Goal: Task Accomplishment & Management: Manage account settings

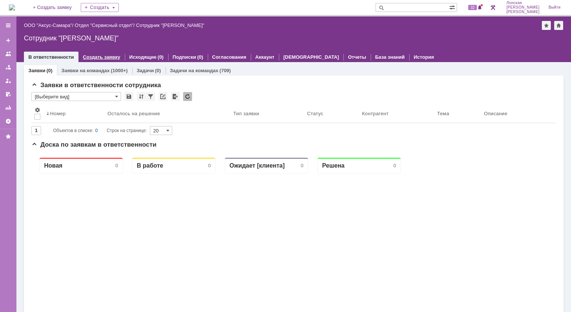
click at [100, 55] on link "Создать заявку" at bounding box center [101, 57] width 37 height 6
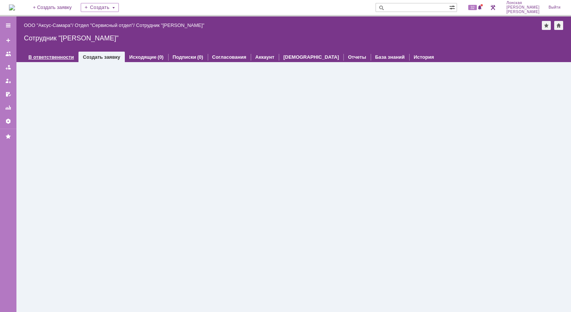
click at [51, 56] on link "В ответственности" at bounding box center [51, 57] width 46 height 6
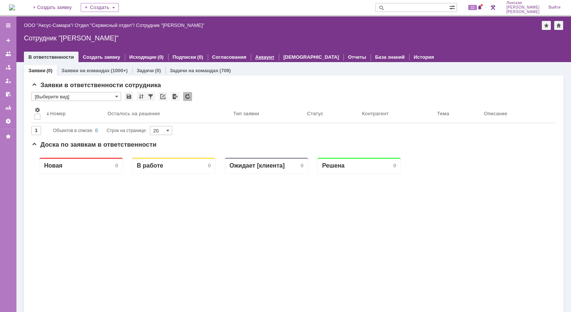
click at [259, 58] on link "Аккаунт" at bounding box center [264, 57] width 19 height 6
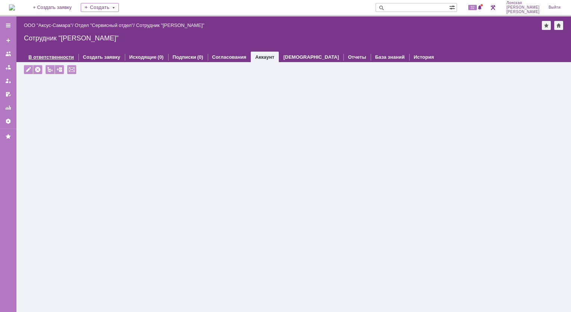
click at [58, 55] on link "В ответственности" at bounding box center [51, 57] width 46 height 6
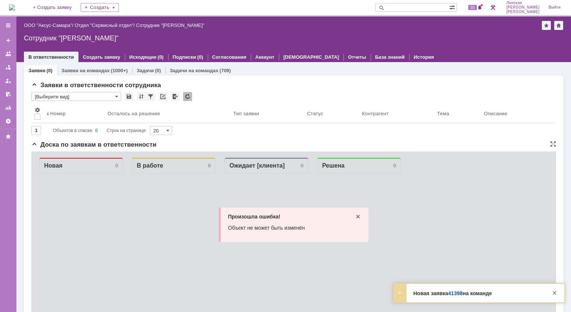
click at [188, 203] on div "Произошла ошибка! Объект не может быть изменён" at bounding box center [293, 300] width 525 height 299
click at [91, 56] on link "Создать заявку" at bounding box center [101, 57] width 37 height 6
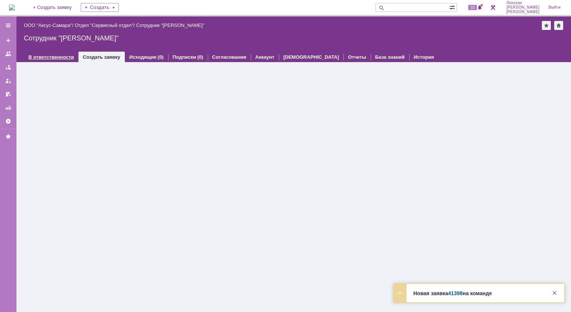
click at [61, 59] on div "В ответственности" at bounding box center [51, 57] width 55 height 11
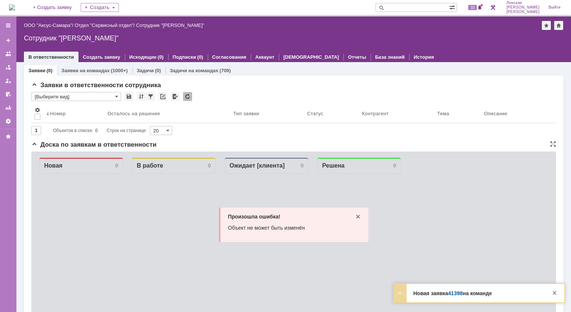
click at [356, 218] on icon at bounding box center [358, 216] width 6 height 6
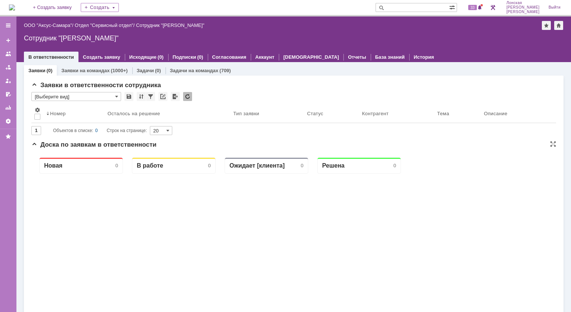
click at [191, 208] on div at bounding box center [174, 308] width 84 height 271
click at [85, 58] on link "Создать заявку" at bounding box center [101, 57] width 37 height 6
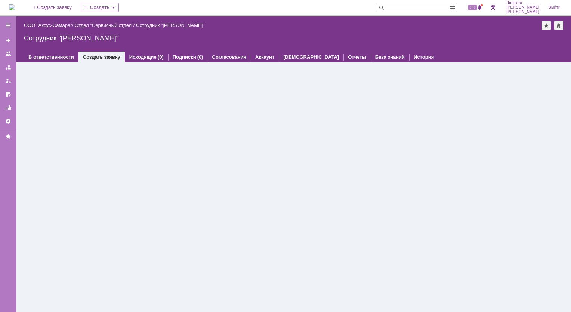
click at [63, 57] on link "В ответственности" at bounding box center [51, 57] width 46 height 6
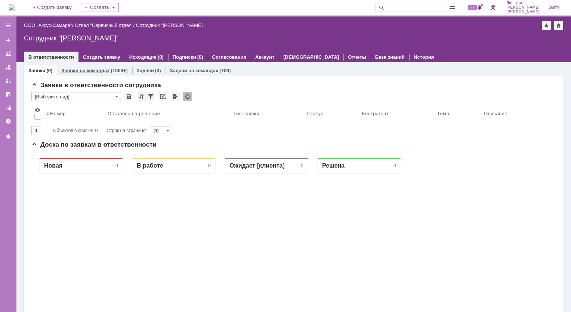
click at [68, 71] on link "Заявки на командах" at bounding box center [85, 71] width 48 height 6
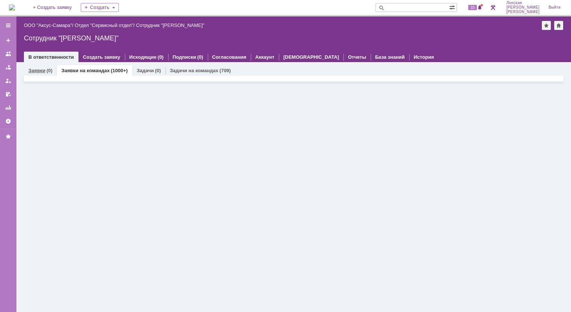
click at [37, 69] on link "Заявки" at bounding box center [36, 71] width 17 height 6
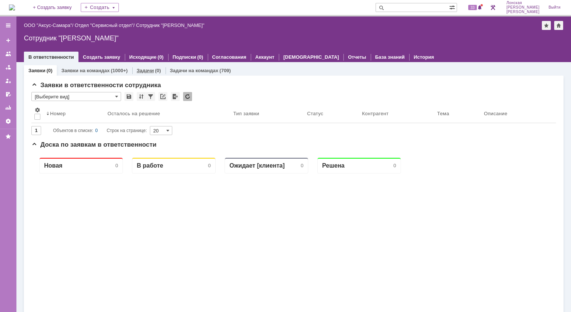
click at [140, 71] on link "Задачи" at bounding box center [145, 71] width 17 height 6
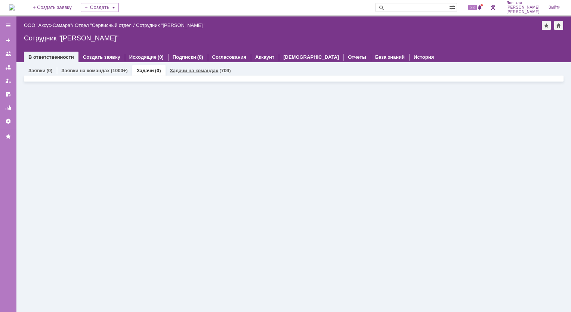
click at [191, 68] on link "Задачи на командах" at bounding box center [194, 71] width 49 height 6
click at [39, 72] on link "Заявки" at bounding box center [36, 71] width 17 height 6
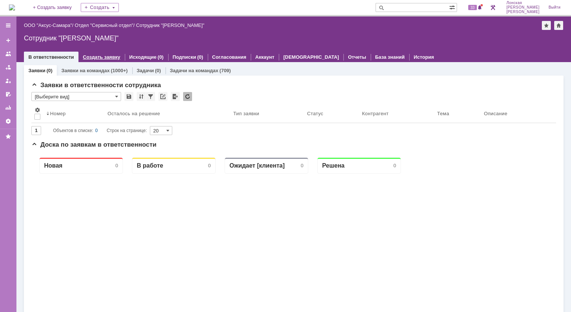
click at [97, 58] on link "Создать заявку" at bounding box center [101, 57] width 37 height 6
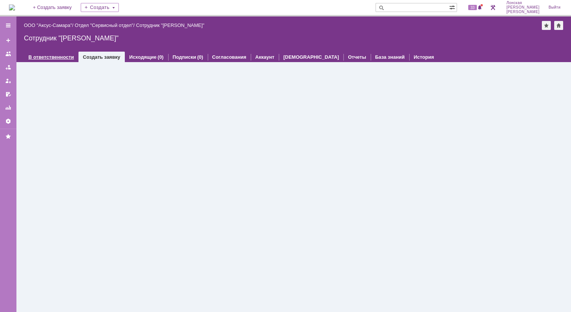
click at [52, 57] on link "В ответственности" at bounding box center [51, 57] width 46 height 6
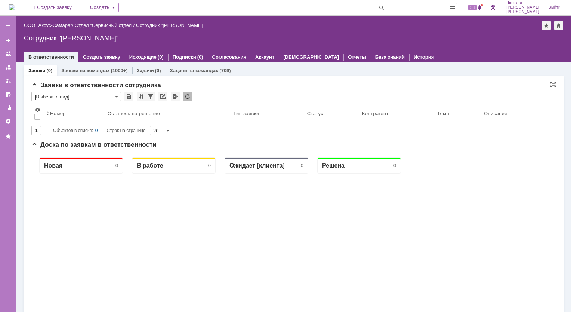
click at [118, 96] on input "[Выберите вид]" at bounding box center [76, 96] width 90 height 9
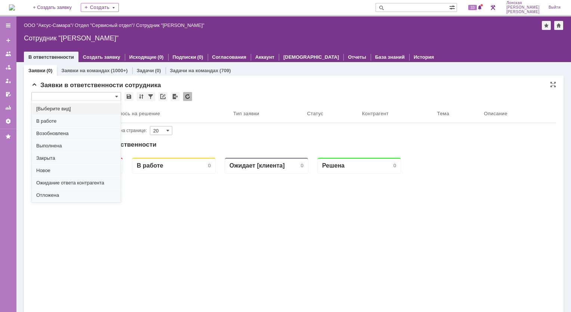
click at [118, 95] on input "text" at bounding box center [76, 96] width 90 height 9
click at [117, 97] on span at bounding box center [116, 96] width 3 height 6
click at [200, 209] on div at bounding box center [174, 308] width 84 height 271
click at [188, 200] on div at bounding box center [174, 308] width 84 height 271
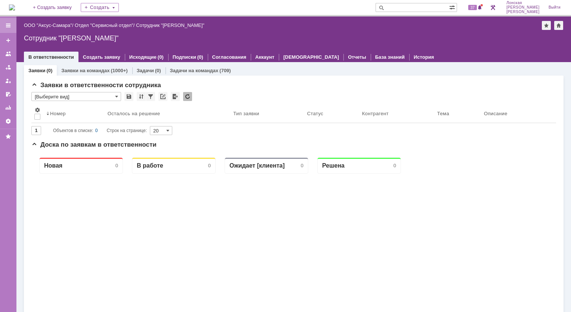
click at [9, 24] on div at bounding box center [8, 25] width 6 height 6
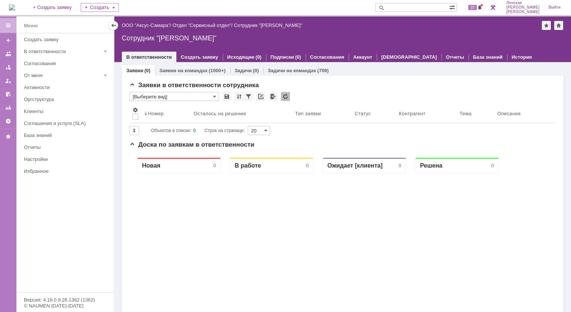
click at [9, 24] on div at bounding box center [8, 25] width 6 height 6
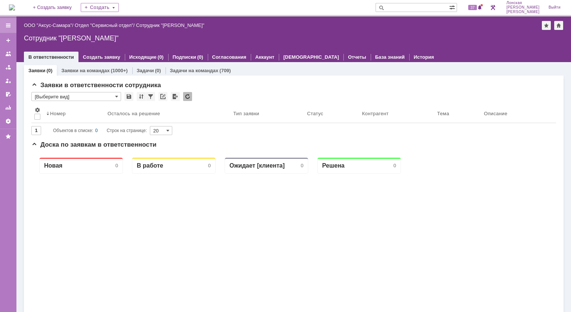
click at [4, 22] on div at bounding box center [8, 25] width 16 height 15
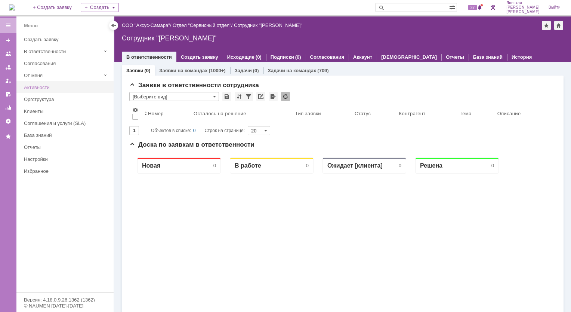
click at [42, 87] on div "Активности" at bounding box center [66, 87] width 85 height 6
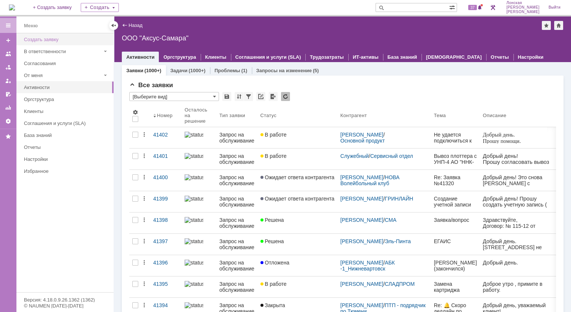
click at [56, 40] on div "Создать заявку" at bounding box center [66, 40] width 85 height 6
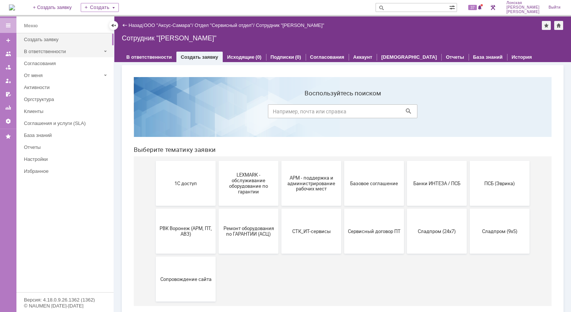
click at [48, 53] on div "В ответственности" at bounding box center [62, 52] width 77 height 6
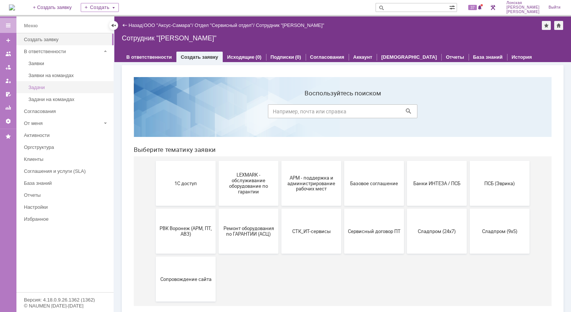
click at [40, 85] on div "Задачи" at bounding box center [68, 87] width 81 height 6
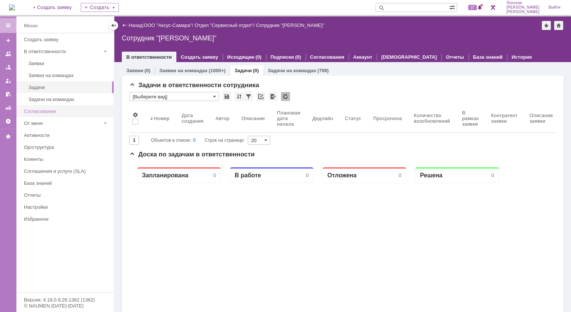
click at [44, 105] on link "Согласования" at bounding box center [66, 111] width 91 height 12
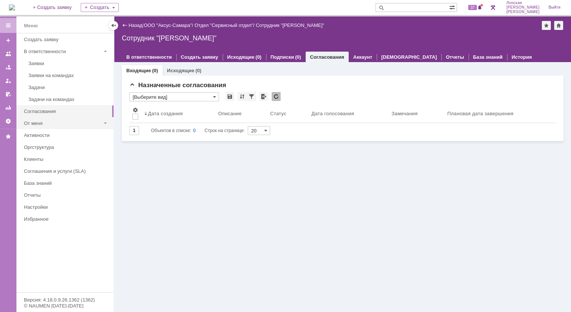
click at [30, 128] on div "От меня" at bounding box center [62, 123] width 83 height 12
click at [41, 183] on div "Активности" at bounding box center [66, 183] width 85 height 6
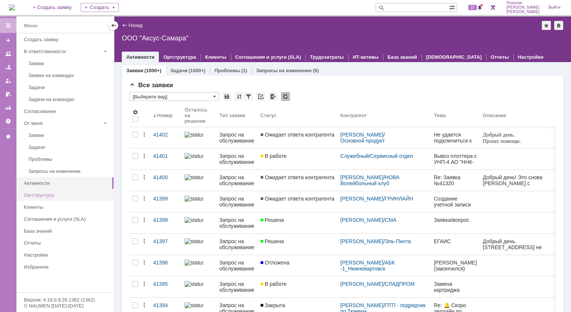
click at [49, 193] on div "Оргструктура" at bounding box center [66, 195] width 85 height 6
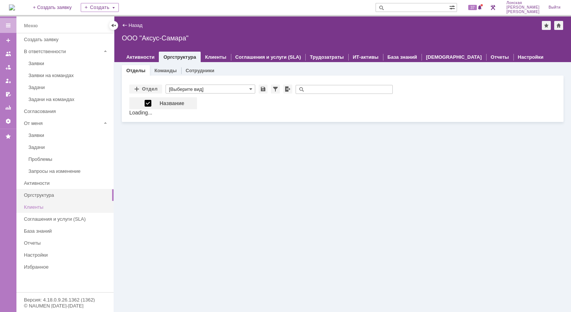
click at [45, 204] on div "Клиенты" at bounding box center [66, 207] width 85 height 6
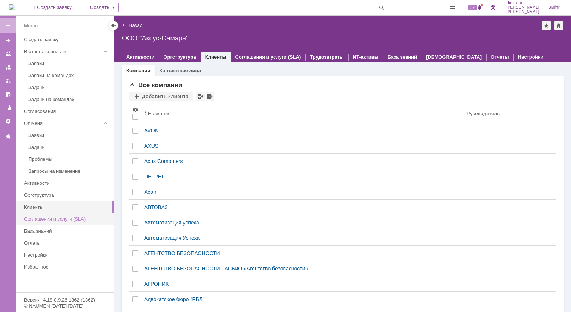
click at [44, 216] on div "Соглашения и услуги (SLA)" at bounding box center [66, 219] width 85 height 6
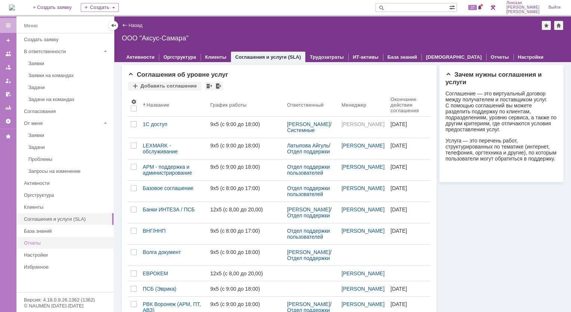
click at [38, 241] on div "Отчеты" at bounding box center [66, 243] width 85 height 6
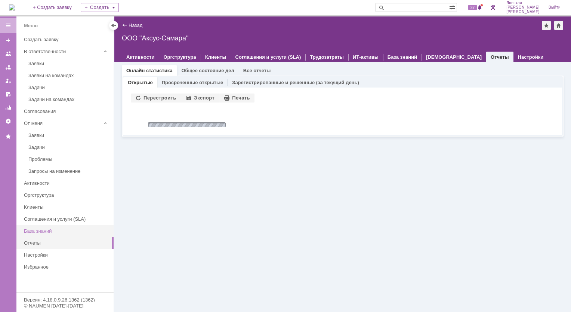
click at [47, 228] on div "База знаний" at bounding box center [66, 231] width 85 height 6
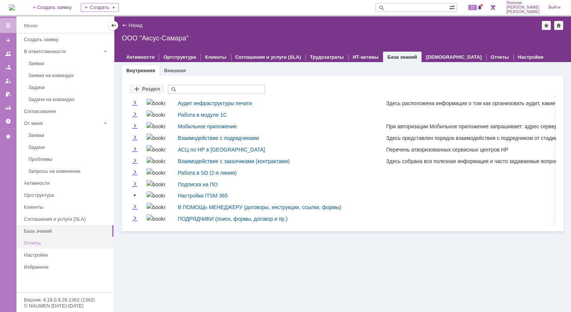
click at [42, 241] on div "Отчеты" at bounding box center [66, 243] width 85 height 6
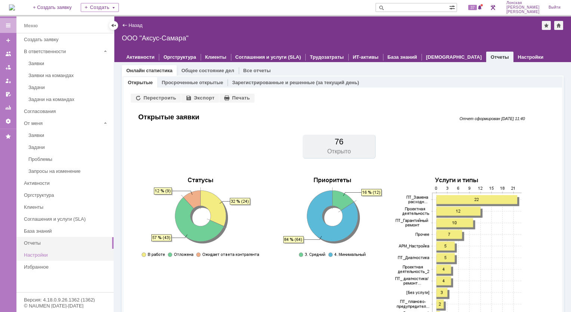
click at [37, 253] on div "Настройки" at bounding box center [66, 255] width 85 height 6
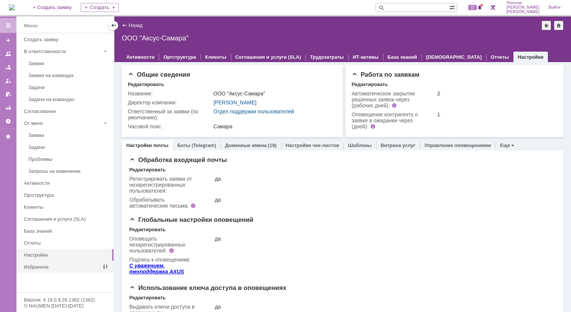
click at [36, 268] on div "Избранное" at bounding box center [62, 267] width 83 height 12
click at [36, 264] on div "Избранное" at bounding box center [62, 267] width 77 height 6
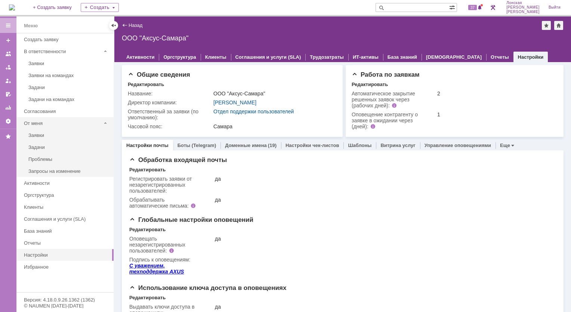
click at [55, 123] on div "От меня" at bounding box center [62, 123] width 77 height 6
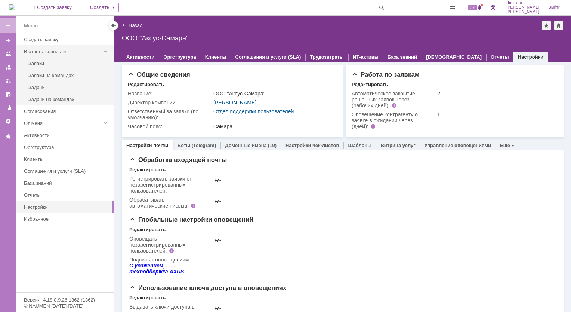
click at [67, 52] on div "В ответственности" at bounding box center [62, 52] width 77 height 6
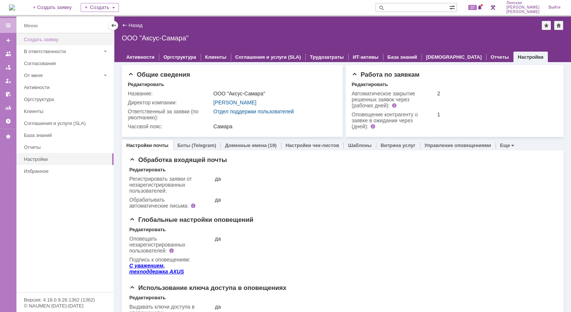
click at [52, 40] on div "Создать заявку" at bounding box center [66, 40] width 85 height 6
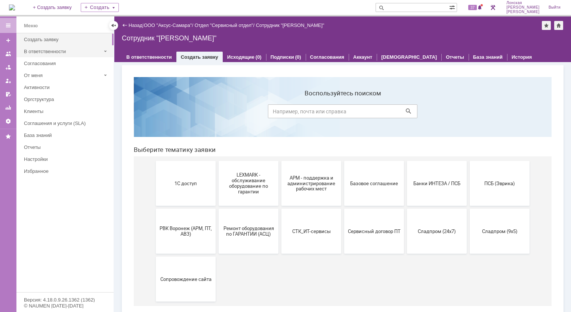
click at [39, 56] on div "В ответственности" at bounding box center [62, 52] width 83 height 12
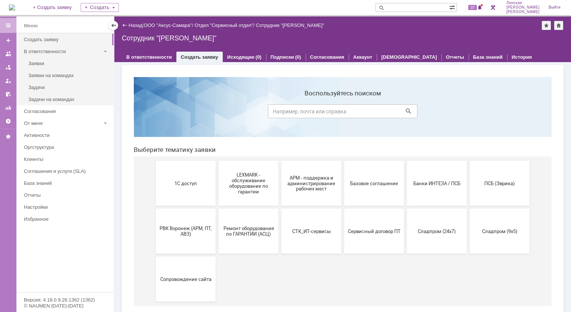
click at [41, 53] on div "В ответственности" at bounding box center [62, 52] width 77 height 6
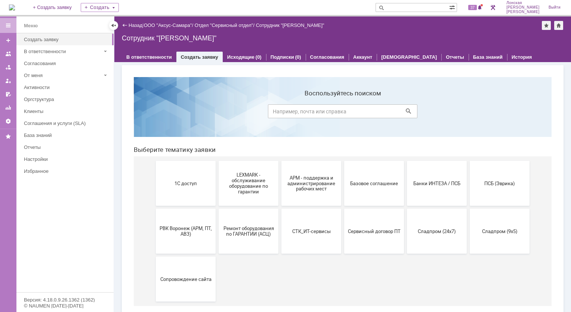
click at [36, 87] on div "Активности" at bounding box center [66, 87] width 85 height 6
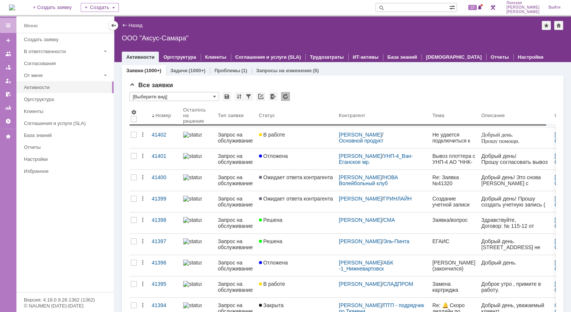
scroll to position [0, 9]
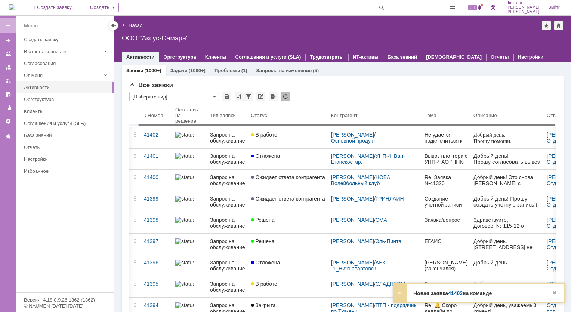
drag, startPoint x: 513, startPoint y: 124, endPoint x: 554, endPoint y: 132, distance: 41.5
click at [554, 132] on body "Идет загрузка, пожалуйста, подождите. На домашнюю + Создать заявку Создать 38 Л…" at bounding box center [285, 156] width 571 height 312
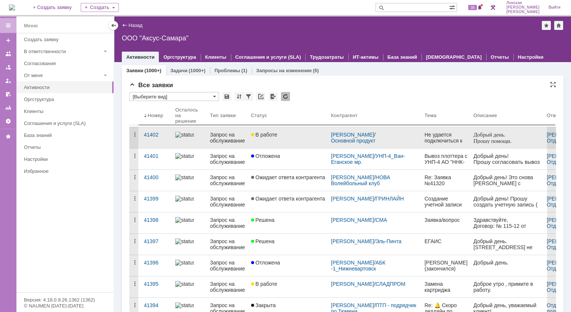
click at [236, 142] on div "Запрос на обслуживание" at bounding box center [227, 138] width 35 height 12
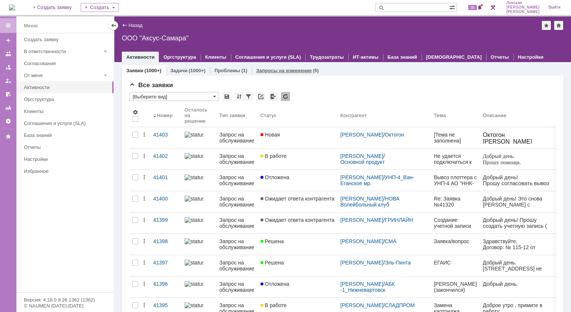
click at [264, 72] on link "Запросы на изменение" at bounding box center [284, 71] width 56 height 6
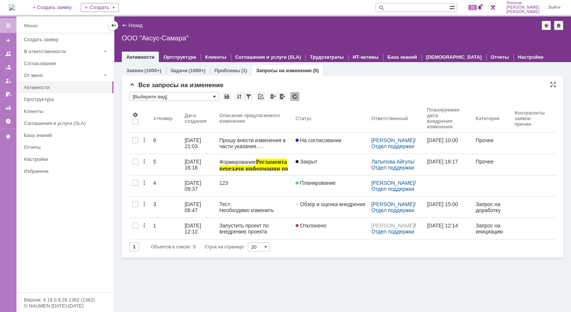
click at [215, 96] on span at bounding box center [214, 96] width 3 height 6
click at [215, 97] on span at bounding box center [214, 96] width 3 height 6
click at [343, 96] on div "* Просмотреть архив" at bounding box center [342, 97] width 427 height 10
type input "[Выберите вид]"
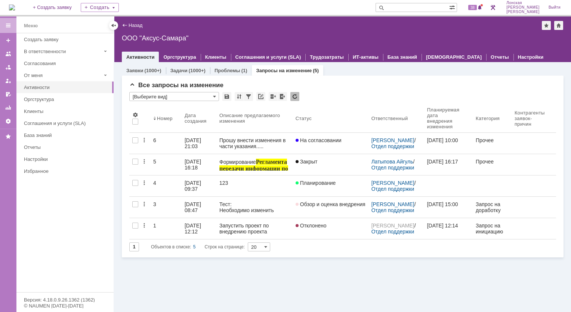
click at [146, 56] on link "Активности" at bounding box center [140, 57] width 28 height 6
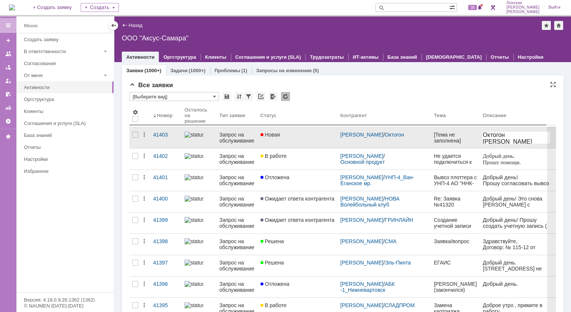
click at [231, 141] on div "Запрос на обслуживание" at bounding box center [236, 138] width 35 height 12
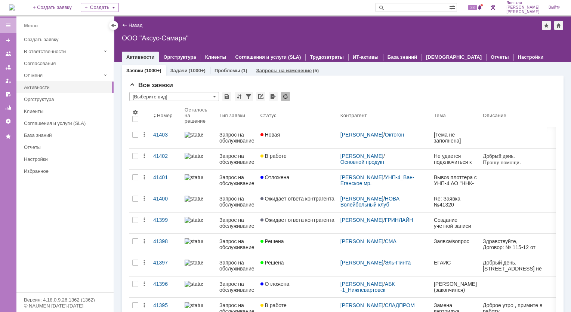
click at [277, 71] on link "Запросы на изменение" at bounding box center [284, 71] width 56 height 6
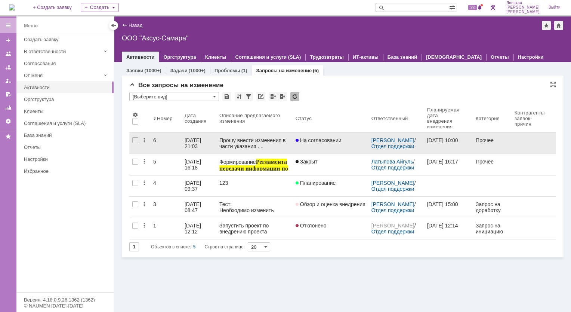
click at [250, 149] on div "Прошу внести изменения в части указания....." at bounding box center [254, 143] width 70 height 12
click at [136, 141] on div at bounding box center [135, 140] width 6 height 6
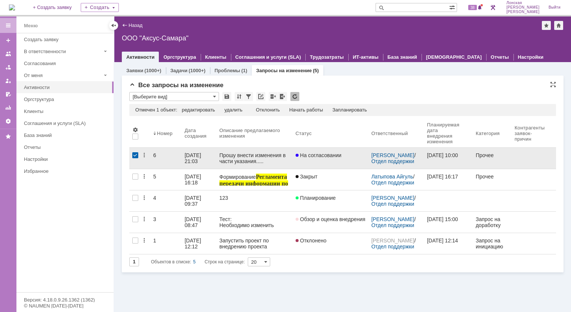
click at [135, 153] on div at bounding box center [135, 155] width 6 height 6
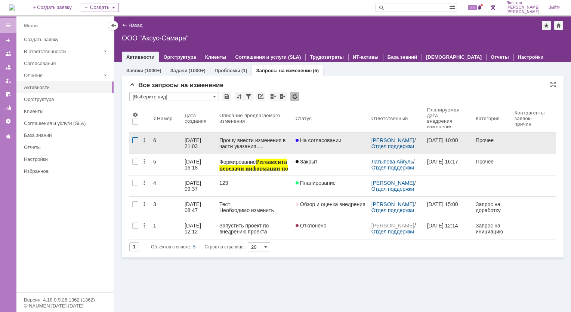
click at [135, 138] on div at bounding box center [135, 140] width 6 height 6
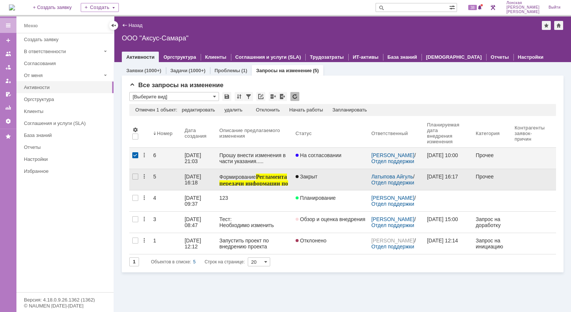
click at [137, 156] on div at bounding box center [135, 155] width 6 height 6
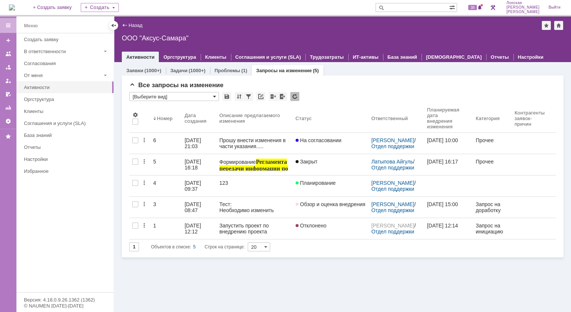
click at [215, 98] on span at bounding box center [214, 96] width 3 height 6
click at [57, 39] on div "Создать заявку" at bounding box center [66, 40] width 85 height 6
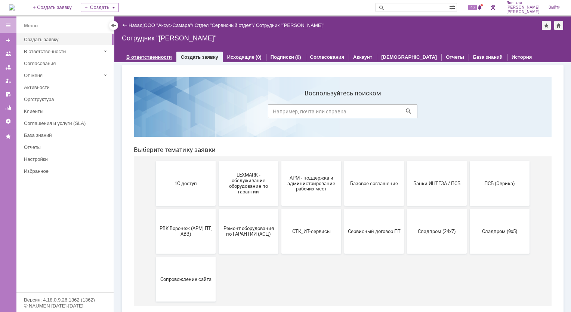
click at [152, 58] on link "В ответственности" at bounding box center [149, 57] width 46 height 6
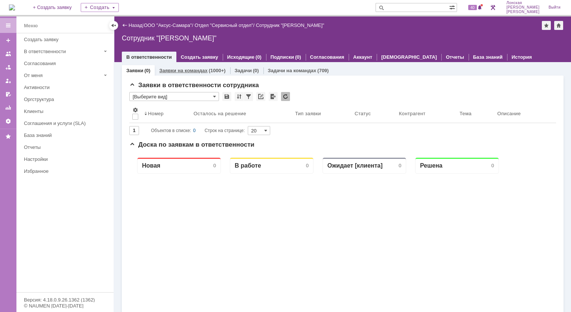
click at [188, 70] on link "Заявки на командах" at bounding box center [183, 71] width 48 height 6
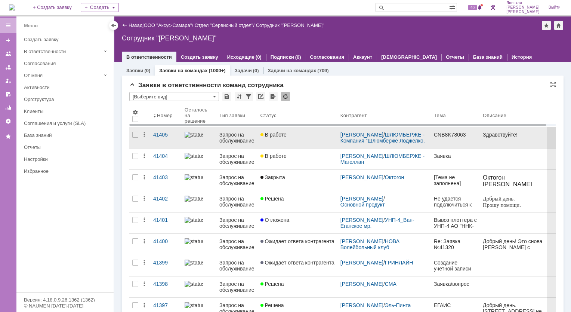
click at [159, 135] on div "41405" at bounding box center [165, 135] width 25 height 6
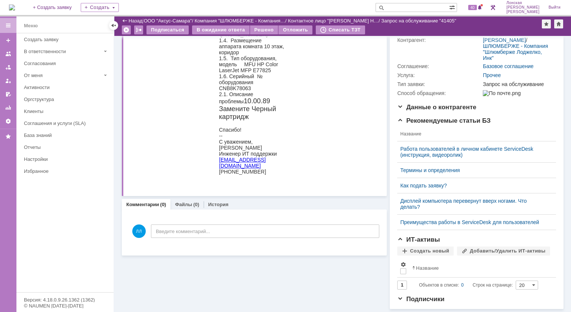
scroll to position [0, 0]
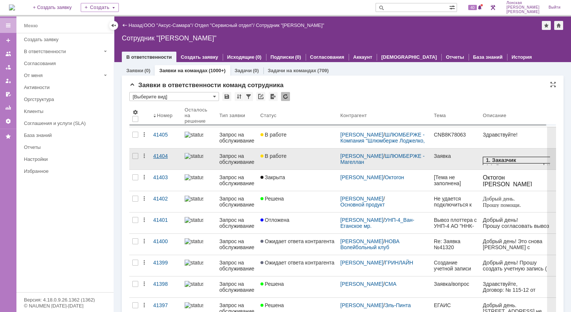
click at [149, 151] on div at bounding box center [145, 158] width 9 height 21
click at [222, 165] on link "Запрос на обслуживание" at bounding box center [236, 158] width 41 height 21
click at [158, 158] on div "41404" at bounding box center [165, 156] width 25 height 6
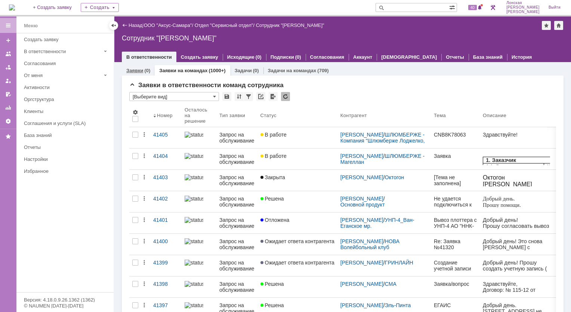
click at [137, 68] on link "Заявки" at bounding box center [134, 71] width 17 height 6
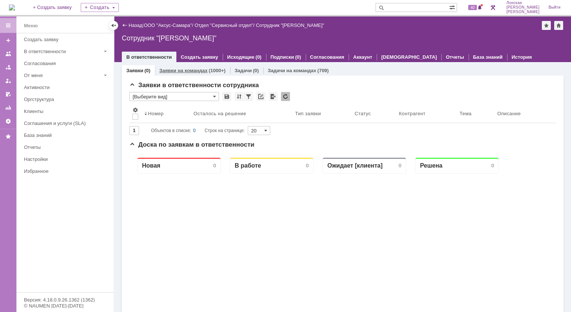
click at [168, 69] on link "Заявки на командах" at bounding box center [183, 71] width 48 height 6
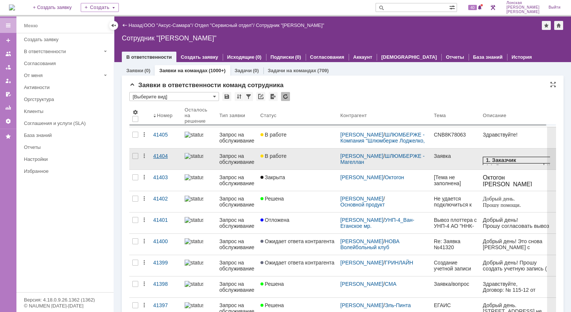
click at [163, 156] on div "41404" at bounding box center [165, 156] width 25 height 6
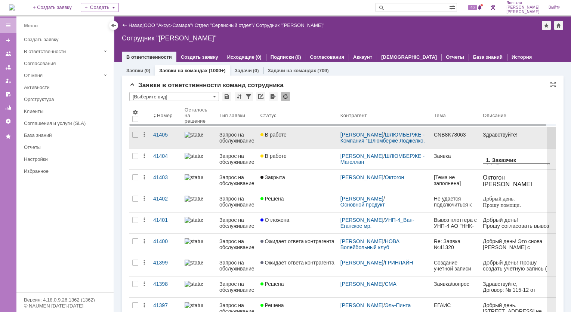
click at [157, 133] on div "41405" at bounding box center [165, 135] width 25 height 6
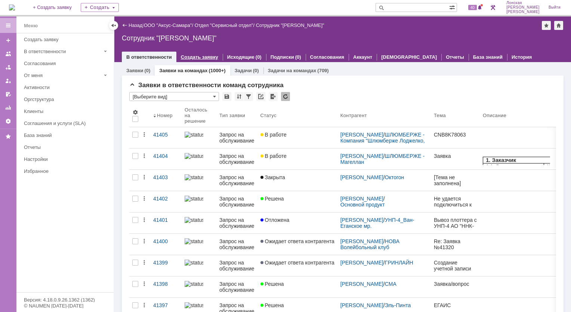
click at [194, 58] on link "Создать заявку" at bounding box center [199, 57] width 37 height 6
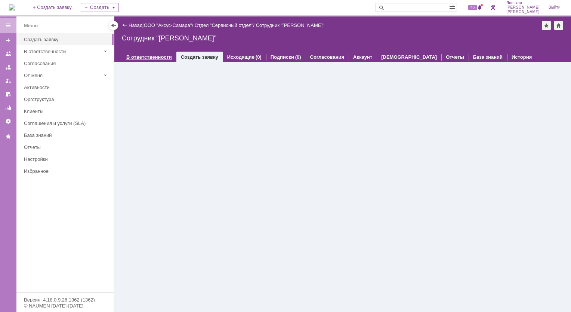
click at [158, 55] on link "В ответственности" at bounding box center [149, 57] width 46 height 6
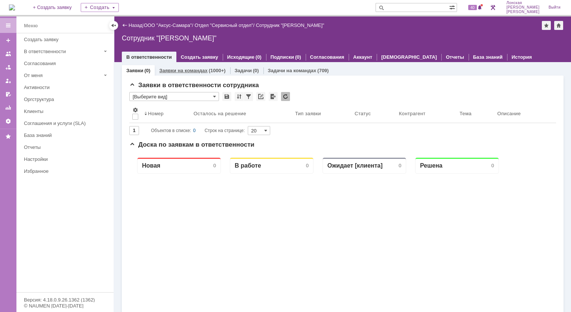
click at [192, 68] on link "Заявки на командах" at bounding box center [183, 71] width 48 height 6
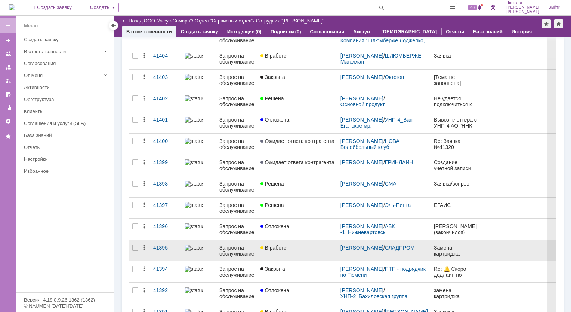
scroll to position [112, 0]
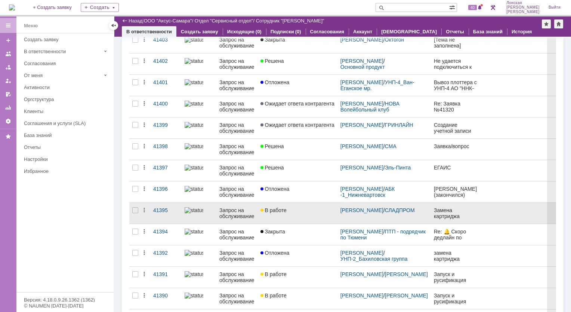
click at [284, 211] on span "В работе" at bounding box center [273, 210] width 26 height 6
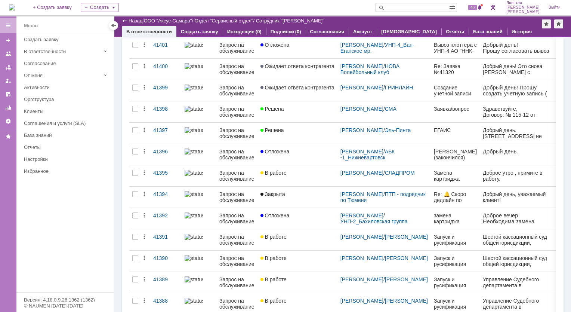
click at [201, 34] on link "Создать заявку" at bounding box center [199, 32] width 37 height 6
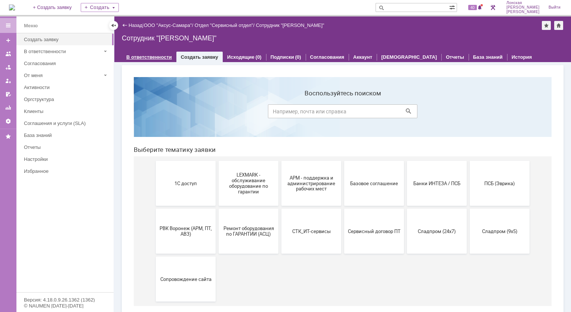
click at [130, 56] on link "В ответственности" at bounding box center [149, 57] width 46 height 6
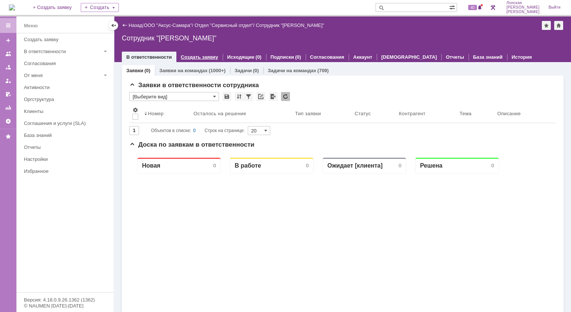
click at [194, 59] on div "Создать заявку" at bounding box center [199, 57] width 46 height 11
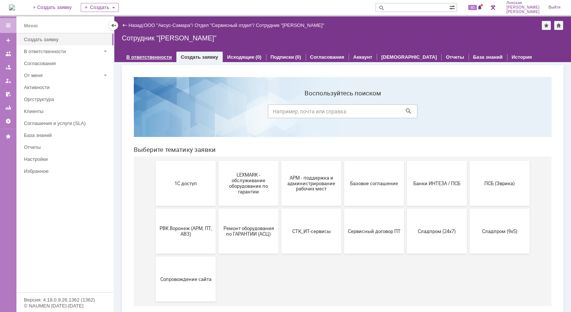
click at [165, 57] on link "В ответственности" at bounding box center [149, 57] width 46 height 6
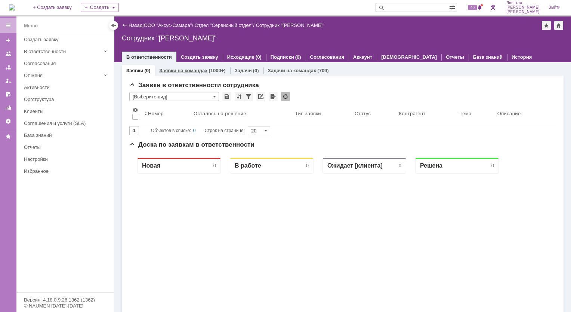
click at [190, 72] on link "Заявки на командах" at bounding box center [183, 71] width 48 height 6
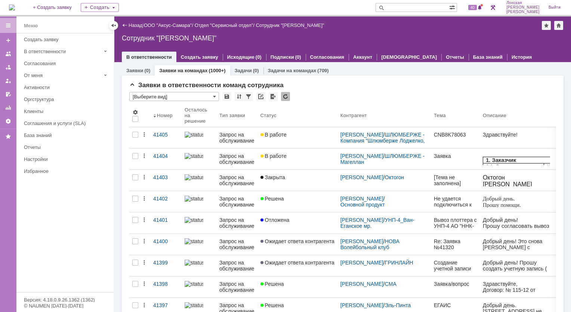
click at [158, 158] on div "41404" at bounding box center [165, 156] width 25 height 6
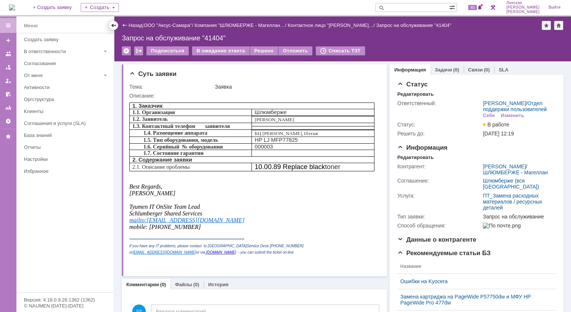
click at [112, 25] on div at bounding box center [114, 25] width 6 height 6
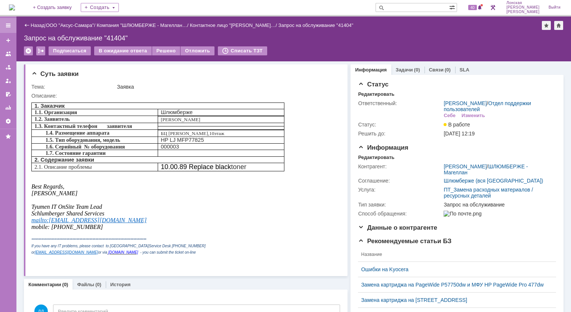
click at [9, 27] on div at bounding box center [8, 25] width 6 height 6
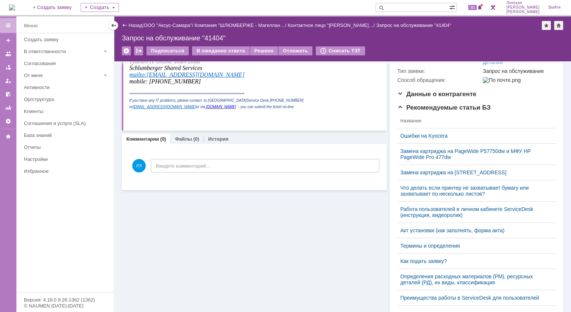
scroll to position [187, 0]
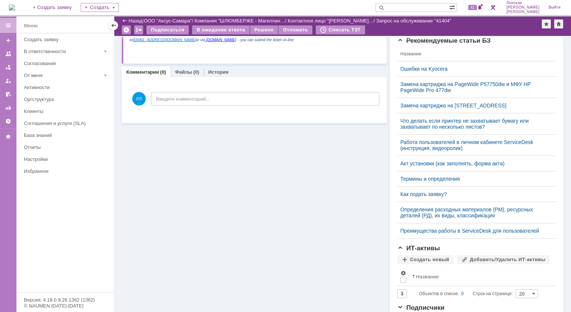
click at [229, 226] on div "Суть заявки Тема: Заявка Описание: Комментарии (0) Файлы (0) История Комментари…" at bounding box center [254, 83] width 265 height 468
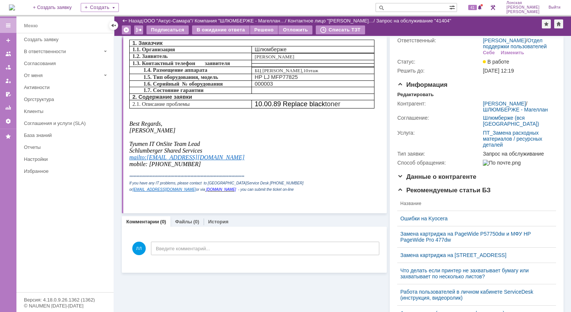
scroll to position [0, 0]
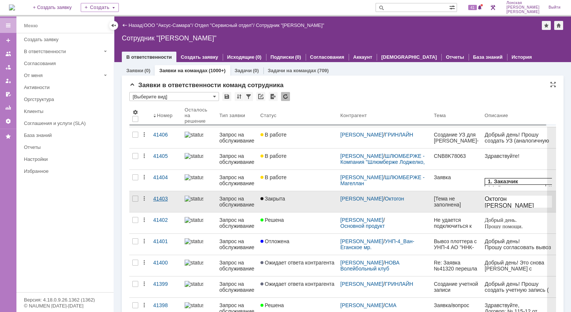
click at [159, 199] on div "41403" at bounding box center [165, 198] width 25 height 6
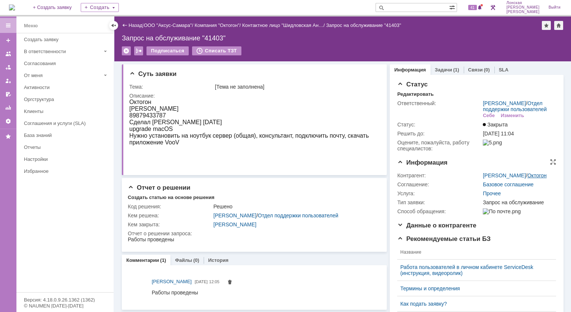
click at [528, 178] on link "Октогон" at bounding box center [536, 175] width 19 height 6
click at [495, 178] on link "Шидловская Анастасия Владимировна" at bounding box center [504, 175] width 43 height 6
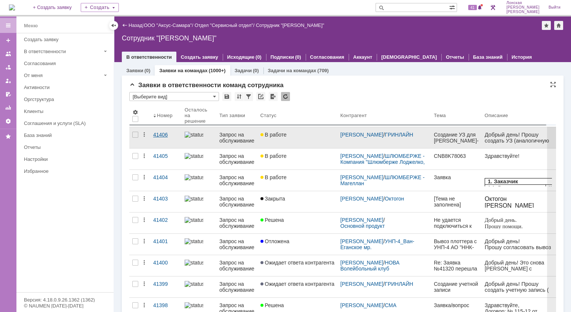
click at [162, 135] on div "41406" at bounding box center [165, 135] width 25 height 6
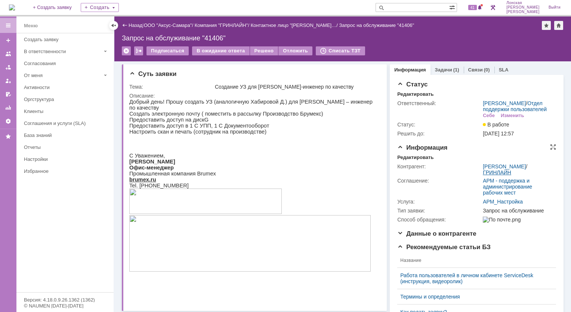
click at [492, 175] on link "ГРИНЛАЙН" at bounding box center [497, 172] width 28 height 6
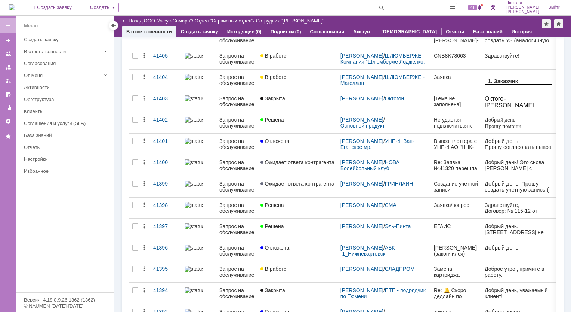
click at [200, 33] on link "Создать заявку" at bounding box center [199, 32] width 37 height 6
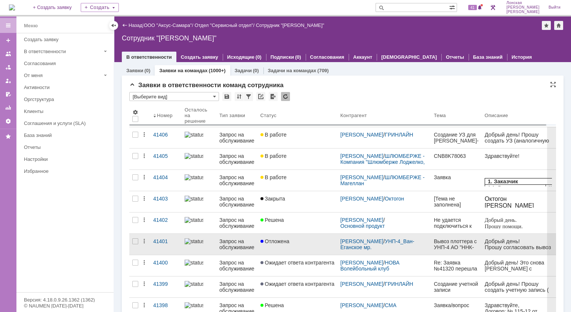
scroll to position [37, 0]
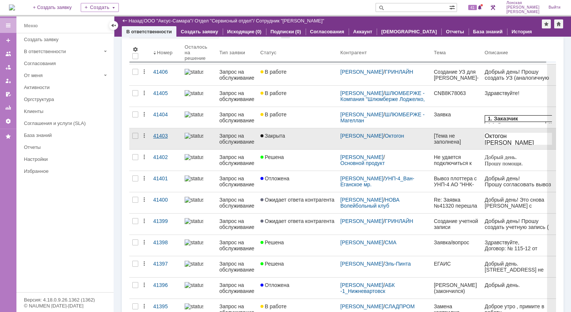
click at [160, 136] on div "41403" at bounding box center [165, 136] width 25 height 6
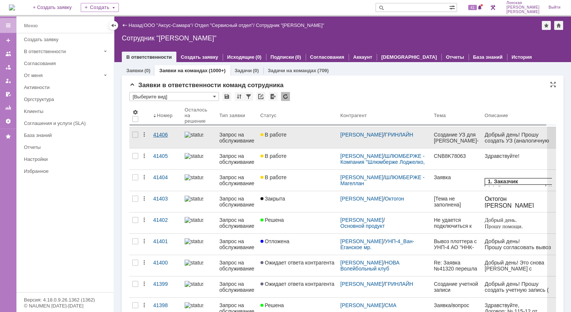
click at [158, 133] on div "41406" at bounding box center [165, 135] width 25 height 6
click at [136, 136] on div at bounding box center [135, 135] width 6 height 6
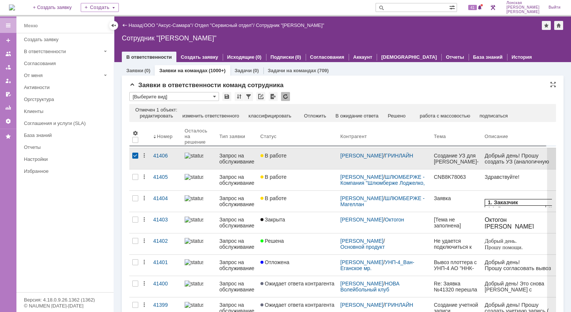
click at [137, 156] on div at bounding box center [135, 155] width 6 height 6
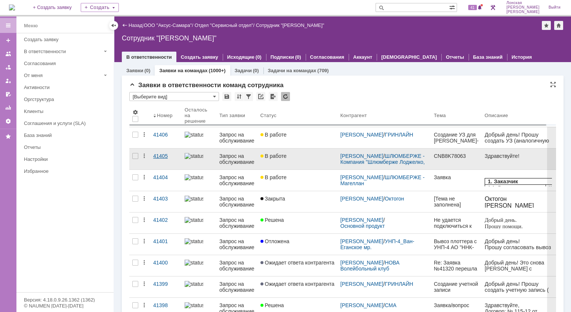
click at [163, 155] on div "41405" at bounding box center [165, 156] width 25 height 6
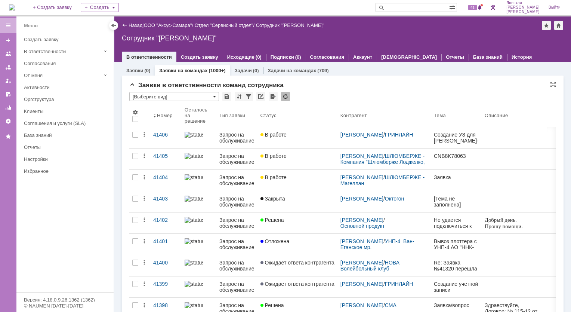
click at [214, 95] on span at bounding box center [214, 96] width 3 height 6
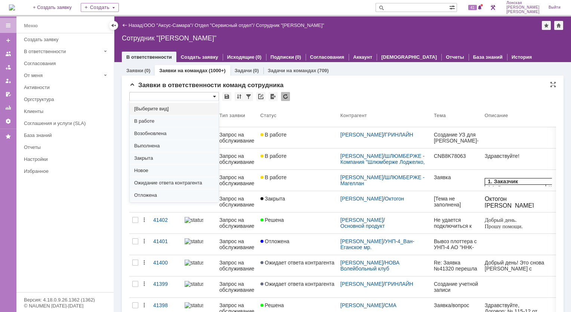
click at [214, 95] on span at bounding box center [214, 96] width 3 height 6
click at [219, 95] on input "text" at bounding box center [174, 96] width 90 height 9
click at [214, 96] on span at bounding box center [214, 96] width 3 height 6
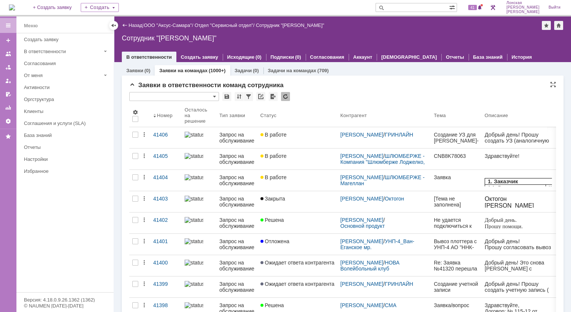
click at [322, 88] on div "Заявки в ответственности команд сотрудника" at bounding box center [342, 84] width 427 height 7
type input "[Выберите вид]"
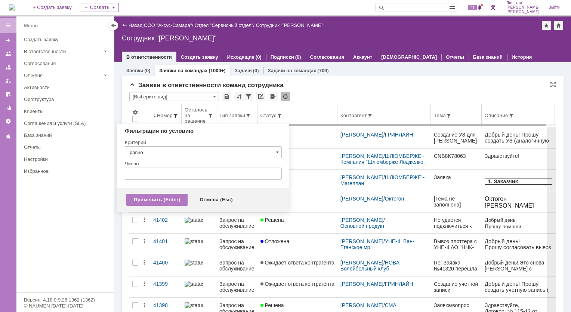
click at [175, 115] on span at bounding box center [176, 115] width 6 height 6
click at [174, 115] on span at bounding box center [176, 115] width 6 height 6
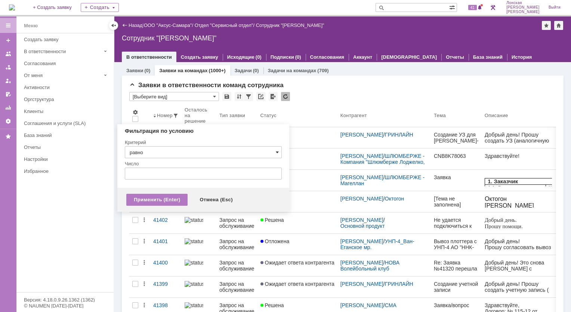
click at [276, 150] on span at bounding box center [277, 152] width 3 height 6
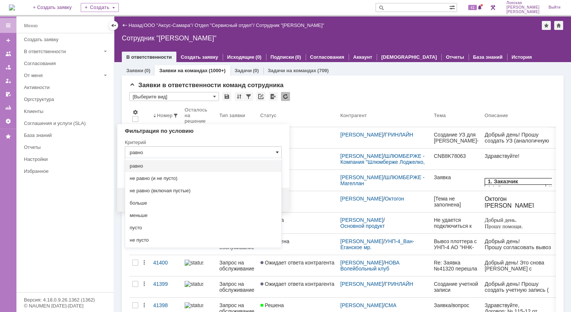
click at [276, 149] on span at bounding box center [277, 152] width 3 height 6
click at [278, 152] on span at bounding box center [277, 152] width 3 height 6
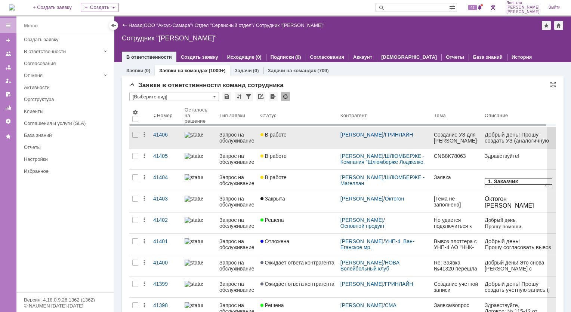
click at [321, 139] on link "В работе" at bounding box center [297, 137] width 80 height 21
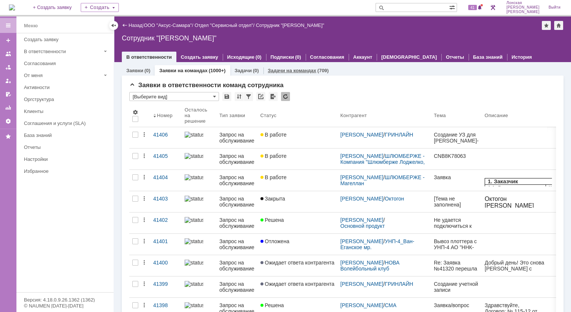
click at [301, 72] on link "Задачи на командах" at bounding box center [292, 71] width 49 height 6
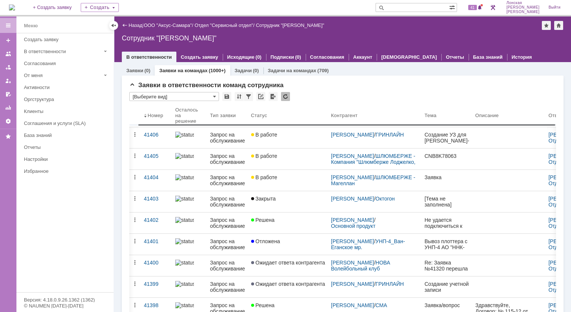
drag, startPoint x: 482, startPoint y: 126, endPoint x: 550, endPoint y: 135, distance: 69.3
click at [551, 135] on body "Идет загрузка, пожалуйста, подождите. На домашнюю + Создать заявку Создать 41 Л…" at bounding box center [285, 156] width 571 height 312
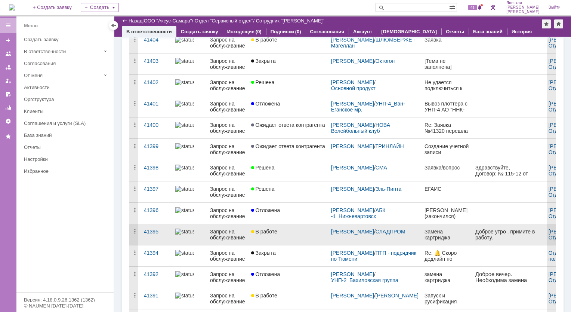
click at [375, 234] on link "СЛАДПРОМ" at bounding box center [390, 231] width 30 height 6
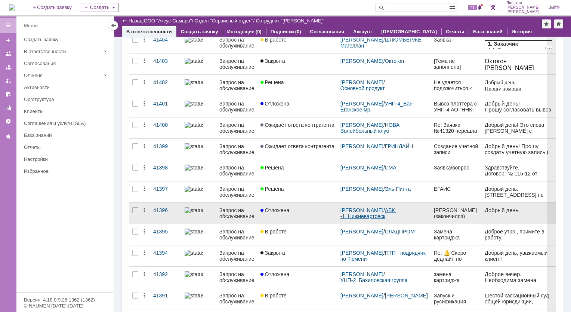
click at [375, 217] on link "АБК -1_Нижневартовск" at bounding box center [368, 213] width 56 height 12
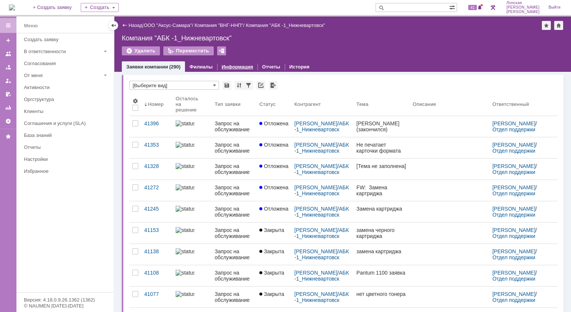
click at [239, 66] on link "Информация" at bounding box center [237, 67] width 31 height 6
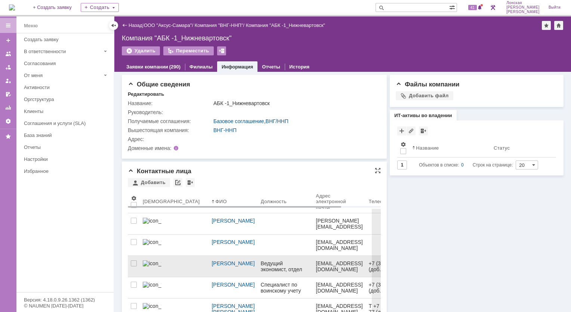
click at [134, 262] on div at bounding box center [134, 266] width 12 height 21
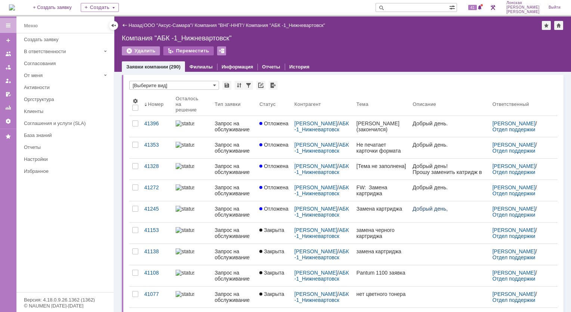
click at [186, 51] on div "Переместить" at bounding box center [188, 50] width 50 height 9
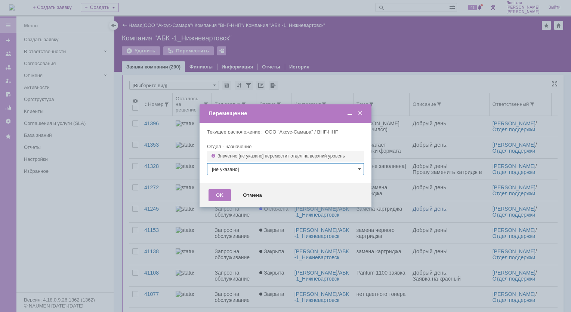
click at [361, 113] on span at bounding box center [359, 113] width 7 height 7
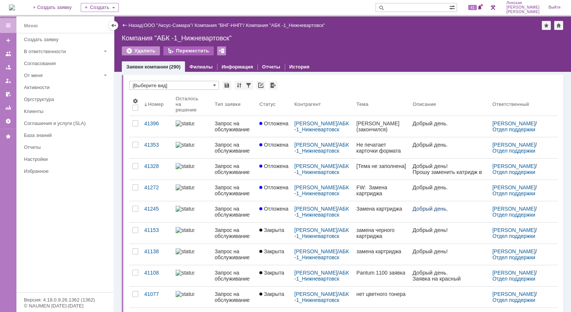
click at [200, 52] on div "Переместить" at bounding box center [188, 50] width 50 height 9
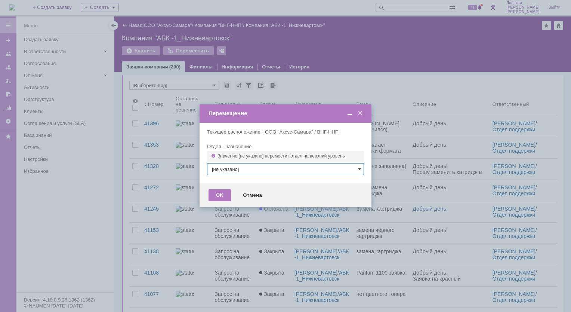
click at [363, 111] on span at bounding box center [359, 113] width 7 height 7
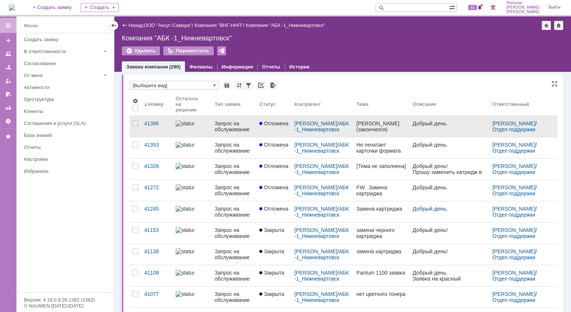
click at [367, 124] on div "Замена ФБ (закончился)" at bounding box center [381, 126] width 50 height 12
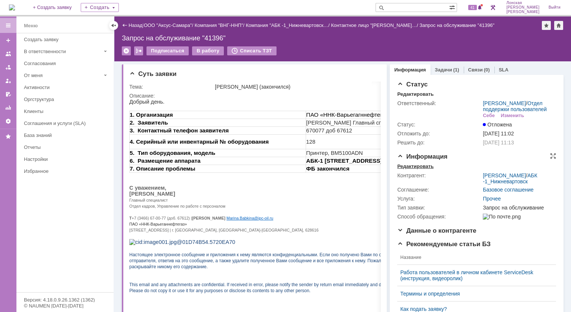
click at [405, 169] on div "Редактировать" at bounding box center [415, 166] width 36 height 6
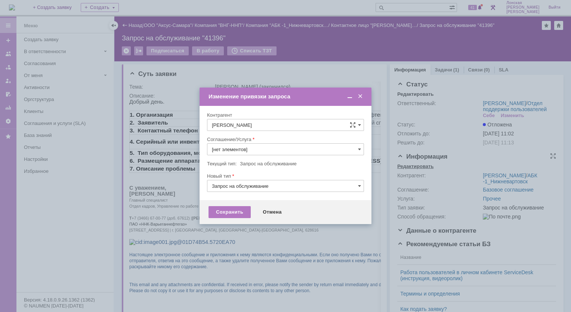
type input "Прочее"
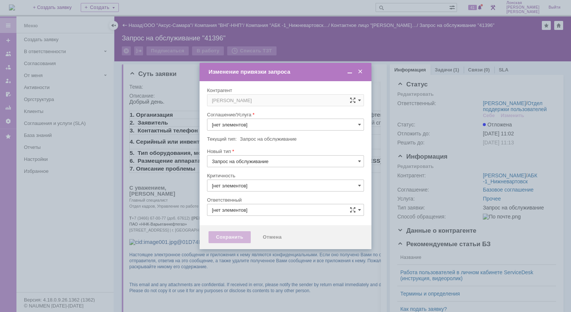
type input "3. Низкая"
type input "Поселённова Виктория Александровна"
type input "Прочее"
type input "[не указано]"
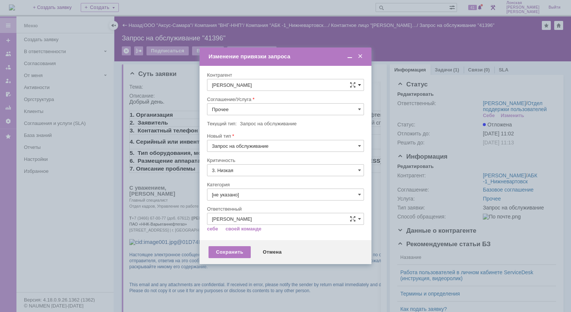
click at [360, 87] on span at bounding box center [359, 85] width 3 height 6
click at [360, 85] on span at bounding box center [359, 85] width 3 height 6
click at [356, 84] on input "Бабкина Марина Олеговна" at bounding box center [285, 85] width 157 height 12
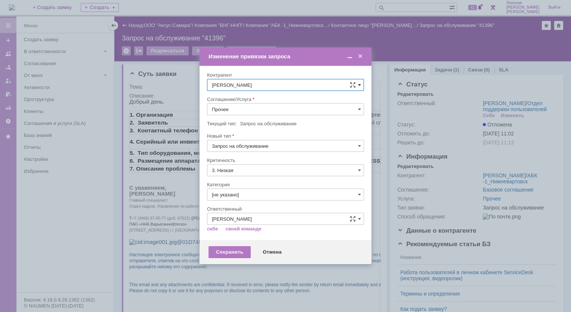
click at [360, 85] on span at bounding box center [359, 85] width 3 height 6
click at [304, 58] on div "Изменение привязки запроса" at bounding box center [285, 56] width 155 height 7
click at [361, 56] on span at bounding box center [359, 56] width 7 height 7
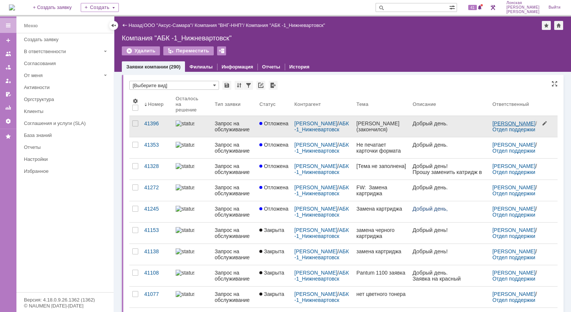
click at [516, 125] on link "Поселённова Виктория Александровна" at bounding box center [513, 123] width 43 height 6
click at [157, 121] on div "41396" at bounding box center [156, 123] width 25 height 6
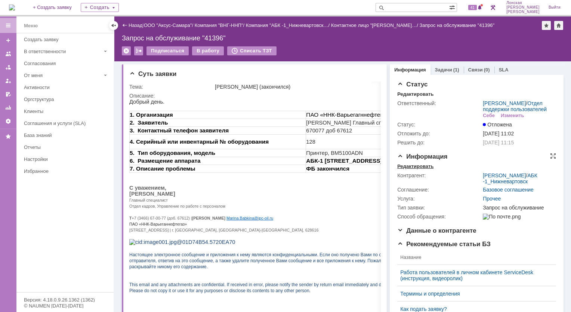
click at [412, 169] on div "Редактировать" at bounding box center [415, 166] width 36 height 6
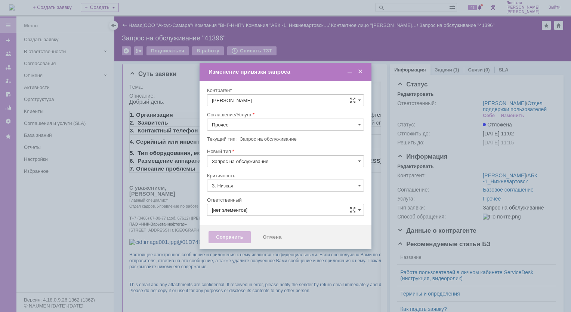
type input "Поселённова Виктория Александровна"
type input "[не указано]"
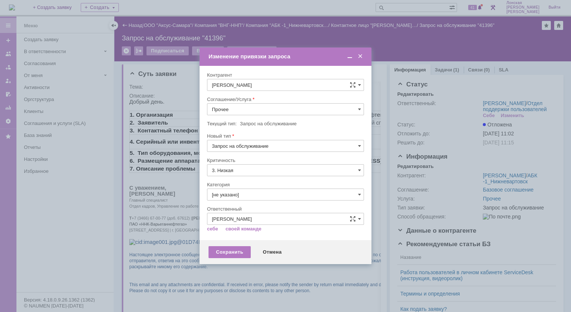
click at [360, 57] on span at bounding box center [359, 56] width 7 height 7
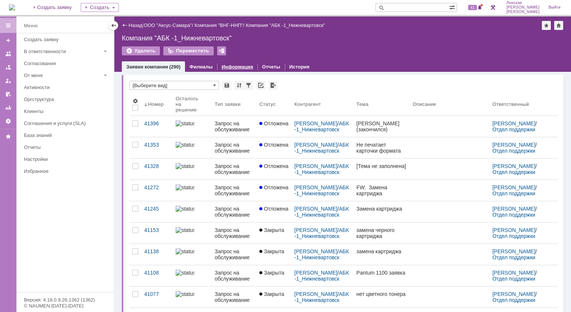
click at [226, 65] on link "Информация" at bounding box center [237, 67] width 31 height 6
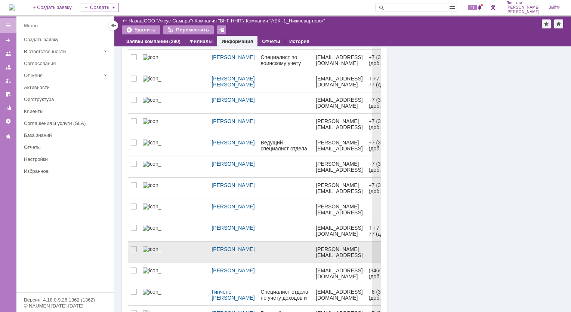
scroll to position [55, 0]
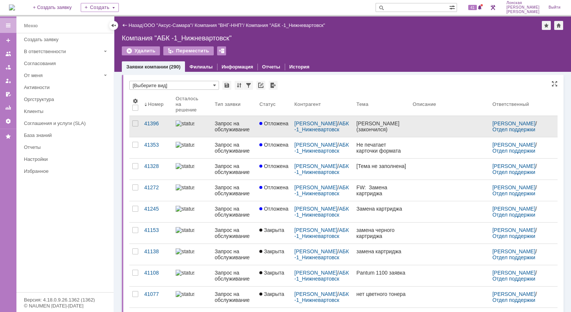
click at [136, 127] on div at bounding box center [135, 126] width 12 height 21
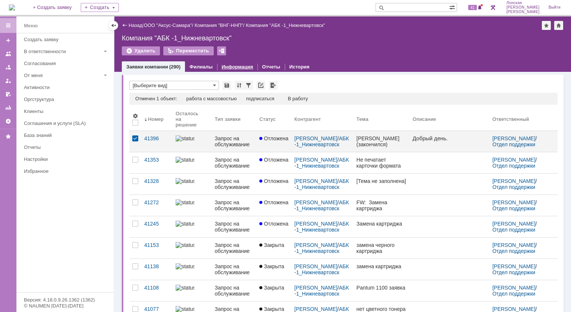
click at [230, 66] on link "Информация" at bounding box center [237, 67] width 31 height 6
click at [137, 141] on div at bounding box center [135, 141] width 12 height 21
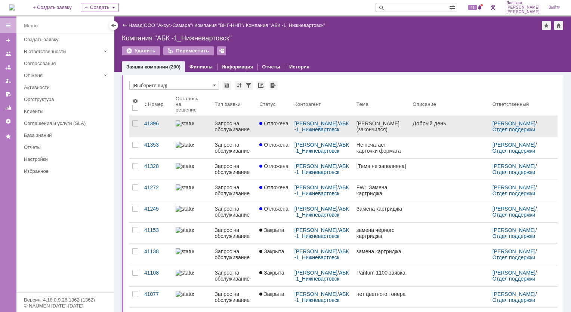
click at [155, 124] on div "41396" at bounding box center [156, 123] width 25 height 6
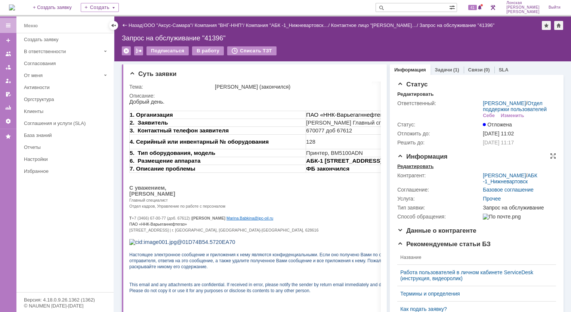
click at [404, 169] on div "Редактировать" at bounding box center [415, 166] width 36 height 6
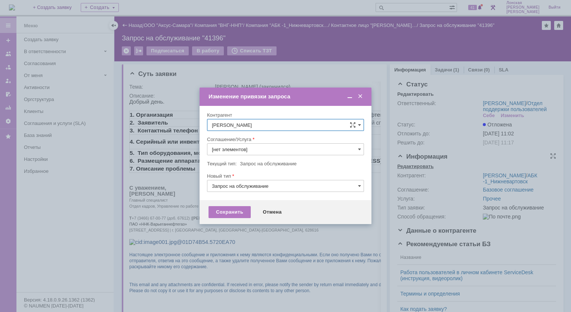
type input "Прочее"
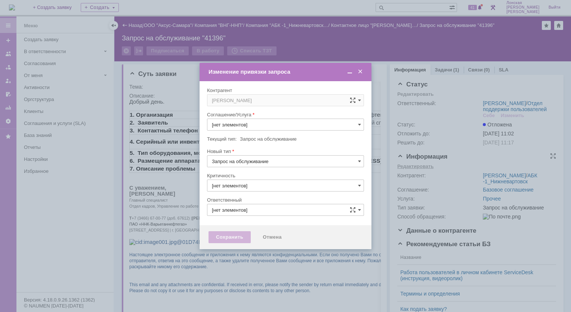
type input "3. Низкая"
type input "Поселённова Виктория Александровна"
type input "Прочее"
type input "[не указано]"
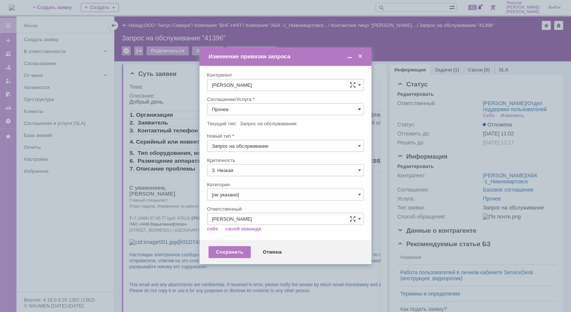
click at [359, 108] on span at bounding box center [359, 109] width 3 height 6
click at [286, 111] on input "Прочее" at bounding box center [285, 109] width 157 height 12
click at [359, 109] on span at bounding box center [359, 109] width 3 height 6
click at [360, 107] on span at bounding box center [359, 109] width 3 height 6
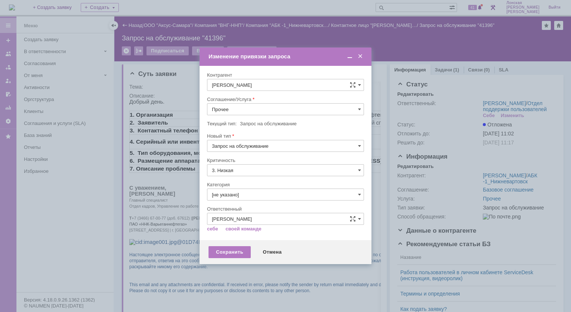
scroll to position [58, 0]
click at [362, 56] on span at bounding box center [359, 56] width 7 height 7
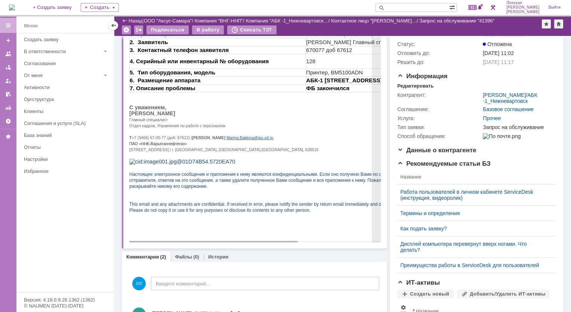
scroll to position [0, 0]
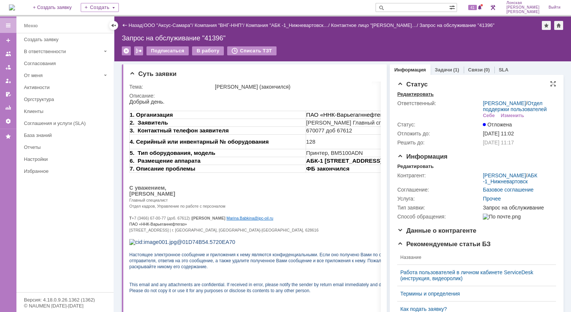
click at [412, 95] on div "Редактировать" at bounding box center [415, 94] width 36 height 6
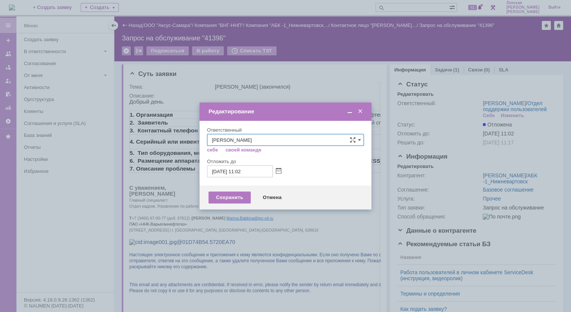
click at [359, 112] on span at bounding box center [359, 111] width 7 height 7
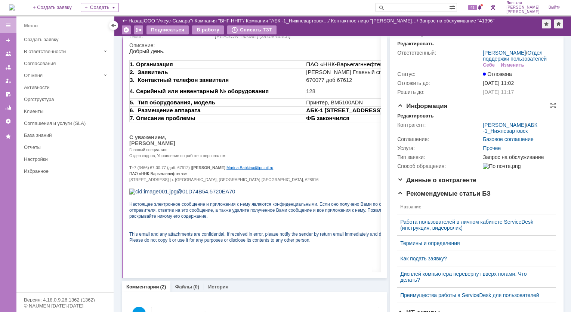
scroll to position [37, 0]
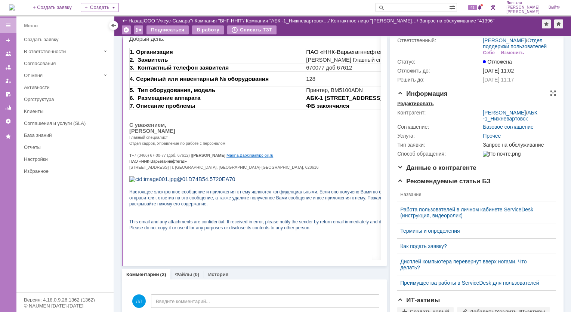
click at [408, 106] on div "Редактировать" at bounding box center [415, 103] width 36 height 6
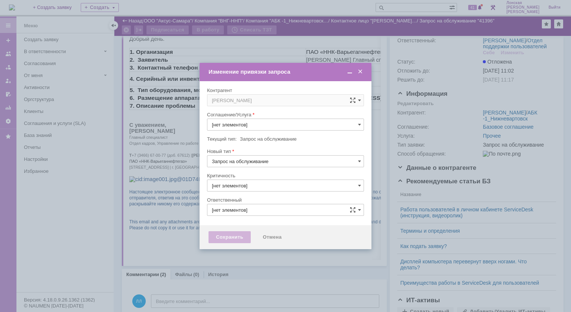
type input "ПТ_Замена расходных материалов / ресурсных деталей"
type input "Поселённова Виктория Александровна"
type input "3. Низкая"
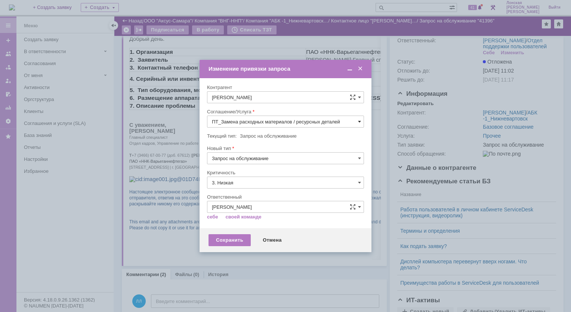
click at [360, 121] on span at bounding box center [359, 121] width 3 height 6
click at [362, 69] on span at bounding box center [359, 68] width 7 height 7
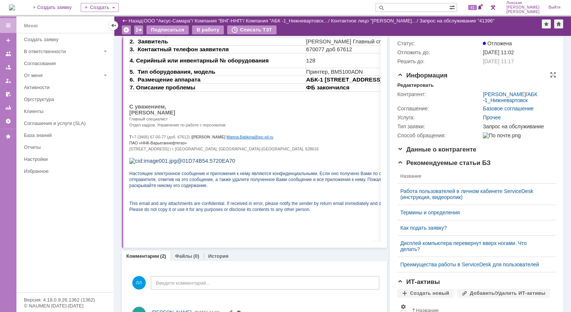
scroll to position [0, 0]
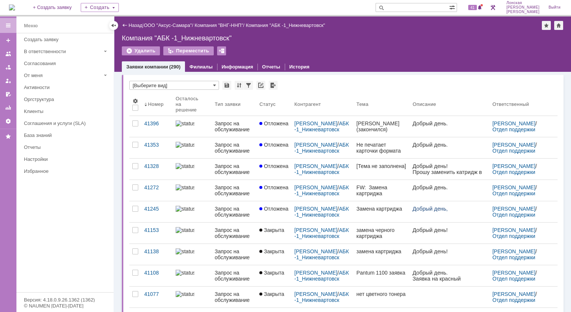
click at [151, 123] on div "41396" at bounding box center [156, 123] width 25 height 6
click at [159, 123] on div "41396" at bounding box center [156, 123] width 25 height 6
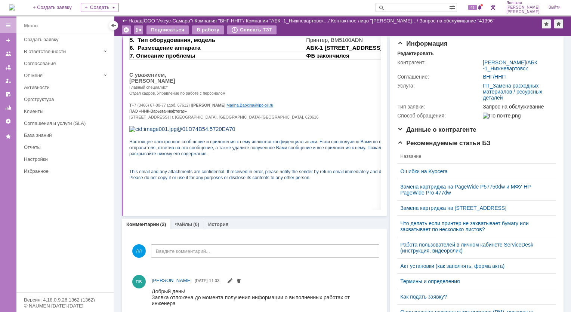
scroll to position [48, 0]
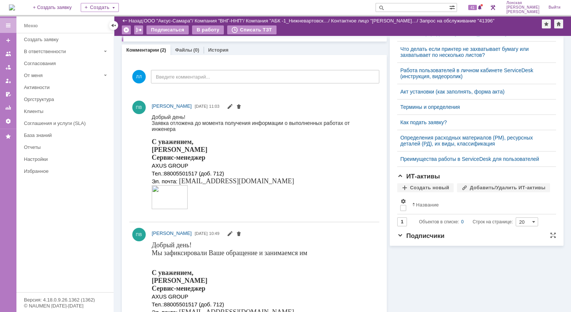
click at [397, 239] on span "Подписчики" at bounding box center [420, 235] width 47 height 7
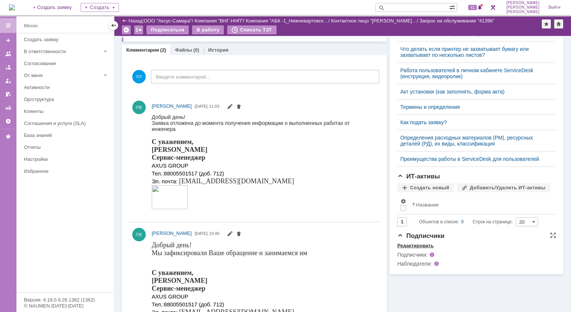
click at [420, 248] on div "Редактировать" at bounding box center [415, 245] width 36 height 6
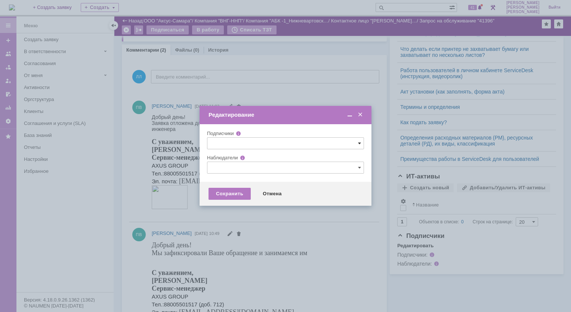
click at [361, 143] on span at bounding box center [359, 143] width 3 height 6
click at [526, 136] on div at bounding box center [285, 156] width 571 height 312
click at [360, 168] on span at bounding box center [359, 167] width 3 height 6
click at [500, 129] on div at bounding box center [285, 156] width 571 height 312
click at [359, 116] on span at bounding box center [359, 114] width 7 height 7
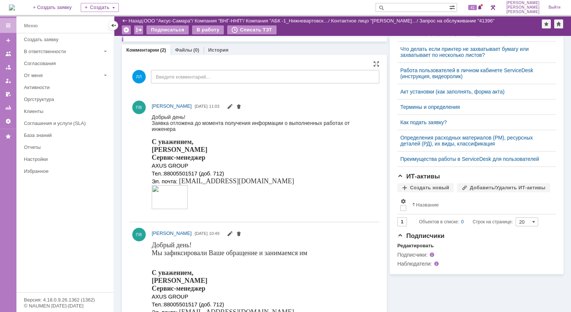
scroll to position [309, 0]
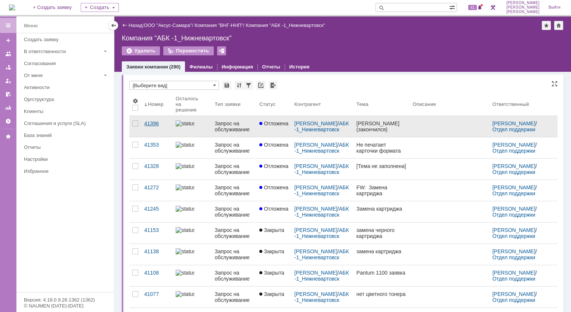
click at [151, 123] on div "41396" at bounding box center [156, 123] width 25 height 6
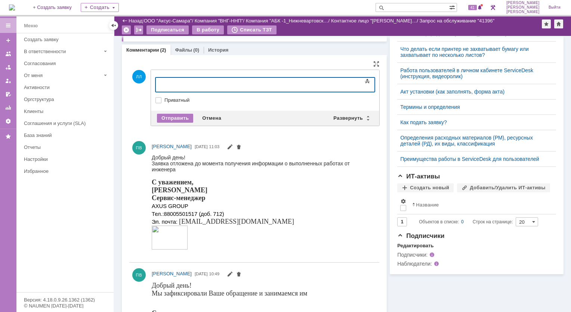
click at [269, 51] on div "Комментарии (2) Файлы (0) История" at bounding box center [254, 49] width 265 height 10
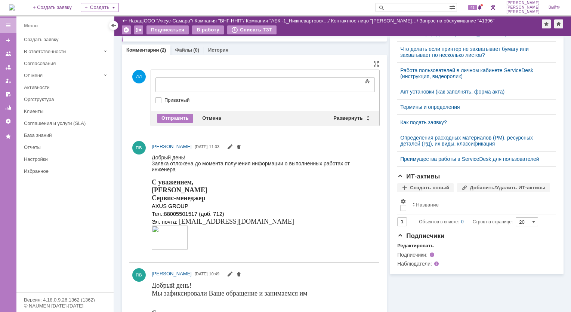
click at [152, 62] on div "ЛЛ Добавление комментария Внимание! Основные параметры Текст Жирный Курсив Подч…" at bounding box center [254, 97] width 250 height 75
click at [205, 114] on div "Отмена" at bounding box center [212, 118] width 28 height 9
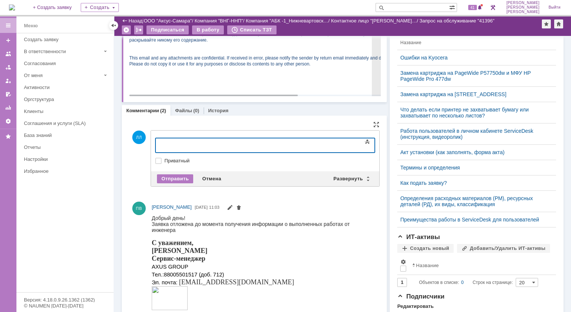
scroll to position [199, 0]
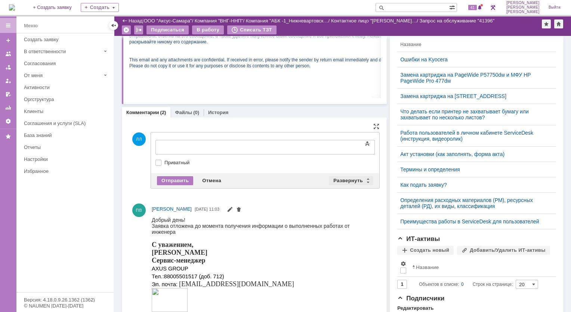
click at [364, 180] on div "Развернуть" at bounding box center [351, 180] width 44 height 9
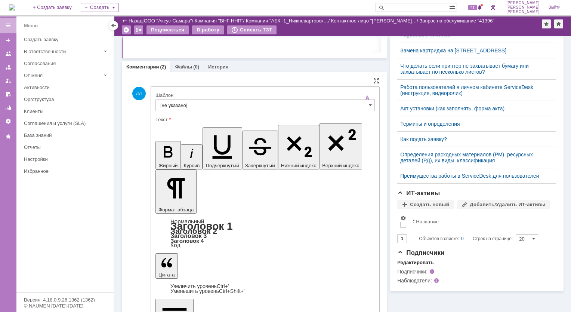
scroll to position [274, 0]
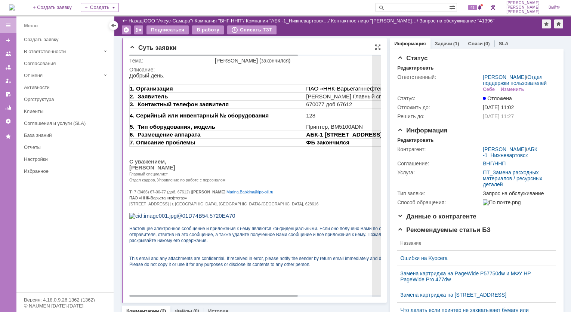
scroll to position [0, 0]
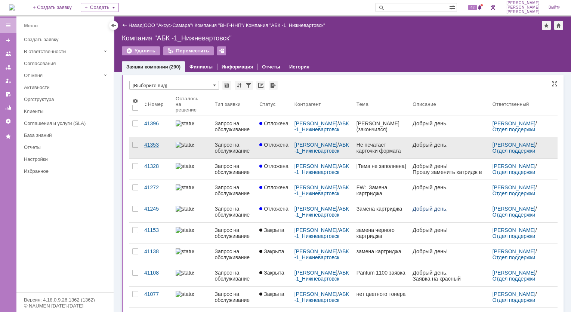
click at [149, 145] on div "41353" at bounding box center [156, 145] width 25 height 6
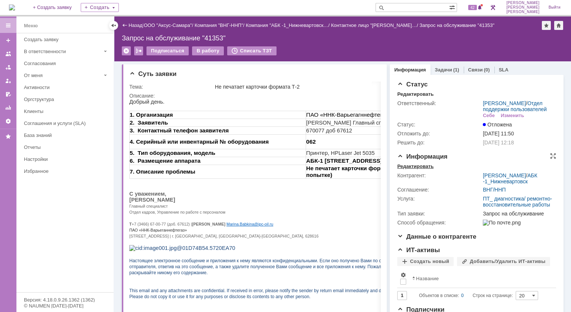
click at [414, 169] on div "Редактировать" at bounding box center [415, 166] width 36 height 6
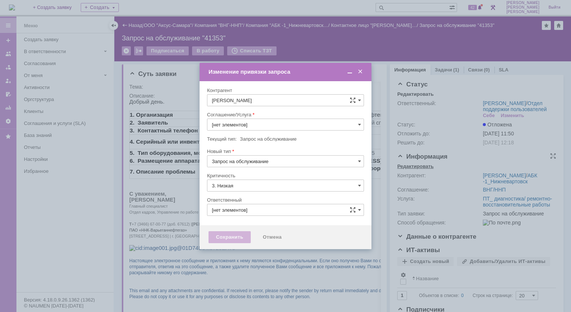
type input "ПТ_ диагностика/ ремонтно-восстановительные работы"
type input "Поселённова Виктория Александровна"
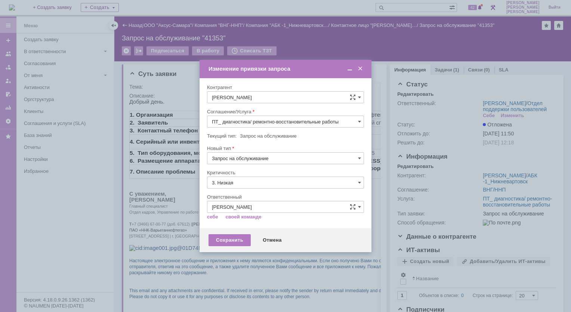
click at [361, 70] on span at bounding box center [359, 68] width 7 height 7
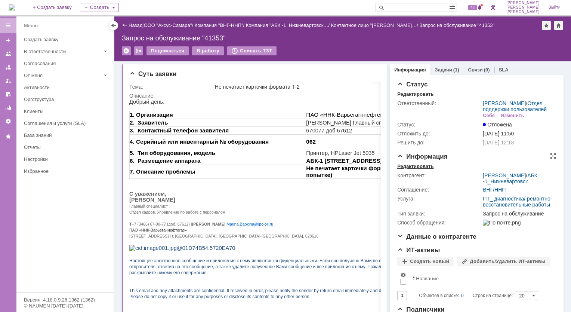
click at [402, 169] on div "Редактировать" at bounding box center [415, 166] width 36 height 6
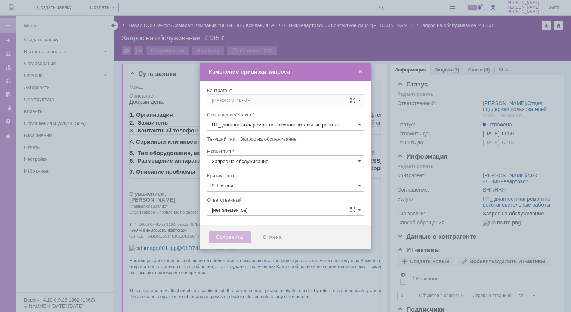
type input "Поселённова Виктория Александровна"
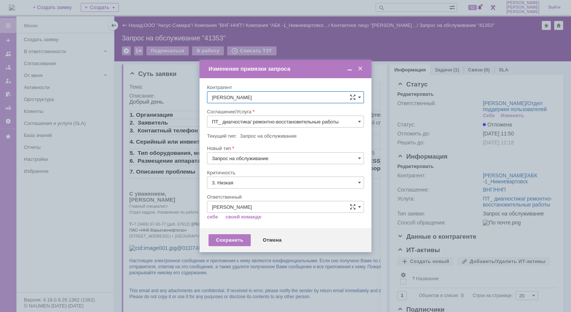
click at [361, 71] on span at bounding box center [359, 68] width 7 height 7
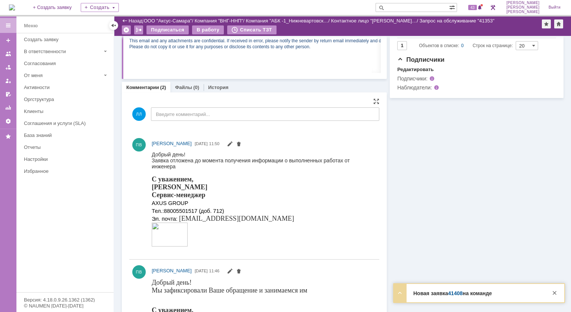
scroll to position [309, 0]
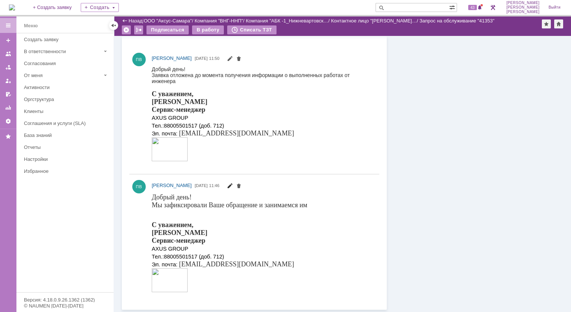
click at [233, 185] on span at bounding box center [230, 186] width 6 height 6
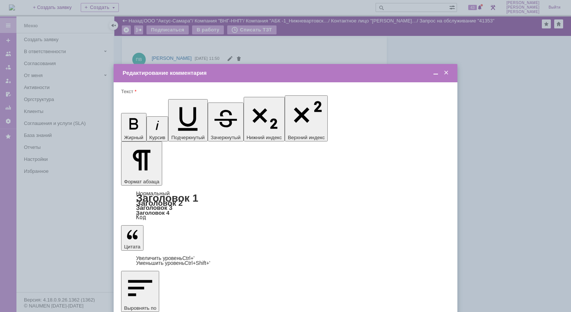
scroll to position [0, 0]
click at [448, 73] on span at bounding box center [445, 72] width 7 height 7
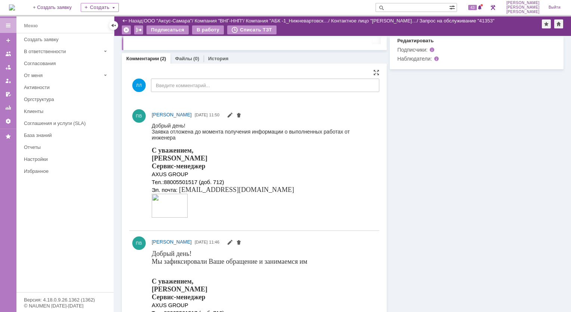
scroll to position [299, 0]
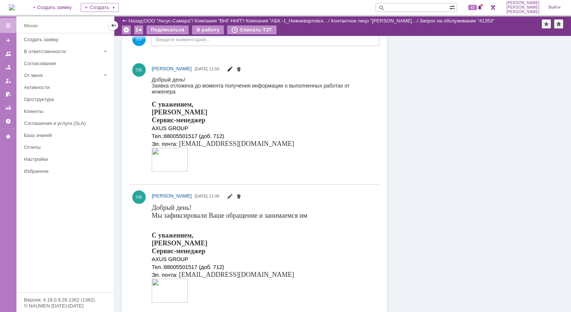
click at [233, 69] on span at bounding box center [230, 70] width 6 height 6
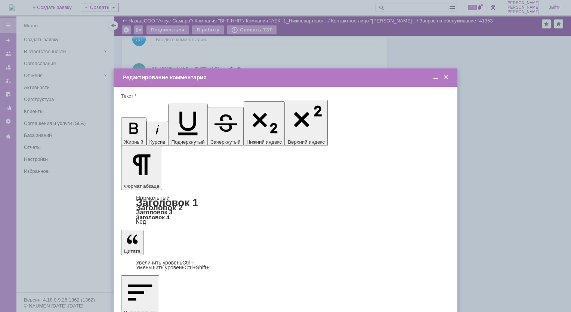
scroll to position [0, 0]
drag, startPoint x: 224, startPoint y: 2106, endPoint x: 202, endPoint y: 2131, distance: 33.6
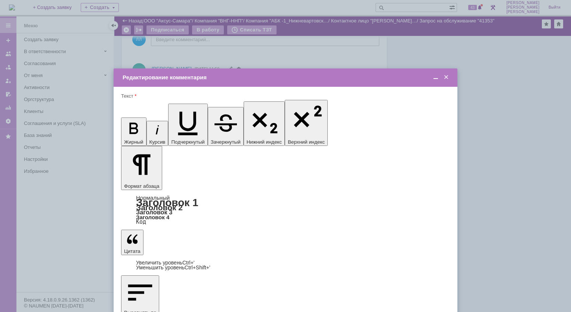
click at [448, 77] on span at bounding box center [445, 77] width 7 height 7
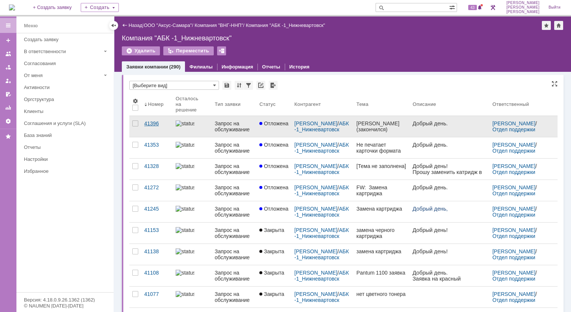
click at [146, 123] on div "41396" at bounding box center [156, 123] width 25 height 6
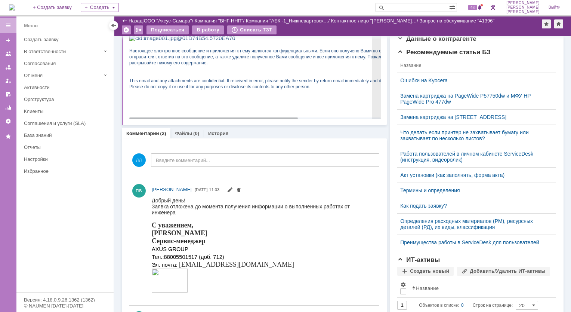
scroll to position [160, 0]
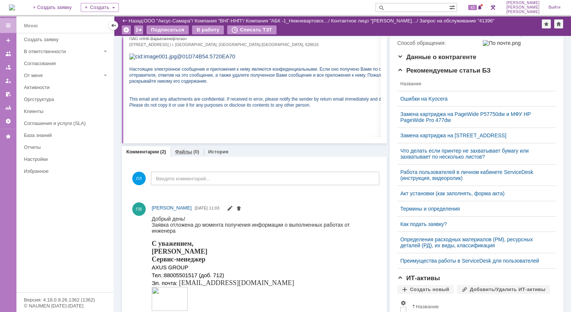
click at [190, 151] on link "Файлы" at bounding box center [183, 152] width 17 height 6
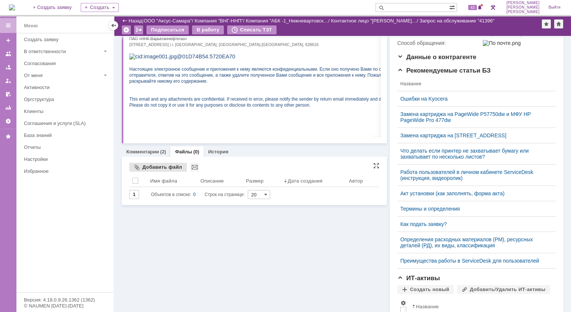
click at [134, 167] on div "Добавить файл" at bounding box center [158, 167] width 58 height 9
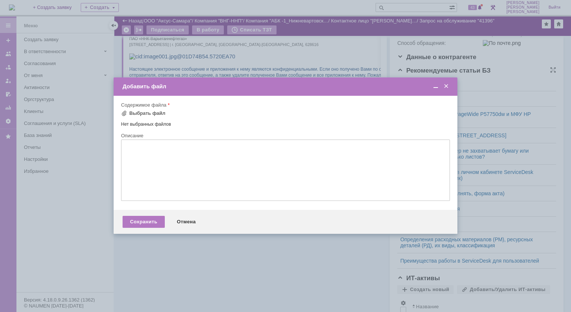
drag, startPoint x: 446, startPoint y: 86, endPoint x: 442, endPoint y: 84, distance: 3.9
click at [445, 86] on span at bounding box center [445, 86] width 7 height 7
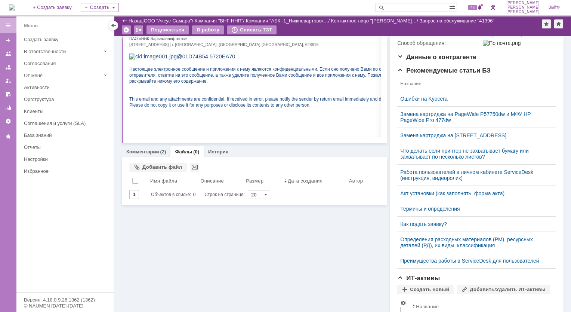
click at [145, 149] on link "Комментарии" at bounding box center [142, 152] width 33 height 6
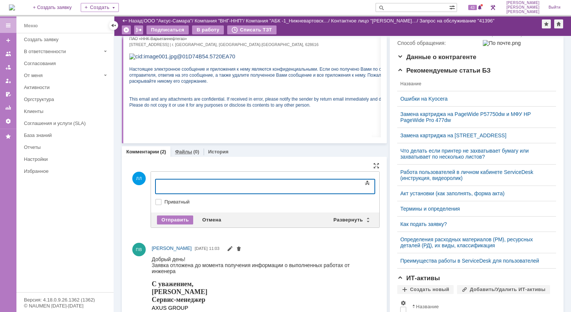
click at [185, 150] on link "Файлы" at bounding box center [183, 152] width 17 height 6
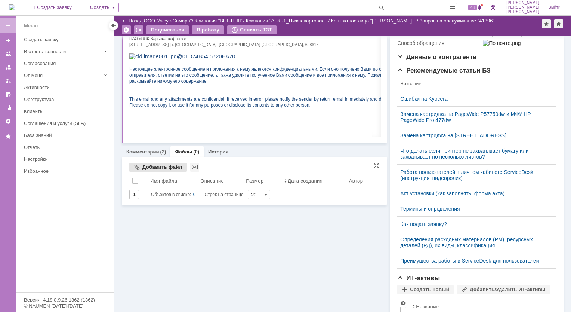
click at [168, 167] on div "Добавить файл" at bounding box center [158, 167] width 58 height 9
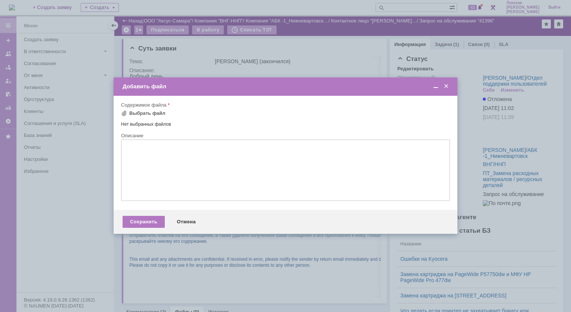
scroll to position [160, 0]
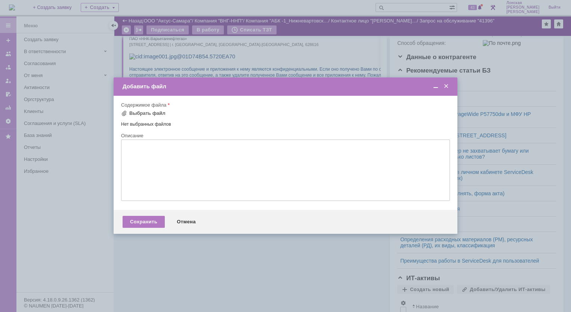
drag, startPoint x: 183, startPoint y: 220, endPoint x: 192, endPoint y: 221, distance: 8.6
click at [184, 220] on div "Отмена" at bounding box center [186, 222] width 34 height 12
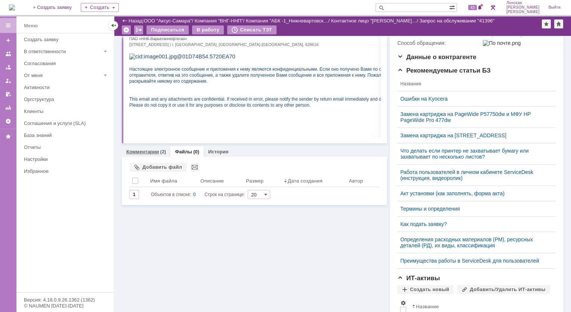
click at [146, 152] on link "Комментарии" at bounding box center [142, 152] width 33 height 6
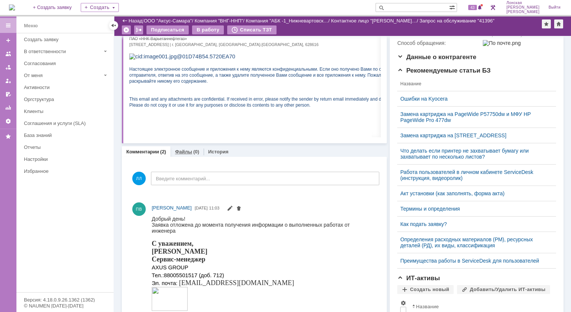
click at [182, 149] on link "Файлы" at bounding box center [183, 152] width 17 height 6
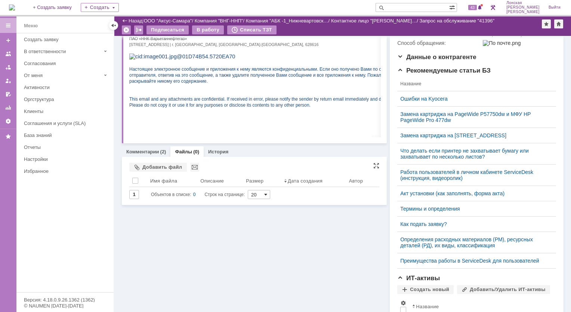
click at [267, 194] on span at bounding box center [265, 194] width 3 height 6
click at [267, 192] on span at bounding box center [265, 194] width 3 height 6
click at [208, 219] on div "Суть заявки Тема: Замена ФБ (закончился) Описание: Комментарии (2) Файлы (0) Ис…" at bounding box center [254, 125] width 265 height 499
type input "20"
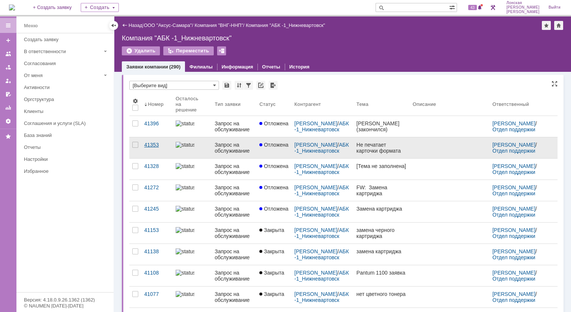
click at [154, 143] on div "41353" at bounding box center [156, 145] width 25 height 6
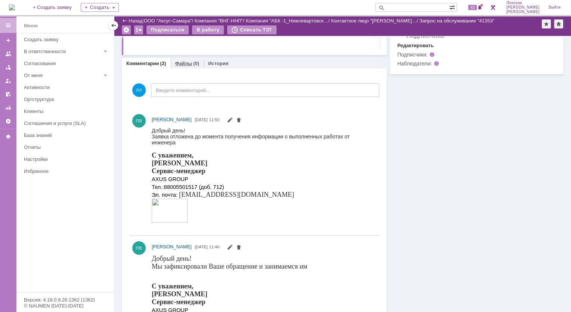
scroll to position [197, 0]
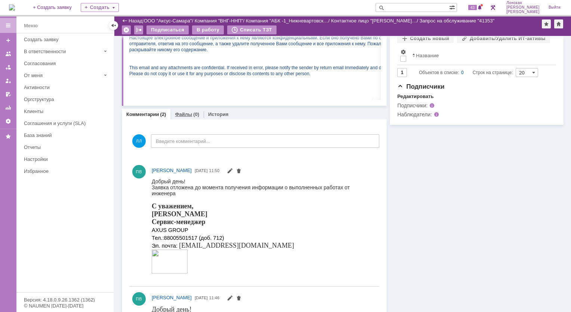
click at [179, 112] on link "Файлы" at bounding box center [183, 114] width 17 height 6
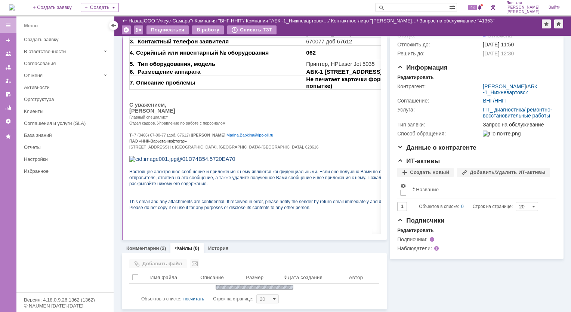
scroll to position [56, 0]
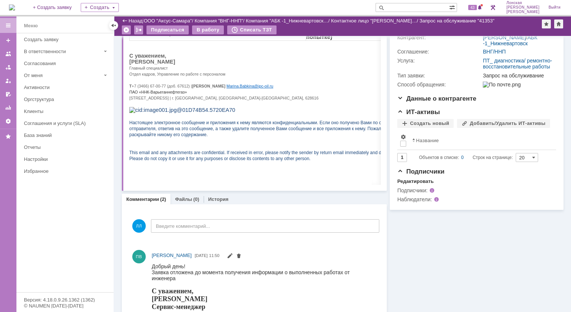
scroll to position [197, 0]
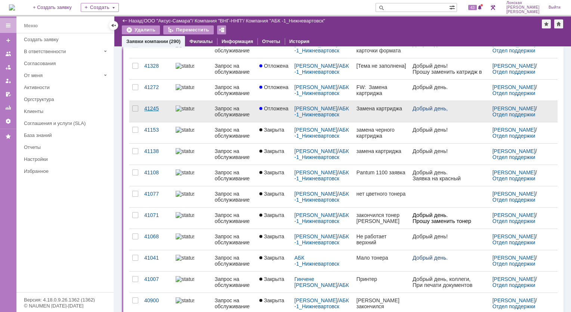
click at [149, 108] on div "41245" at bounding box center [156, 108] width 25 height 6
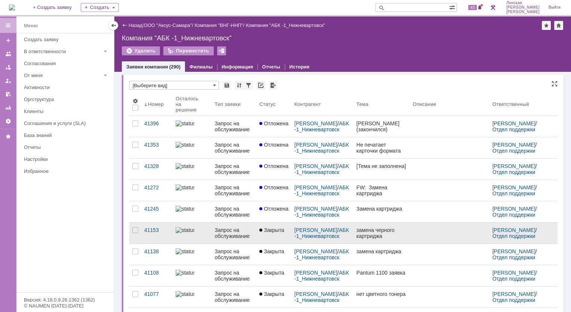
click at [232, 228] on div "Запрос на обслуживание" at bounding box center [234, 233] width 39 height 12
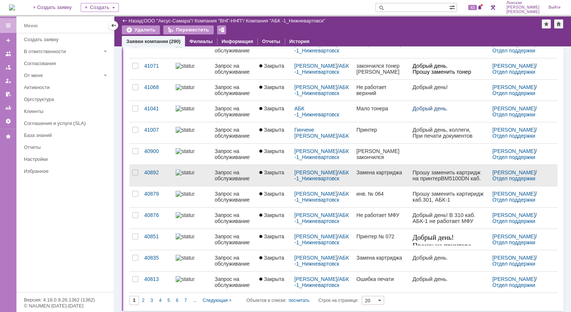
click at [188, 172] on img at bounding box center [185, 172] width 19 height 6
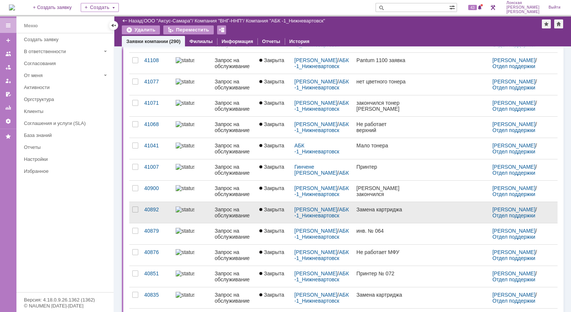
click at [184, 208] on img at bounding box center [185, 209] width 19 height 6
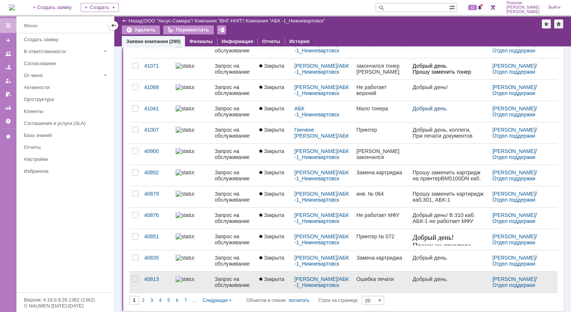
click at [236, 281] on div "Запрос на обслуживание" at bounding box center [234, 282] width 39 height 12
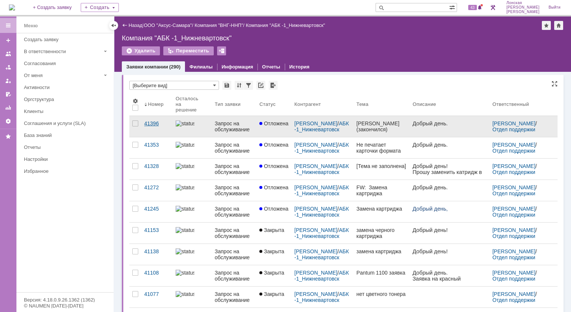
click at [154, 123] on div "41396" at bounding box center [156, 123] width 25 height 6
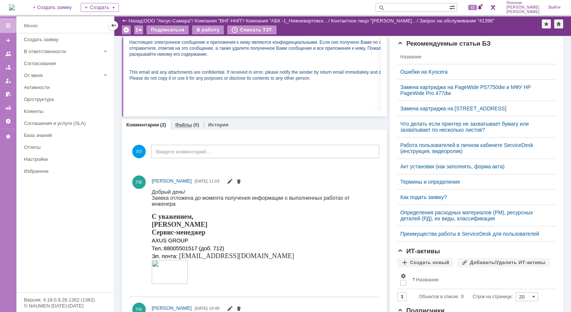
click at [186, 125] on link "Файлы" at bounding box center [183, 125] width 17 height 6
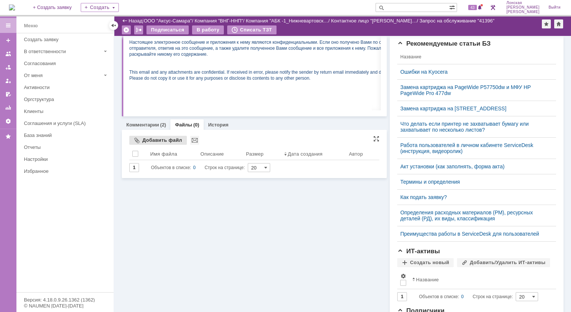
click at [152, 139] on div "Добавить файл" at bounding box center [158, 140] width 58 height 9
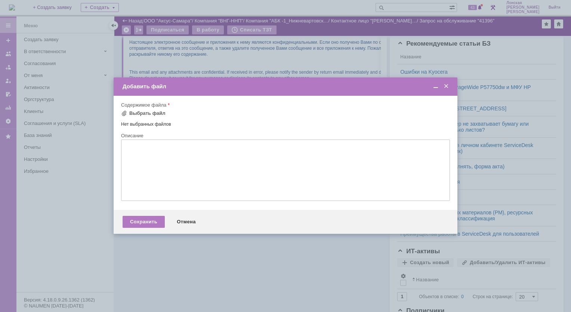
click at [448, 84] on span at bounding box center [445, 86] width 7 height 7
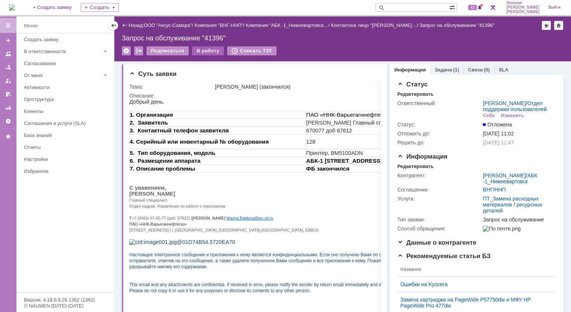
click at [207, 52] on div "В работу" at bounding box center [208, 50] width 32 height 9
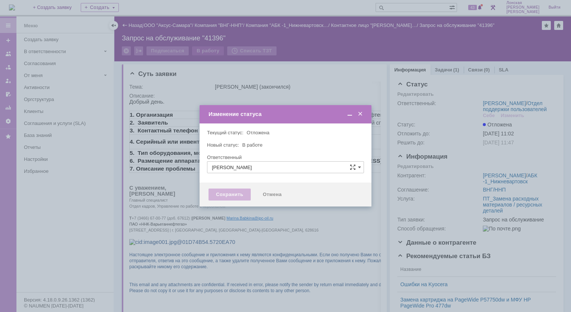
type input "Лонская Лариса Вячеславовна"
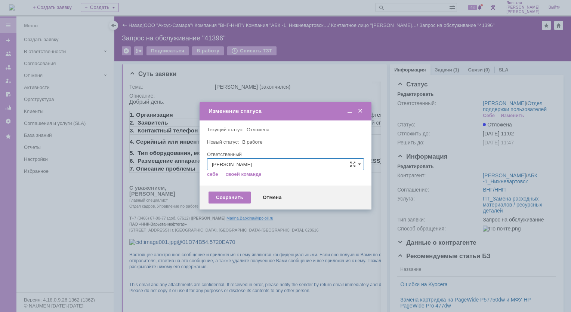
click at [360, 110] on span at bounding box center [359, 111] width 7 height 7
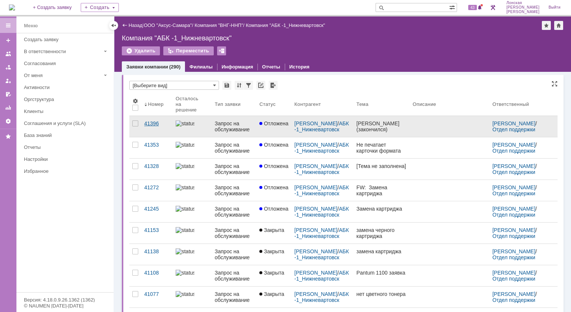
click at [155, 126] on link "41396" at bounding box center [156, 126] width 31 height 21
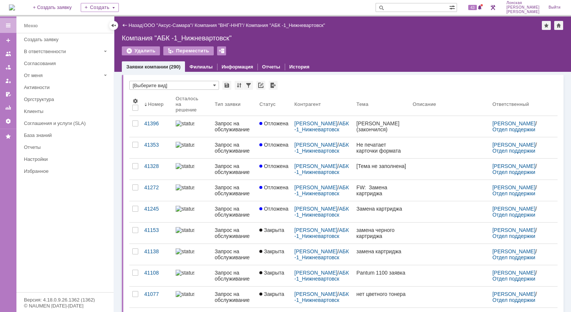
click at [172, 66] on div "(290)" at bounding box center [174, 67] width 11 height 6
click at [47, 40] on div "Создать заявку" at bounding box center [66, 40] width 85 height 6
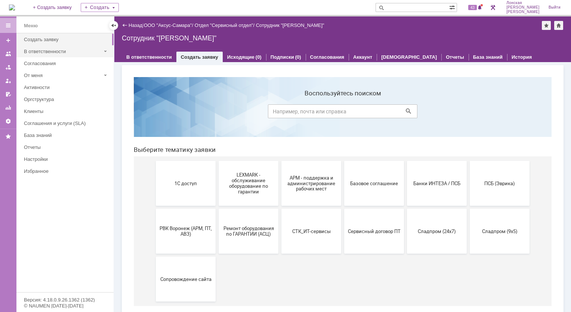
click at [42, 53] on div "В ответственности" at bounding box center [62, 52] width 77 height 6
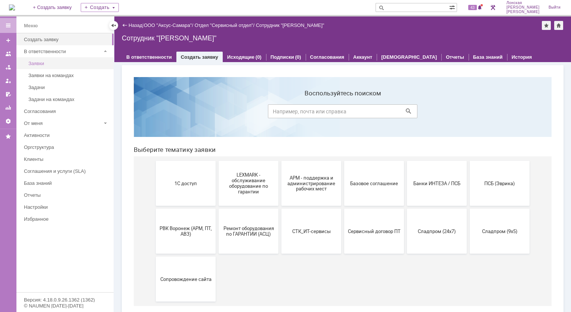
click at [38, 62] on div "Заявки" at bounding box center [68, 64] width 81 height 6
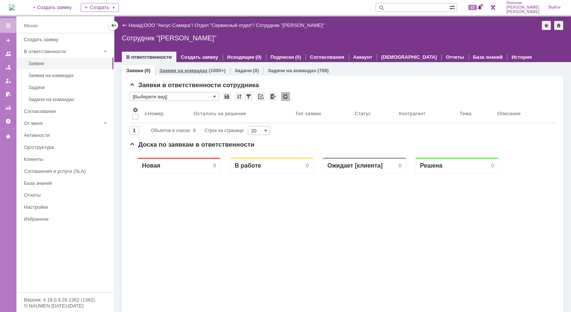
click at [195, 71] on link "Заявки на командах" at bounding box center [183, 71] width 48 height 6
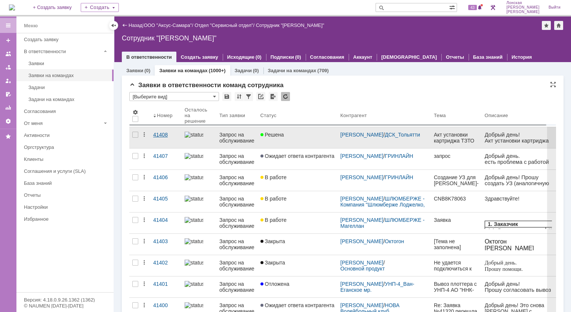
click at [159, 137] on div "41408" at bounding box center [165, 135] width 25 height 6
click at [149, 134] on div at bounding box center [145, 137] width 9 height 21
click at [278, 142] on link "Решена" at bounding box center [297, 137] width 80 height 21
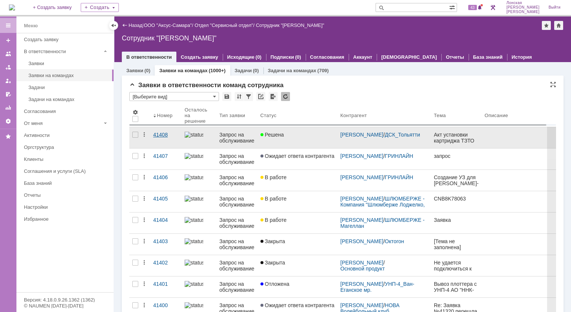
click at [160, 134] on div "41408" at bounding box center [165, 135] width 25 height 6
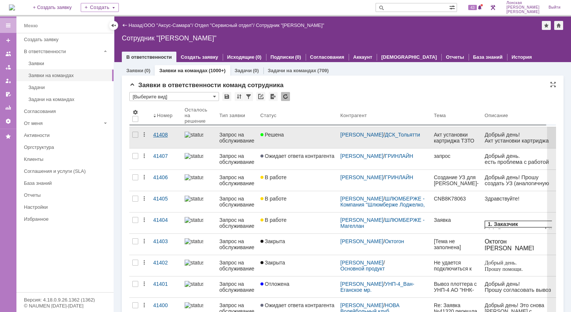
click at [167, 137] on div "41408" at bounding box center [165, 135] width 25 height 6
click at [151, 135] on link "41408" at bounding box center [165, 137] width 31 height 21
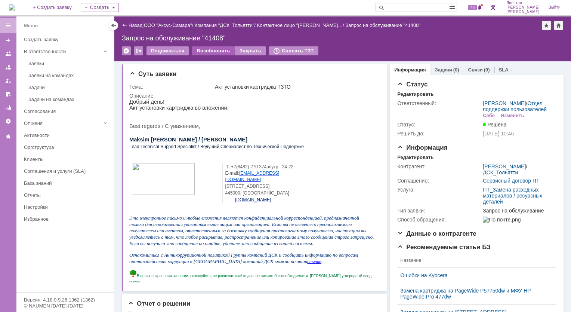
click at [212, 50] on div "Возобновить" at bounding box center [213, 50] width 43 height 9
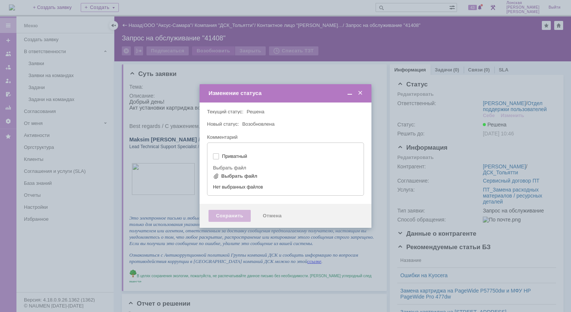
type input "[не указано]"
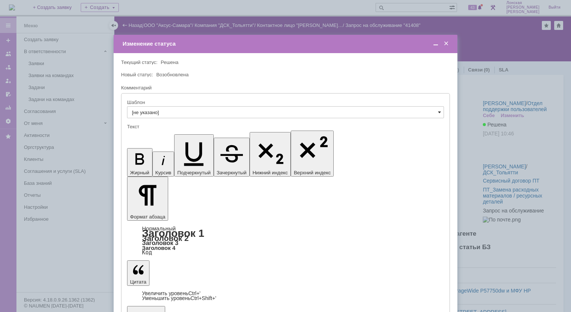
click at [441, 109] on span at bounding box center [439, 112] width 3 height 6
click at [446, 44] on span at bounding box center [445, 43] width 7 height 7
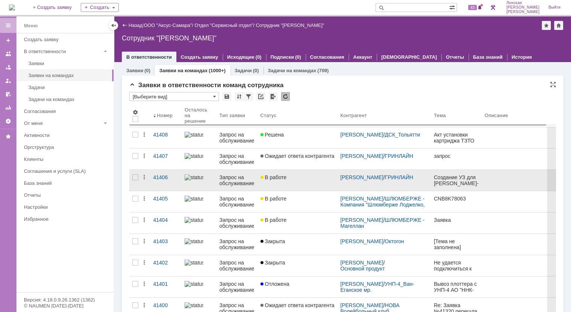
click at [214, 180] on link at bounding box center [199, 180] width 35 height 21
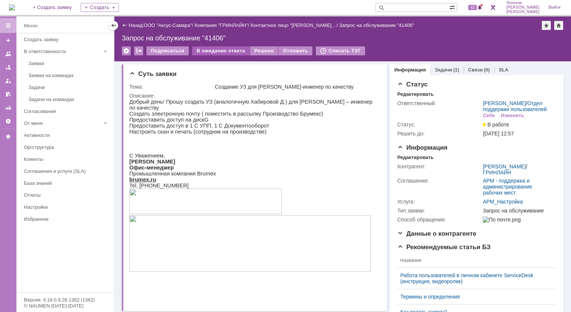
click at [202, 51] on div "В ожидание ответа" at bounding box center [220, 50] width 57 height 9
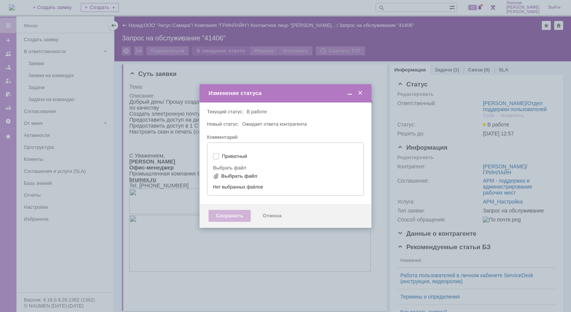
type input "[не указано]"
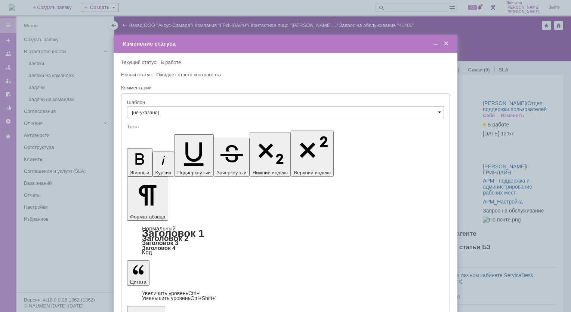
click at [440, 112] on span at bounding box center [439, 112] width 3 height 6
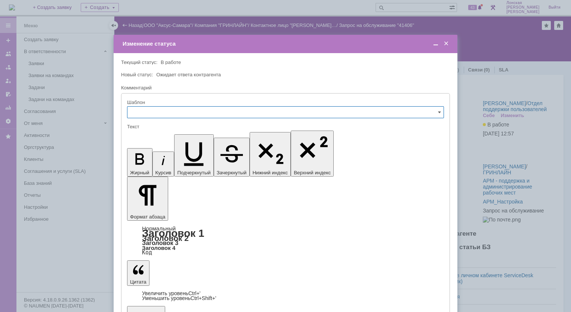
click at [449, 47] on div "Изменение статуса" at bounding box center [286, 44] width 327 height 9
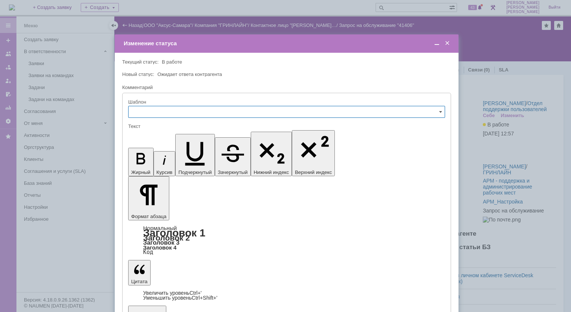
type input "[не указано]"
click at [446, 42] on span at bounding box center [446, 43] width 7 height 7
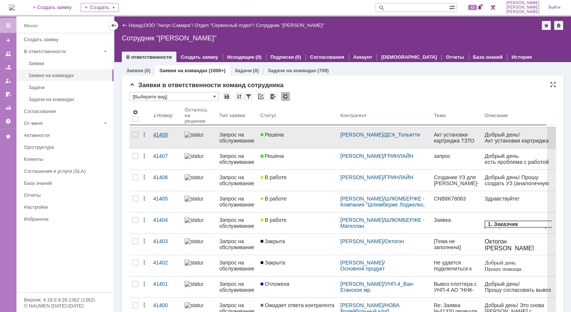
click at [169, 138] on link "41408" at bounding box center [165, 137] width 31 height 21
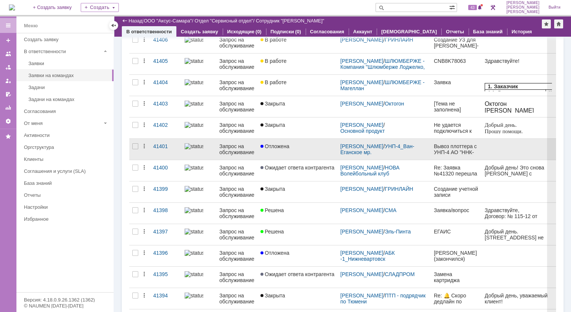
click at [269, 148] on span "Отложена" at bounding box center [274, 146] width 29 height 6
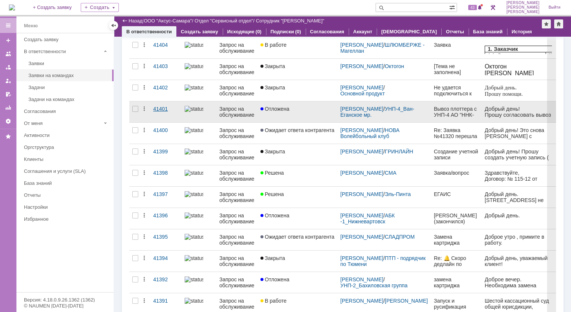
click at [163, 111] on div "41401" at bounding box center [165, 109] width 25 height 6
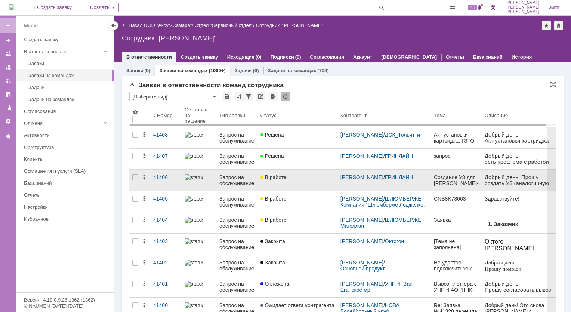
click at [160, 178] on div "41406" at bounding box center [165, 177] width 25 height 6
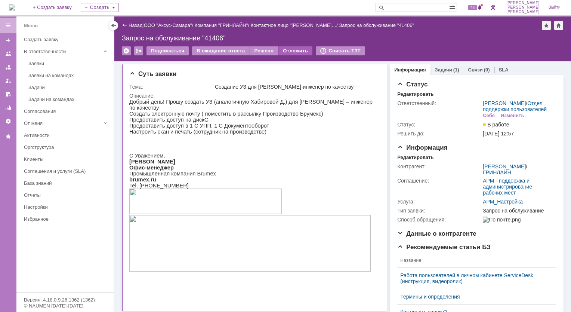
click at [291, 52] on div "Отложить" at bounding box center [295, 50] width 34 height 9
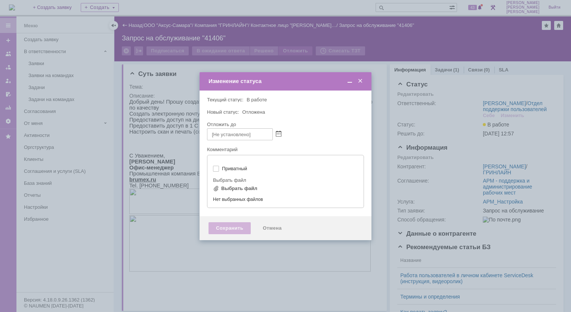
type input "[не указано]"
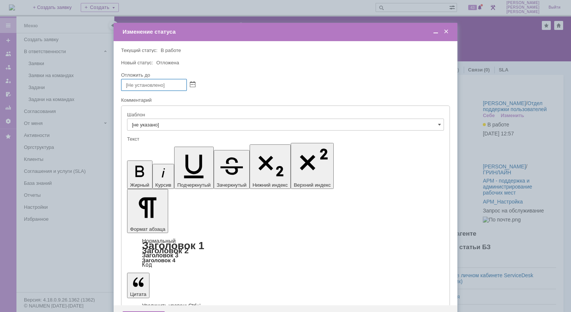
click at [445, 34] on span at bounding box center [445, 31] width 7 height 7
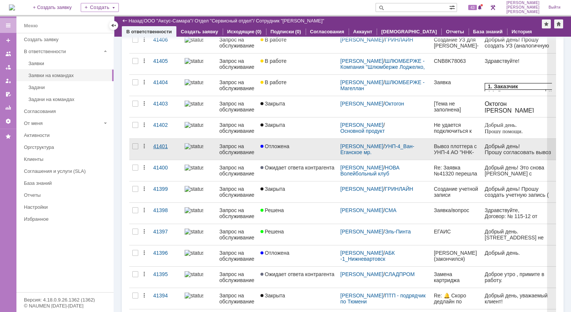
click at [161, 146] on div "41401" at bounding box center [165, 146] width 25 height 6
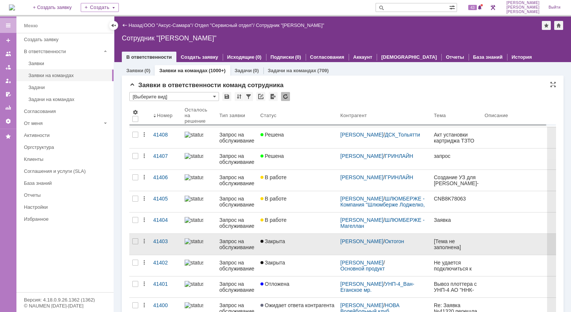
scroll to position [27, 0]
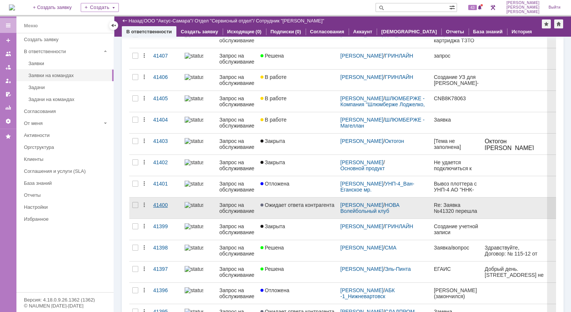
click at [156, 205] on div "41400" at bounding box center [165, 205] width 25 height 6
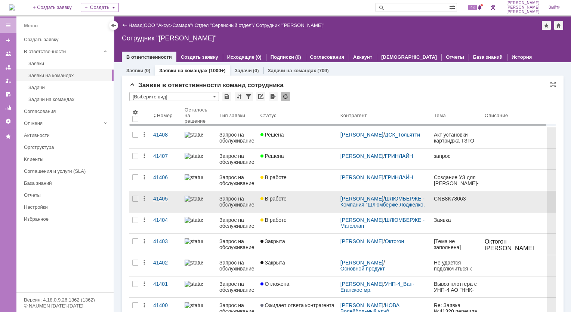
click at [163, 201] on link "41405" at bounding box center [165, 201] width 31 height 21
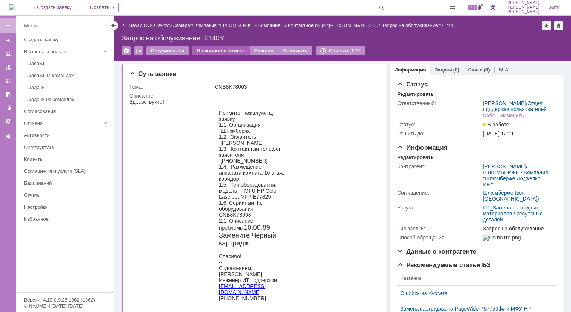
click at [211, 50] on div "В ожидание ответа" at bounding box center [220, 50] width 57 height 9
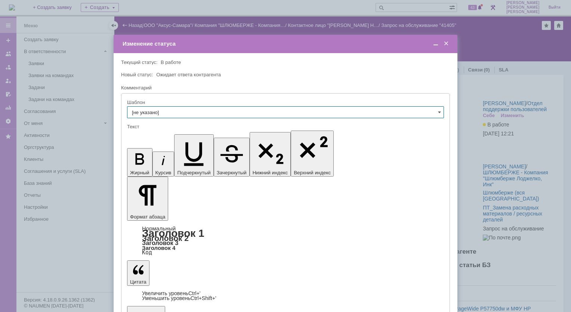
click at [446, 46] on span at bounding box center [445, 43] width 7 height 7
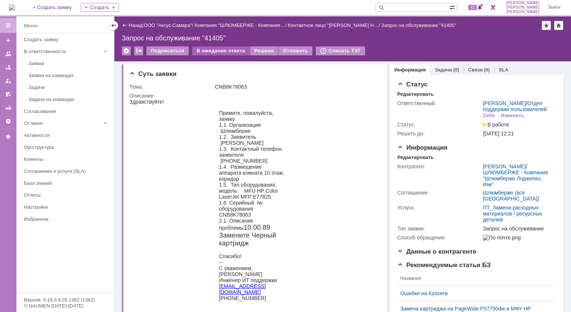
click at [231, 51] on div "В ожидание ответа" at bounding box center [220, 50] width 57 height 9
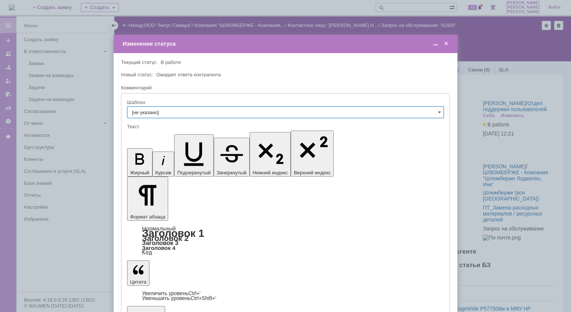
click at [448, 45] on span at bounding box center [445, 43] width 7 height 7
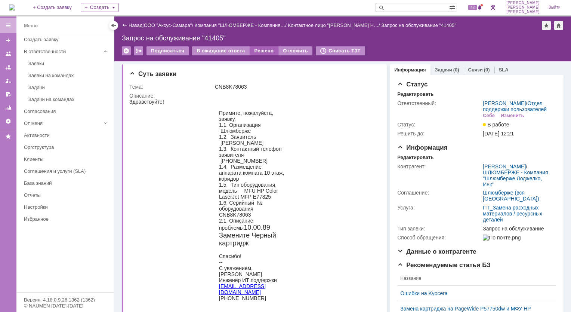
click at [262, 50] on div "Решено" at bounding box center [264, 50] width 28 height 9
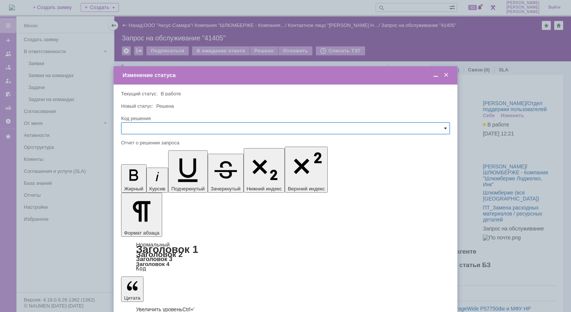
click at [445, 131] on span at bounding box center [445, 128] width 3 height 6
click at [447, 75] on span at bounding box center [445, 75] width 7 height 7
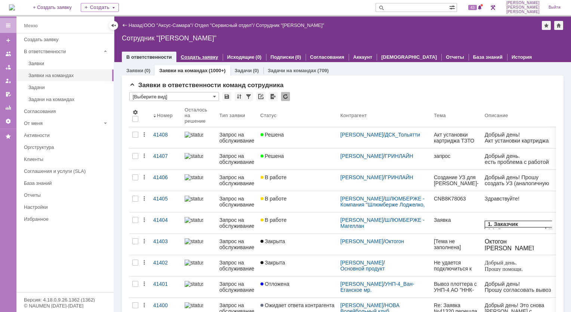
click at [194, 56] on link "Создать заявку" at bounding box center [199, 57] width 37 height 6
click at [141, 73] on div "Заявки (0)" at bounding box center [138, 70] width 33 height 11
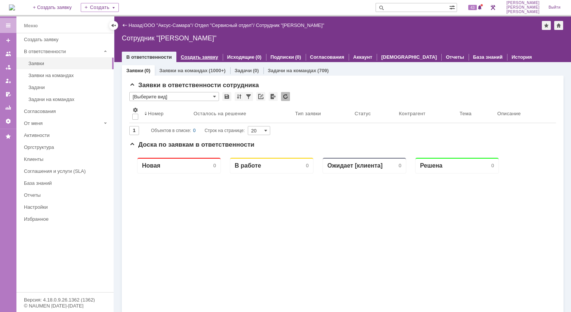
click at [210, 56] on link "Создать заявку" at bounding box center [199, 57] width 37 height 6
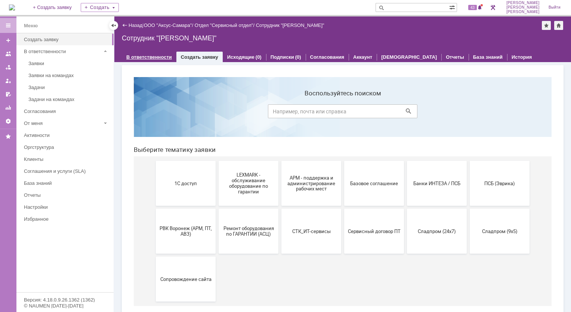
click at [138, 55] on link "В ответственности" at bounding box center [149, 57] width 46 height 6
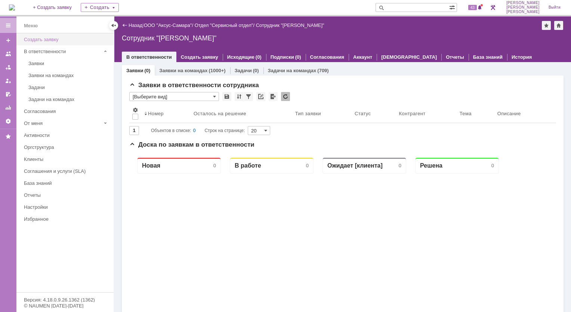
click at [41, 41] on div "Создать заявку" at bounding box center [66, 40] width 85 height 6
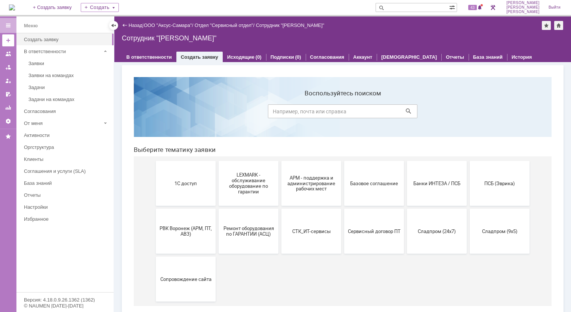
click at [7, 40] on div at bounding box center [8, 40] width 6 height 6
click at [49, 38] on div "Создать заявку" at bounding box center [66, 40] width 85 height 6
click at [119, 10] on div "Создать" at bounding box center [100, 7] width 38 height 9
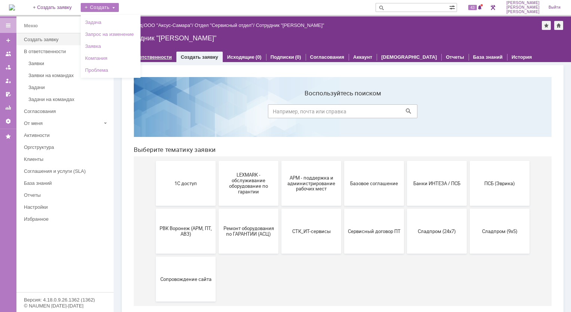
click at [161, 59] on link "В ответственности" at bounding box center [149, 57] width 46 height 6
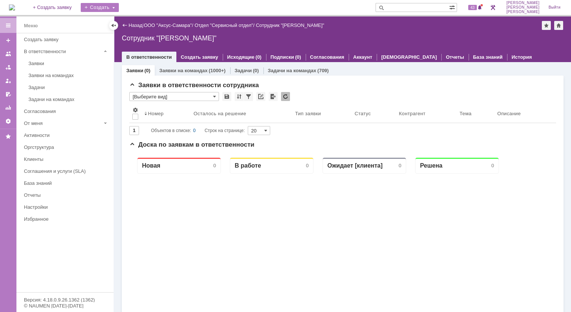
click at [119, 7] on div "Создать" at bounding box center [100, 7] width 38 height 9
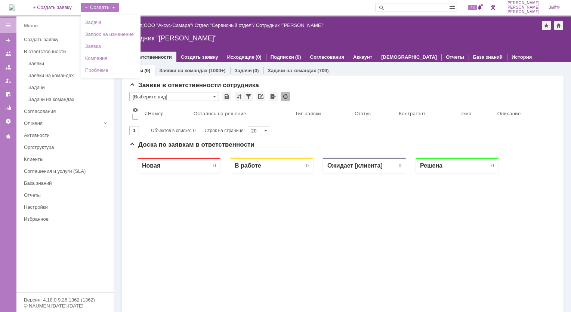
click at [119, 8] on div "Создать" at bounding box center [100, 7] width 38 height 9
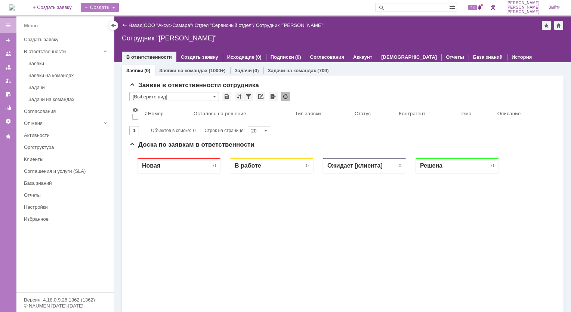
click at [119, 7] on div "Создать" at bounding box center [100, 7] width 38 height 9
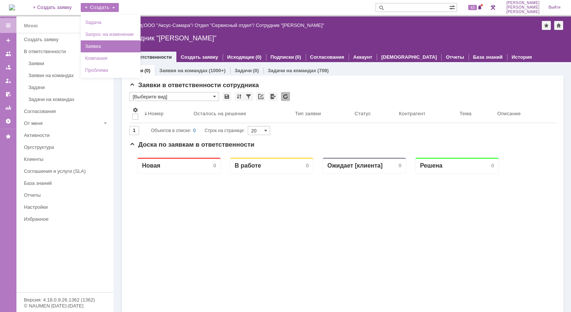
click at [107, 44] on link "Заявка" at bounding box center [110, 46] width 57 height 9
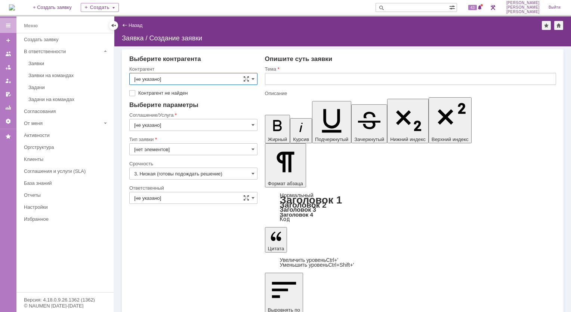
click at [202, 80] on input "[не указано]" at bounding box center [193, 79] width 128 height 12
click at [254, 80] on span at bounding box center [252, 79] width 3 height 6
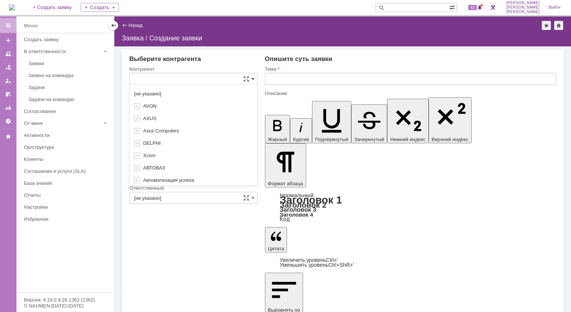
click at [254, 80] on span at bounding box center [252, 79] width 3 height 6
click at [220, 80] on input "text" at bounding box center [193, 79] width 128 height 12
click at [232, 62] on div "Выберите контрагента" at bounding box center [193, 58] width 128 height 7
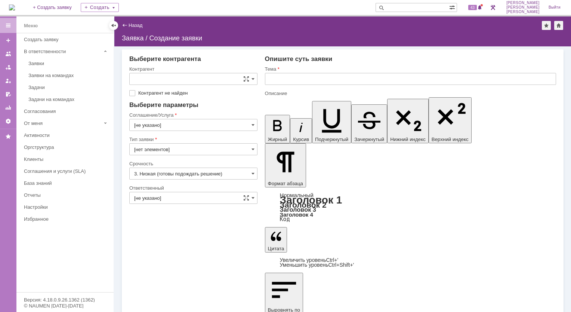
type input "[не указано]"
click at [254, 79] on span at bounding box center [252, 79] width 3 height 6
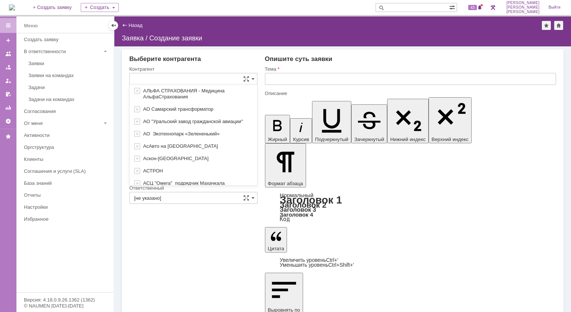
scroll to position [235, 0]
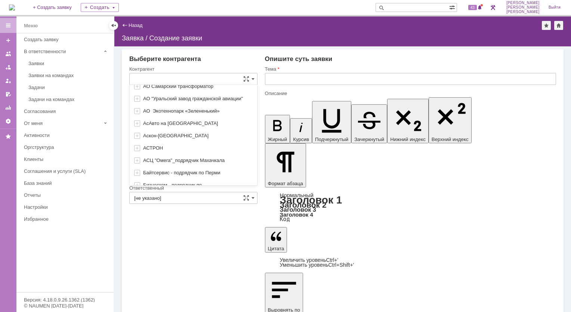
click at [154, 179] on div "[не указано] AVON AXUS Axus Computers DELPHI Xcom АВТОВАЗ Автоматизация успеха …" at bounding box center [193, 199] width 127 height 693
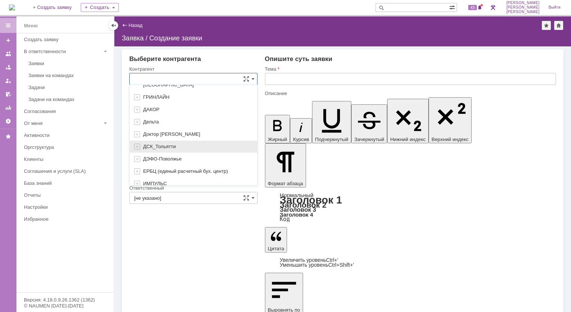
scroll to position [559, 0]
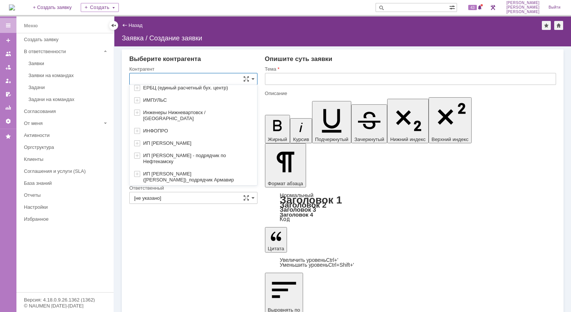
click at [167, 77] on input "text" at bounding box center [193, 79] width 128 height 12
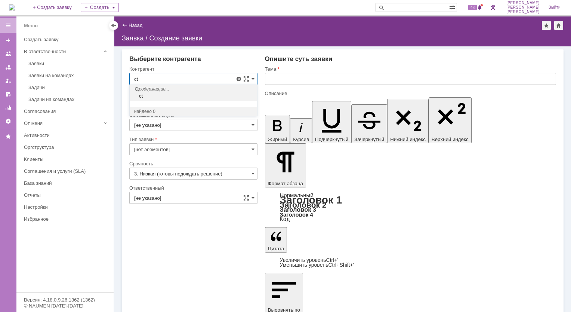
type input "c"
type input "с"
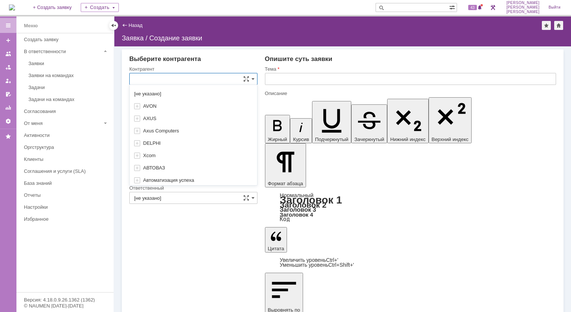
click at [199, 78] on input "text" at bounding box center [193, 79] width 128 height 12
click at [226, 62] on div "Выберите контрагента" at bounding box center [193, 58] width 128 height 7
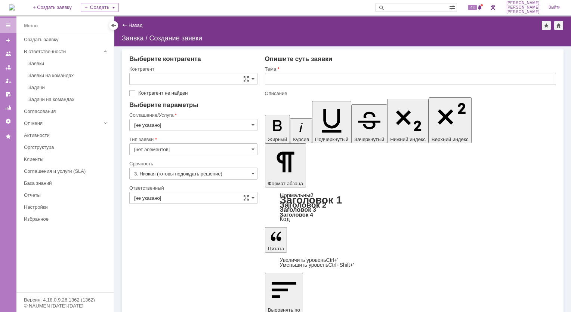
type input "[не указано]"
click at [254, 127] on input "[не указано]" at bounding box center [193, 125] width 128 height 12
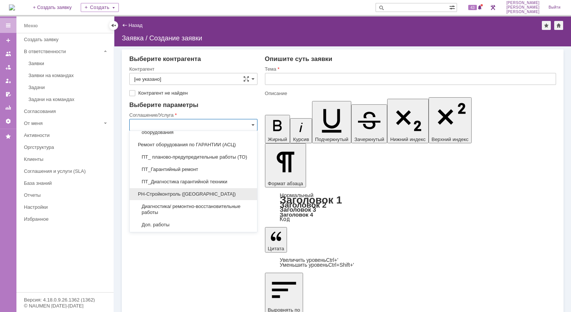
scroll to position [1662, 0]
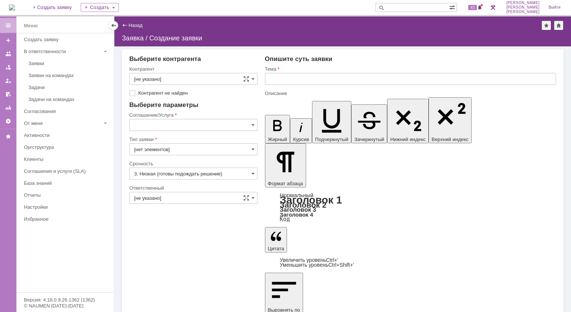
click at [228, 108] on div "Выберите параметры" at bounding box center [193, 104] width 128 height 7
type input "[не указано]"
click at [251, 150] on input "[нет элементов]" at bounding box center [193, 149] width 128 height 12
click at [251, 150] on input "text" at bounding box center [193, 149] width 128 height 12
click at [253, 149] on span at bounding box center [252, 149] width 3 height 6
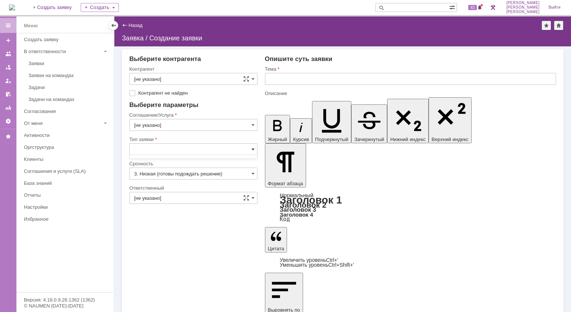
click at [253, 149] on span at bounding box center [252, 149] width 3 height 6
click at [217, 98] on div at bounding box center [193, 98] width 128 height 5
type input "[нет элементов]"
click at [179, 148] on input "[нет элементов]" at bounding box center [193, 149] width 128 height 12
click at [253, 150] on span at bounding box center [252, 149] width 3 height 6
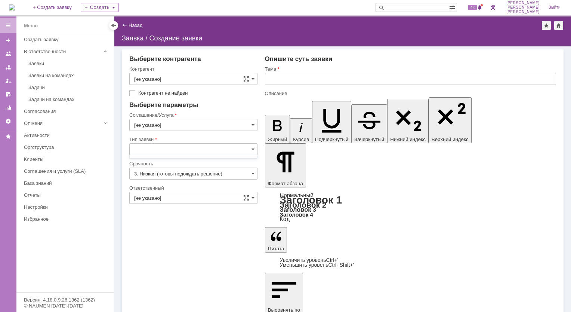
click at [217, 98] on div at bounding box center [193, 98] width 128 height 5
type input "[нет элементов]"
click at [170, 149] on input "[нет элементов]" at bounding box center [193, 149] width 128 height 12
type input "н"
click at [254, 173] on span at bounding box center [252, 173] width 3 height 6
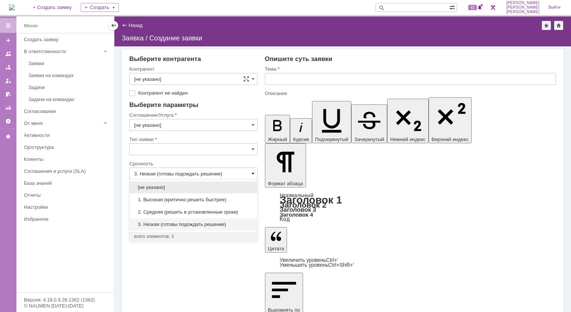
type input "[нет элементов]"
click at [253, 173] on span at bounding box center [252, 173] width 3 height 6
click at [252, 174] on span at bounding box center [252, 173] width 3 height 6
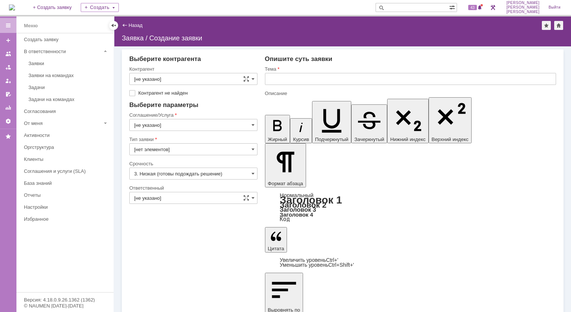
type input "3. Низкая (готовы подождать решение)"
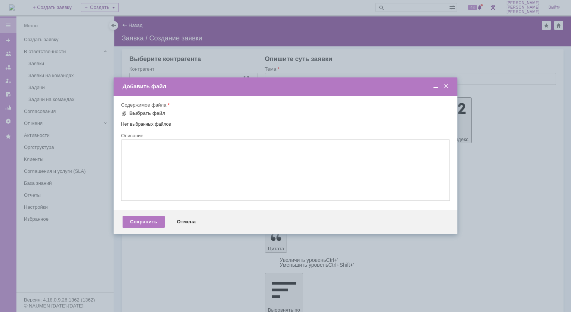
click at [448, 87] on span at bounding box center [445, 86] width 7 height 7
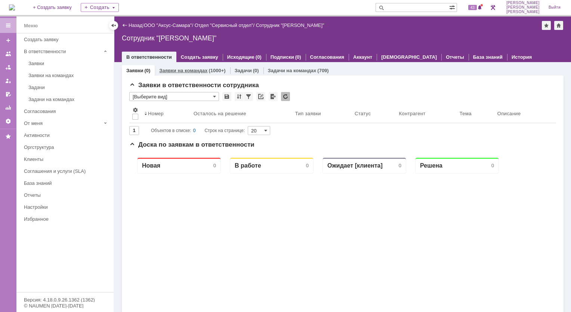
click at [211, 72] on div "(1000+)" at bounding box center [216, 71] width 17 height 6
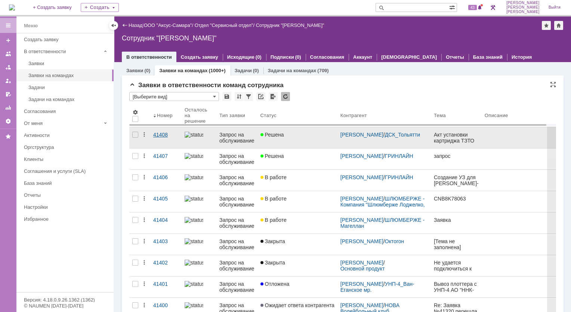
click at [164, 134] on div "41408" at bounding box center [165, 135] width 25 height 6
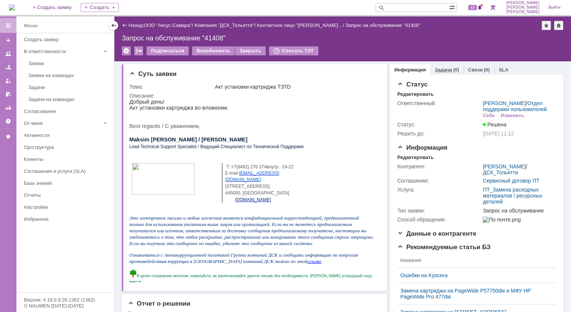
click at [443, 70] on link "Задачи" at bounding box center [443, 70] width 17 height 6
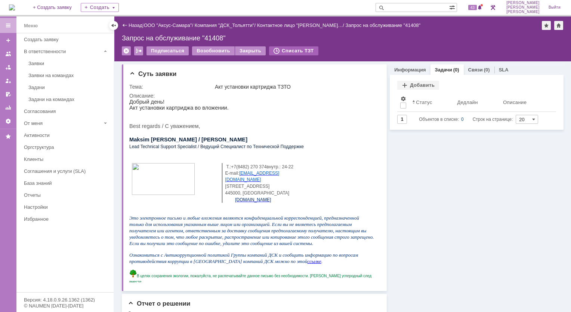
click at [291, 50] on div "Списать ТЗТ" at bounding box center [293, 50] width 49 height 9
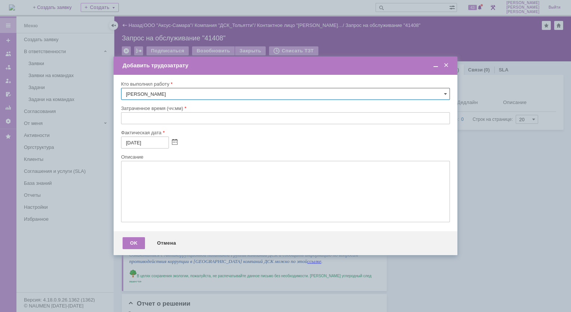
click at [447, 68] on span at bounding box center [445, 65] width 7 height 7
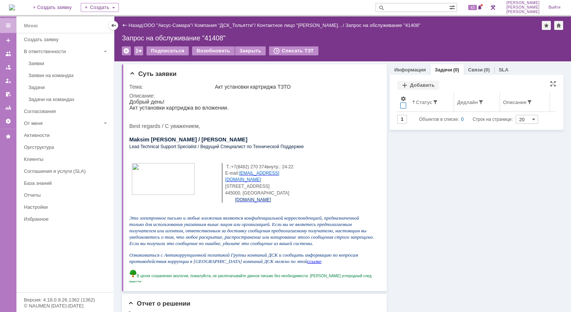
click at [400, 104] on div at bounding box center [403, 105] width 6 height 6
click at [400, 106] on div at bounding box center [403, 105] width 6 height 6
click at [432, 103] on span at bounding box center [435, 102] width 6 height 6
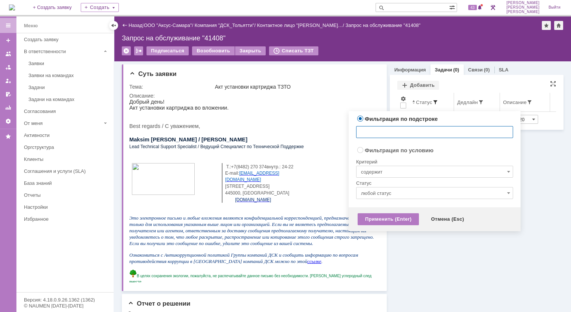
click at [432, 104] on span at bounding box center [435, 102] width 6 height 6
click at [401, 86] on div "Добавить" at bounding box center [418, 85] width 42 height 9
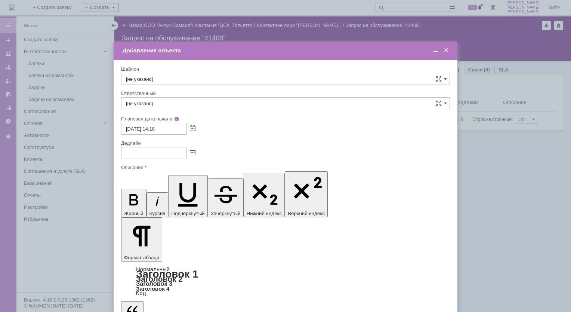
click at [448, 53] on span at bounding box center [445, 50] width 7 height 7
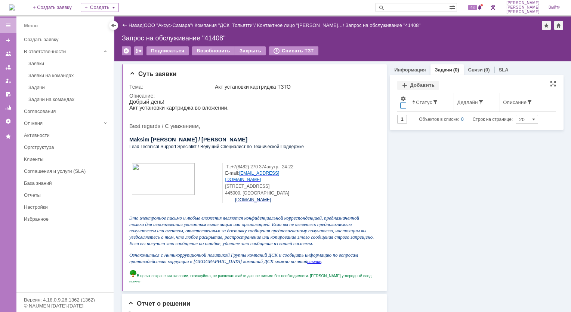
click at [400, 105] on div at bounding box center [403, 105] width 6 height 6
click at [423, 103] on div "Статус" at bounding box center [424, 102] width 16 height 6
click at [422, 103] on div "Статус" at bounding box center [424, 102] width 16 height 6
drag, startPoint x: 421, startPoint y: 103, endPoint x: 421, endPoint y: 157, distance: 53.8
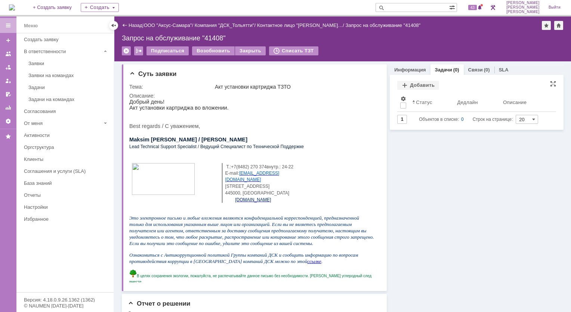
click at [421, 157] on div "Информация Задачи (0) Связи (0) SLA Статус Редактировать Ответственный: Новожен…" at bounding box center [475, 276] width 177 height 430
click at [418, 103] on div "Статус" at bounding box center [424, 102] width 16 height 6
click at [402, 86] on div "Добавить" at bounding box center [418, 85] width 42 height 9
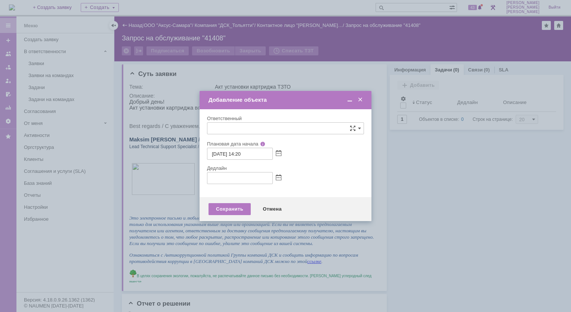
type input "[не указано]"
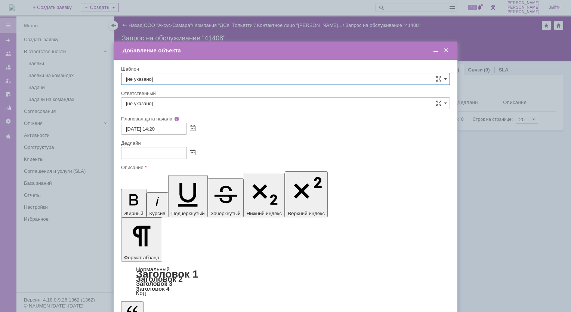
click at [446, 52] on span at bounding box center [445, 50] width 7 height 7
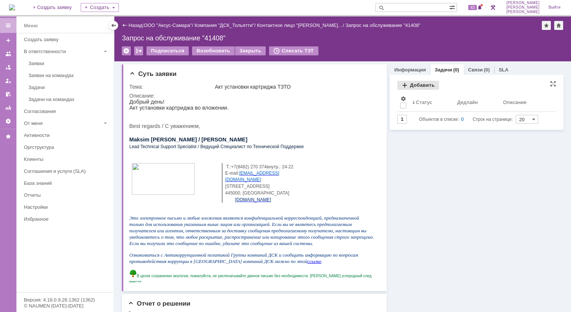
click at [399, 85] on div "Добавить" at bounding box center [418, 85] width 42 height 9
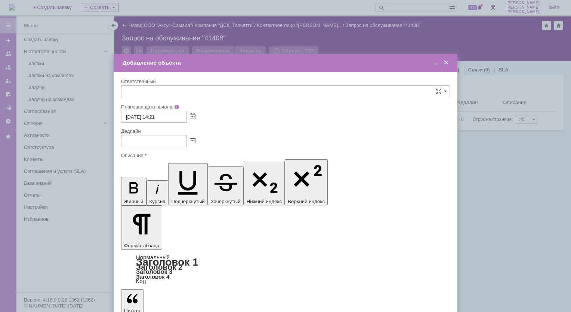
type input "[не указано]"
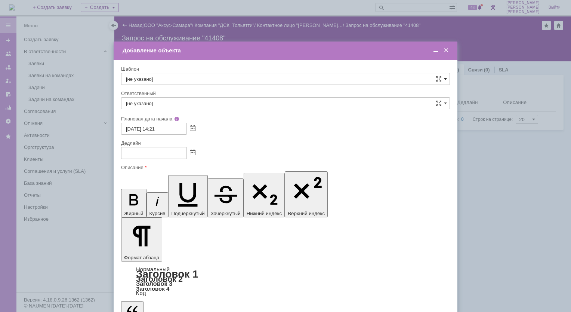
click at [446, 77] on span at bounding box center [445, 79] width 3 height 6
click at [486, 157] on div at bounding box center [285, 156] width 571 height 312
type input "[не указано]"
click at [445, 104] on span at bounding box center [445, 103] width 3 height 6
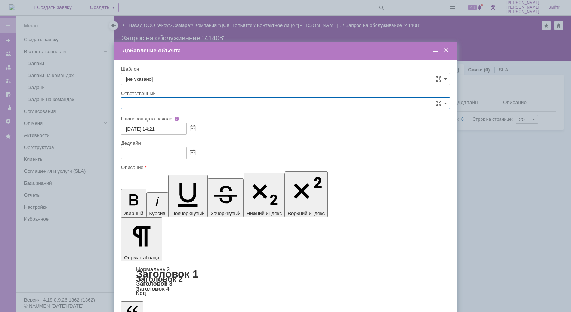
click at [470, 152] on div at bounding box center [285, 156] width 571 height 312
type input "[не указано]"
click at [182, 155] on input "text" at bounding box center [154, 153] width 66 height 12
click at [192, 152] on span at bounding box center [193, 153] width 6 height 6
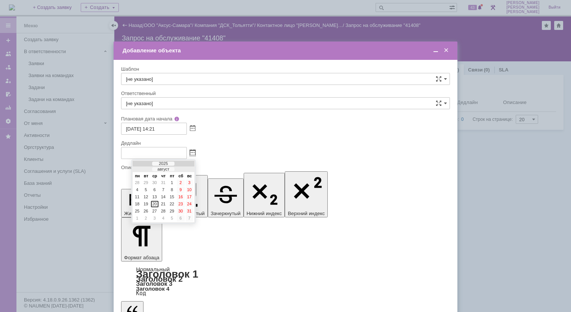
click at [263, 161] on div at bounding box center [285, 161] width 329 height 5
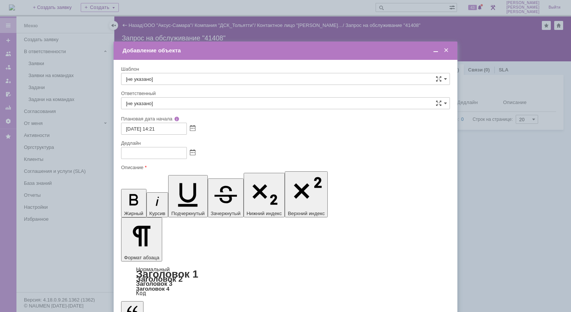
click at [446, 52] on span at bounding box center [445, 50] width 7 height 7
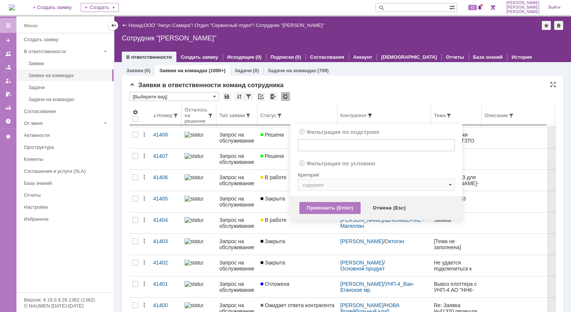
click at [373, 114] on span at bounding box center [370, 115] width 6 height 6
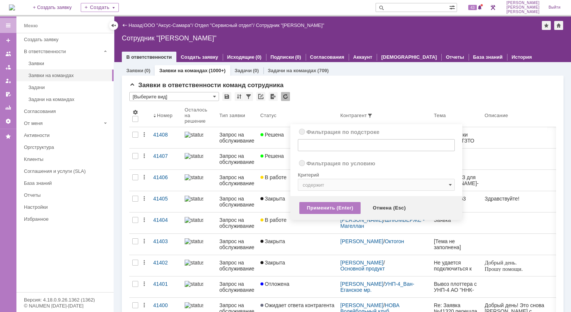
radio input "true"
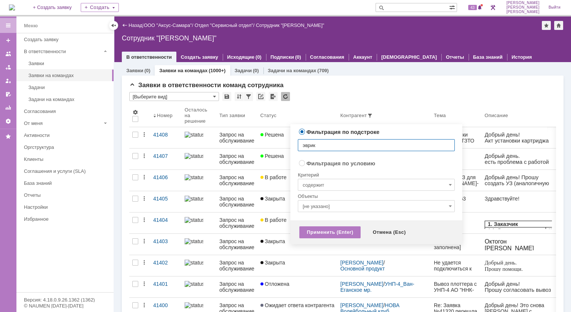
type input "эврика"
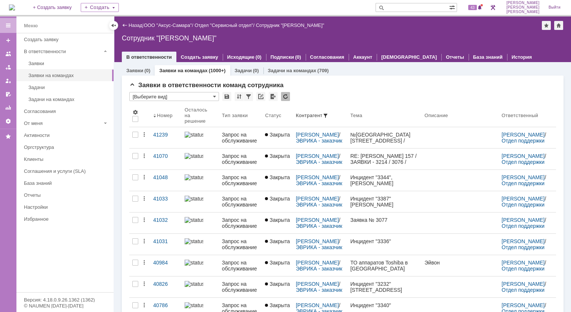
click at [334, 143] on div "Михадюк Юрий / ЭВРИКА - заказчик" at bounding box center [320, 137] width 55 height 21
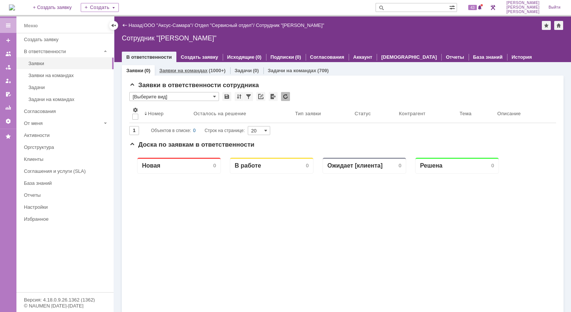
click at [180, 69] on link "Заявки на командах" at bounding box center [183, 71] width 48 height 6
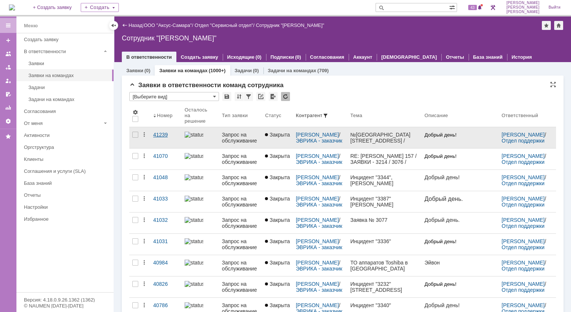
click at [161, 139] on link "41239" at bounding box center [165, 137] width 31 height 21
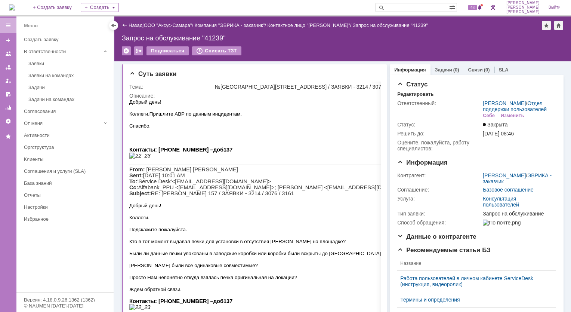
click at [441, 68] on link "Задачи" at bounding box center [443, 70] width 17 height 6
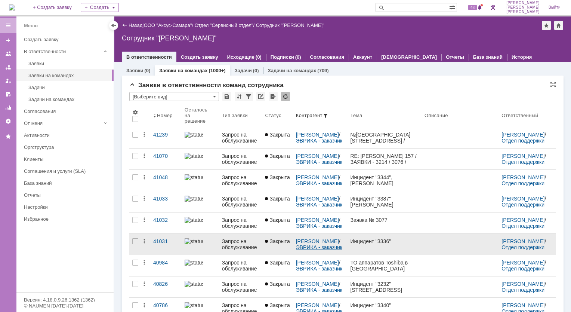
click at [301, 249] on link "ЭВРИКА - заказчик" at bounding box center [319, 247] width 46 height 6
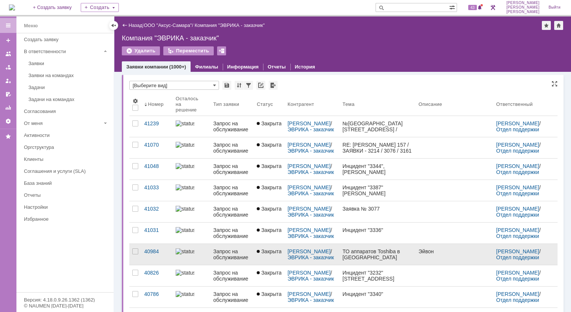
click at [205, 254] on div at bounding box center [192, 251] width 32 height 6
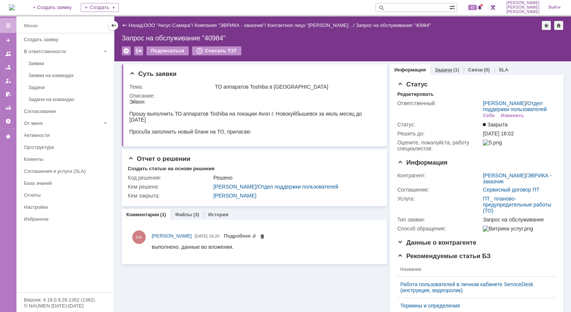
click at [447, 69] on div "Задачи (1)" at bounding box center [447, 69] width 24 height 5
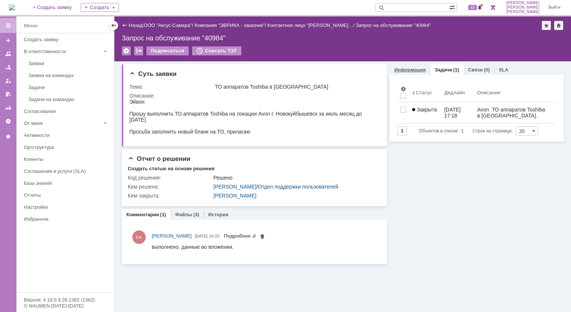
click at [406, 67] on link "Информация" at bounding box center [409, 70] width 31 height 6
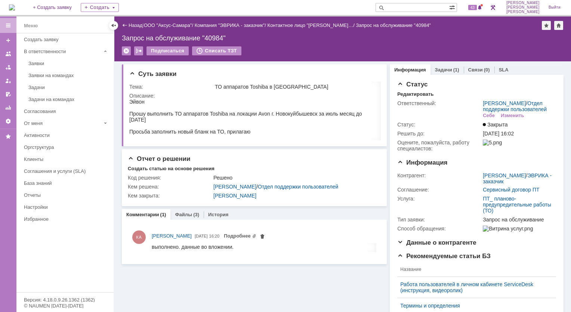
click at [443, 71] on link "Задачи" at bounding box center [443, 70] width 17 height 6
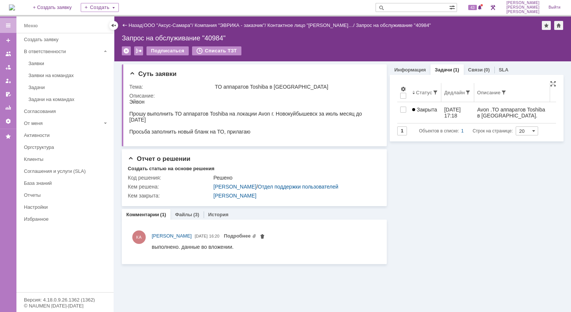
click at [428, 93] on div "Статус" at bounding box center [424, 93] width 16 height 6
click at [426, 92] on div "Статус" at bounding box center [424, 93] width 16 height 6
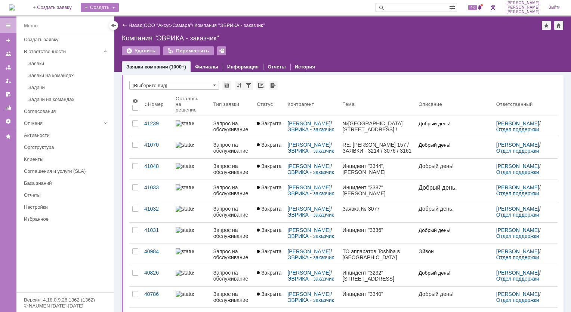
click at [111, 5] on div "Создать" at bounding box center [100, 7] width 38 height 9
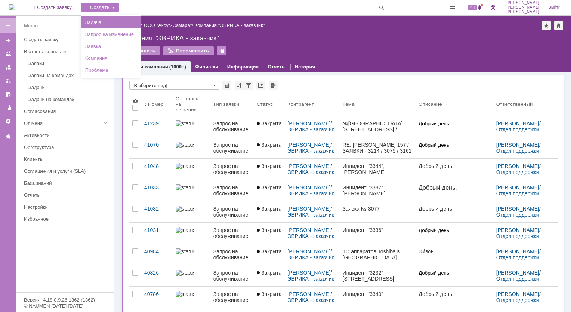
click at [116, 25] on link "Задача" at bounding box center [110, 22] width 57 height 9
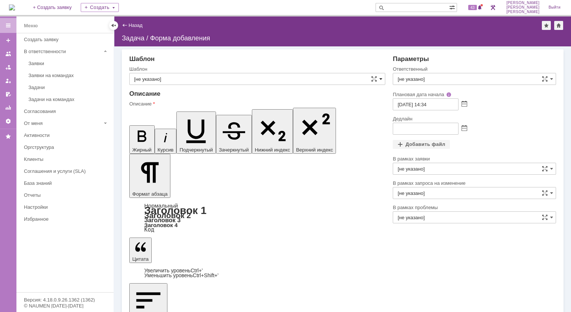
click at [381, 79] on span at bounding box center [380, 79] width 3 height 6
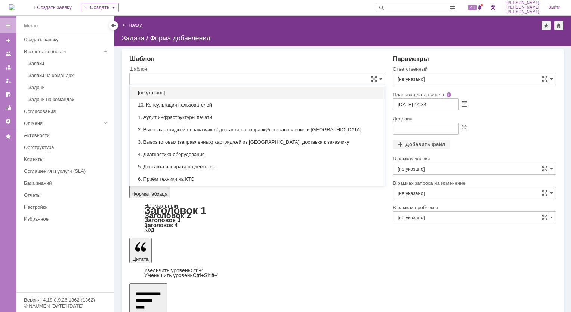
click at [315, 58] on div "Шаблон" at bounding box center [257, 58] width 256 height 7
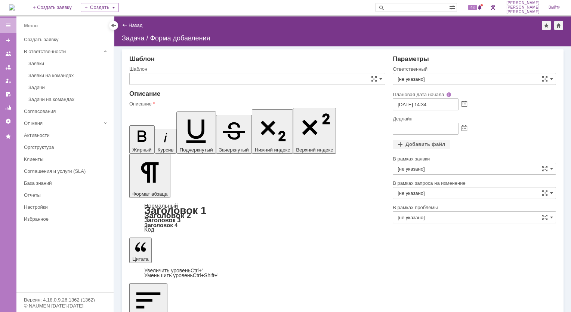
type input "[не указано]"
click at [31, 84] on div "Задачи" at bounding box center [68, 87] width 81 height 6
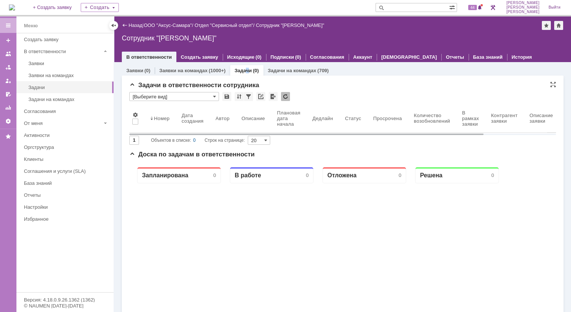
click at [246, 73] on div "Задачи (0)" at bounding box center [246, 70] width 33 height 11
drag, startPoint x: 246, startPoint y: 73, endPoint x: 238, endPoint y: 72, distance: 7.9
click at [238, 72] on link "Задачи" at bounding box center [243, 71] width 17 height 6
click at [50, 89] on div "Задачи" at bounding box center [68, 87] width 81 height 6
click at [53, 65] on div "Заявки" at bounding box center [68, 64] width 81 height 6
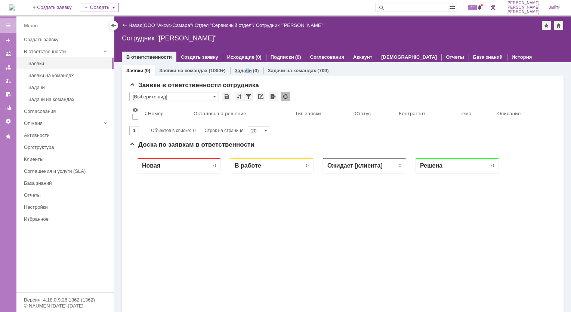
click at [236, 72] on link "Задачи" at bounding box center [243, 71] width 17 height 6
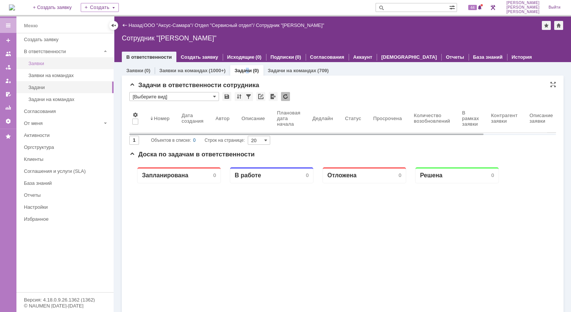
click at [47, 61] on div "Заявки" at bounding box center [68, 64] width 81 height 6
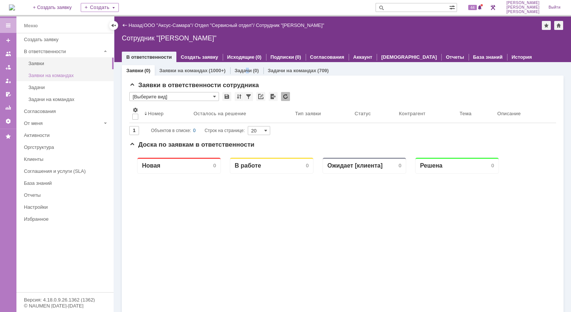
click at [50, 74] on div "Заявки на командах" at bounding box center [68, 75] width 81 height 6
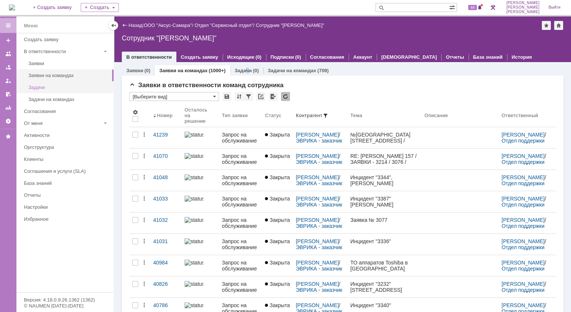
click at [46, 85] on div "Задачи" at bounding box center [68, 87] width 81 height 6
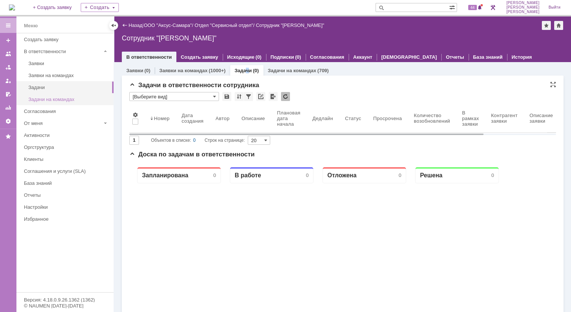
click at [52, 100] on div "Задачи на командах" at bounding box center [68, 99] width 81 height 6
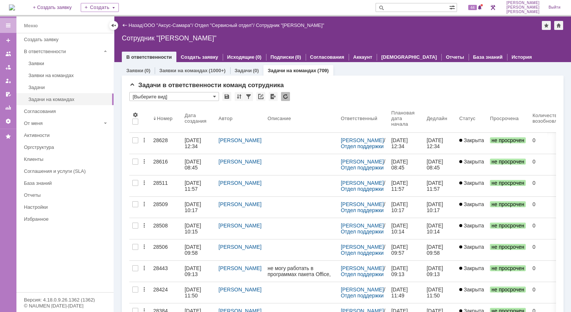
click at [203, 46] on div at bounding box center [343, 49] width 442 height 6
click at [197, 72] on link "Заявки на командах" at bounding box center [183, 71] width 48 height 6
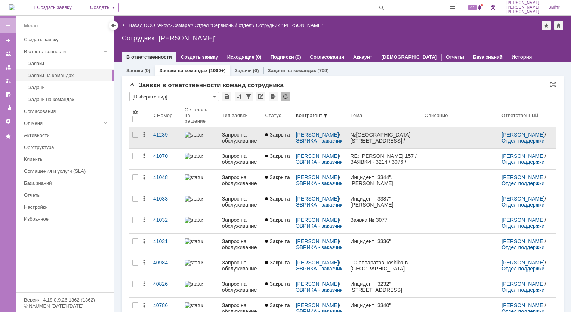
click at [158, 139] on link "41239" at bounding box center [165, 137] width 31 height 21
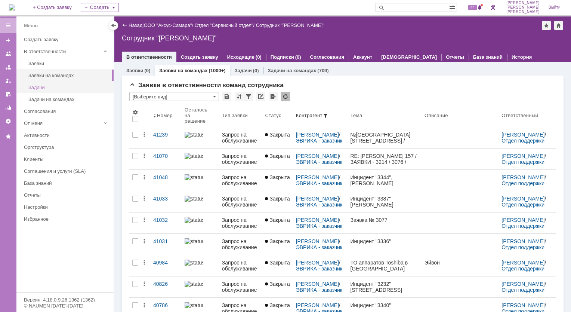
click at [55, 90] on link "Задачи" at bounding box center [68, 87] width 87 height 12
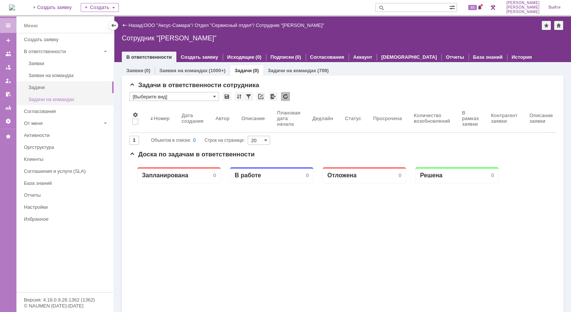
click at [50, 98] on div "Задачи на командах" at bounding box center [68, 99] width 81 height 6
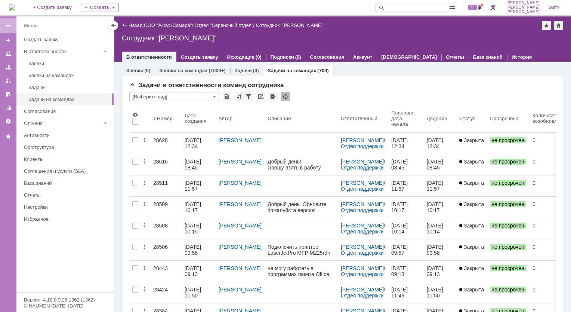
click at [287, 72] on link "Задачи на командах" at bounding box center [292, 71] width 49 height 6
click at [278, 69] on link "Задачи на командах" at bounding box center [292, 71] width 49 height 6
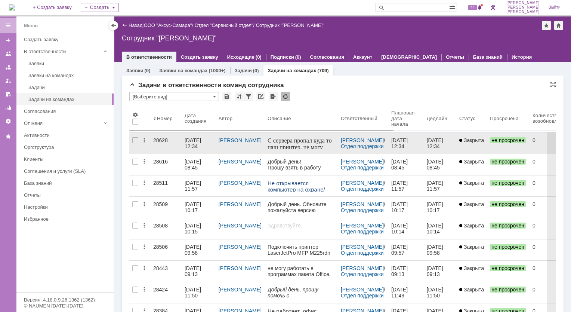
click at [156, 139] on div "28628" at bounding box center [165, 140] width 25 height 6
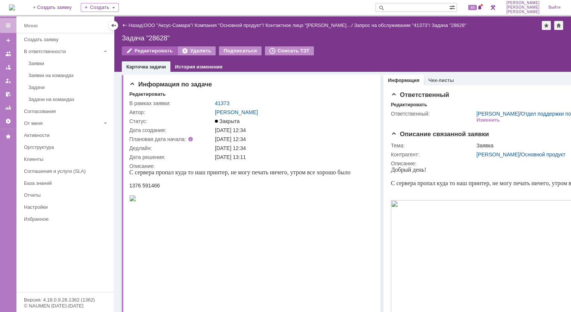
click at [158, 52] on div "Редактировать" at bounding box center [149, 50] width 55 height 9
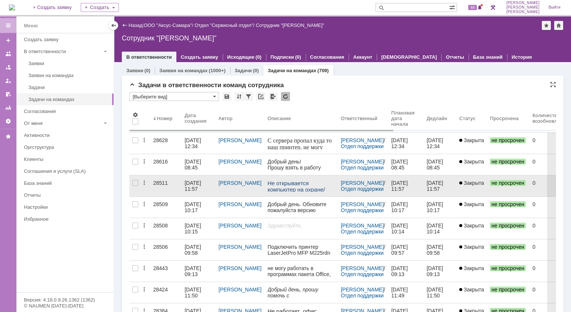
click at [160, 182] on div "28511" at bounding box center [165, 183] width 25 height 6
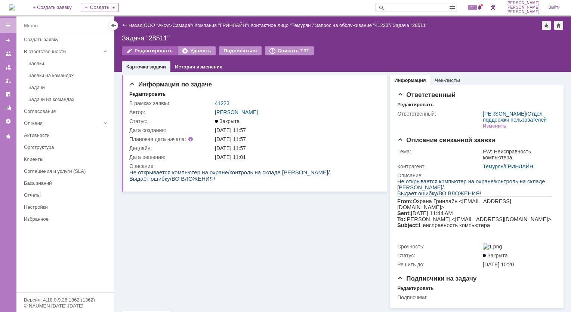
click at [154, 53] on div "Редактировать" at bounding box center [149, 50] width 55 height 9
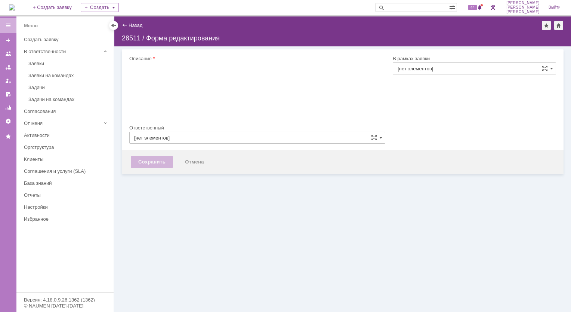
type input "Мукминьзянов Раиль Рамильевич"
type input "[не указано]"
type input "41223"
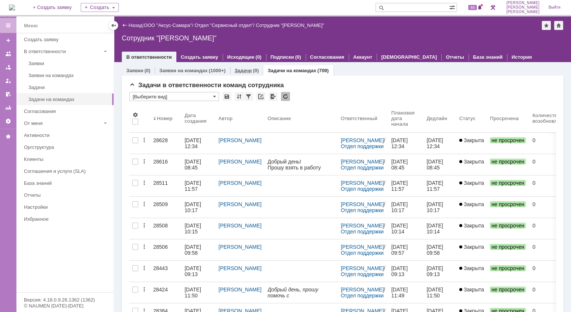
click at [250, 72] on div "Задачи (0)" at bounding box center [247, 70] width 24 height 5
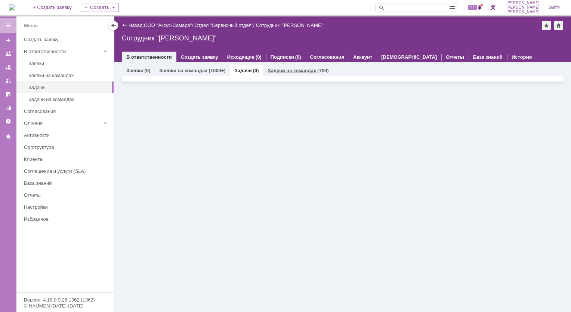
click at [301, 71] on link "Задачи на командах" at bounding box center [292, 71] width 49 height 6
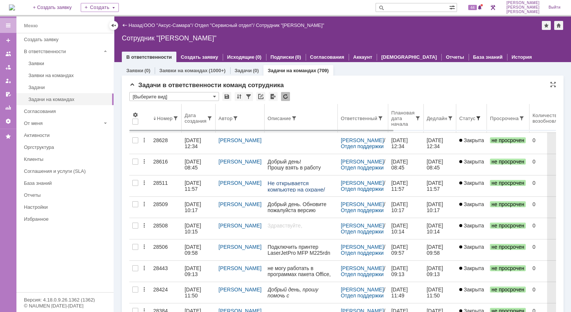
click at [475, 118] on span at bounding box center [478, 118] width 6 height 6
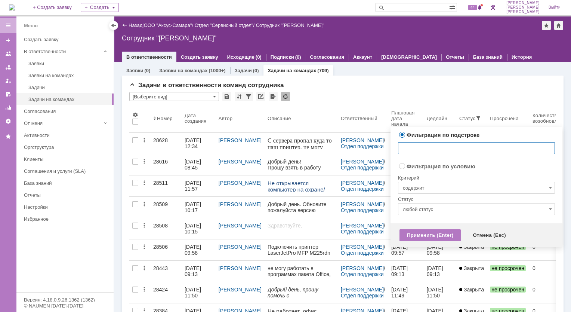
click at [553, 209] on input "любой статус" at bounding box center [476, 209] width 157 height 12
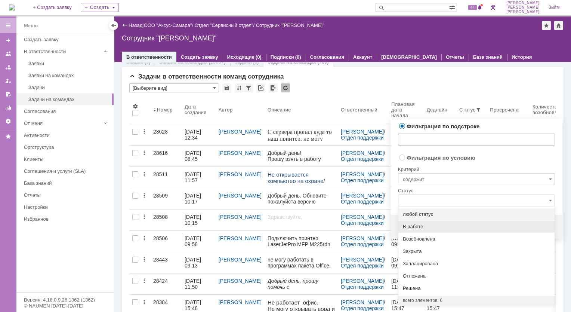
click at [427, 227] on span "В работе" at bounding box center [476, 226] width 147 height 6
radio input "false"
radio input "true"
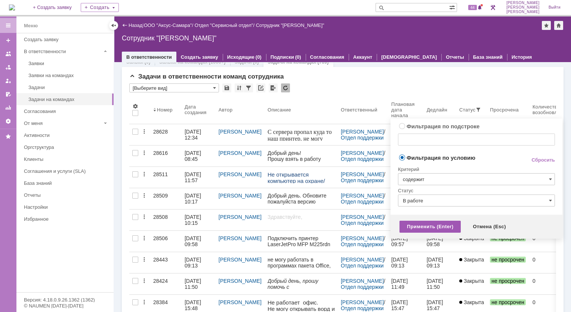
type input "В работе"
click at [426, 226] on div "Применить (Enter)" at bounding box center [429, 226] width 61 height 12
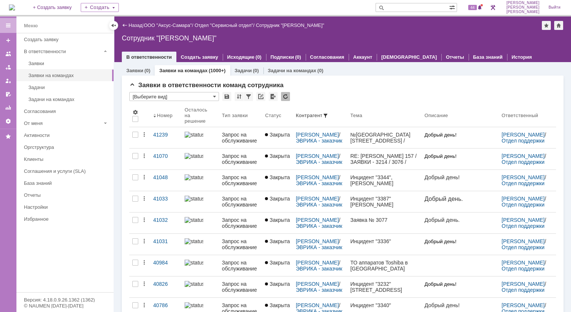
click at [184, 73] on div "Заявки на командах (1000+)" at bounding box center [192, 70] width 75 height 11
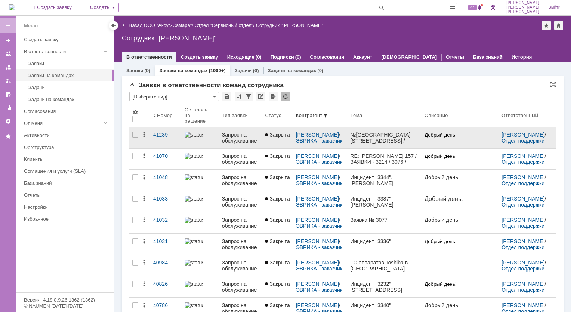
click at [157, 132] on div "41239" at bounding box center [165, 135] width 25 height 6
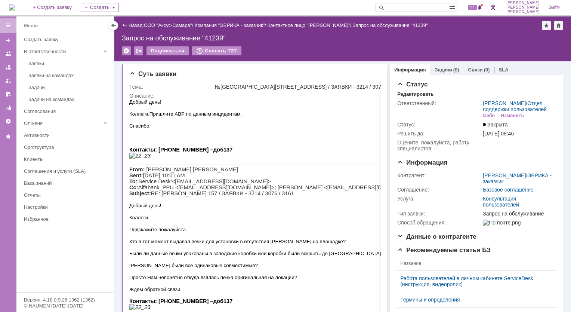
click at [472, 69] on link "Связи" at bounding box center [475, 70] width 15 height 6
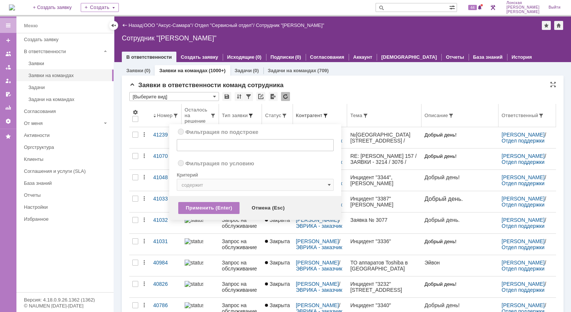
click at [251, 117] on span at bounding box center [251, 115] width 6 height 6
radio input "true"
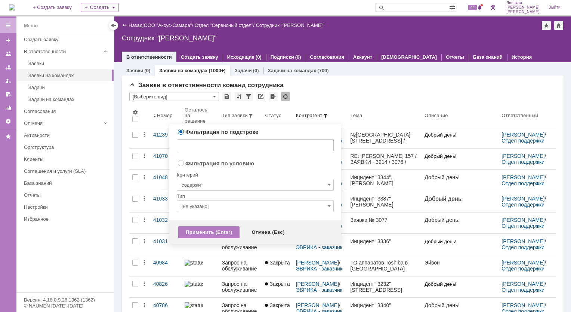
click at [327, 207] on input "[не указано]" at bounding box center [255, 206] width 157 height 12
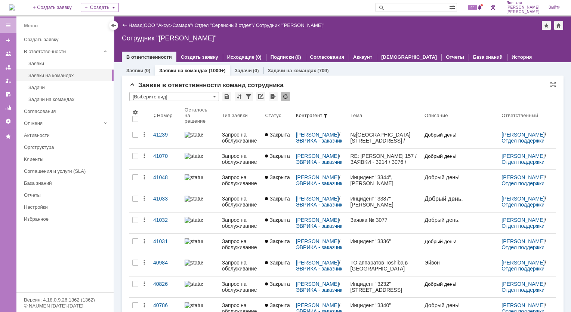
click at [334, 101] on div "* [Выберите вид]" at bounding box center [342, 97] width 427 height 10
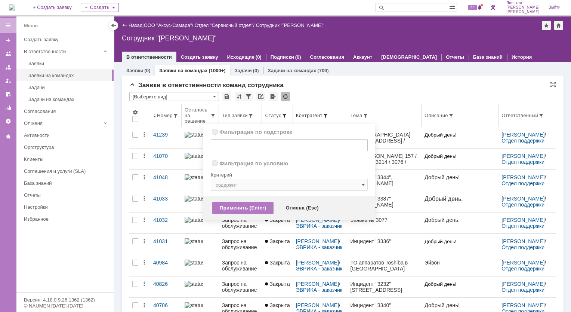
radio input "true"
click at [287, 115] on span at bounding box center [284, 115] width 6 height 6
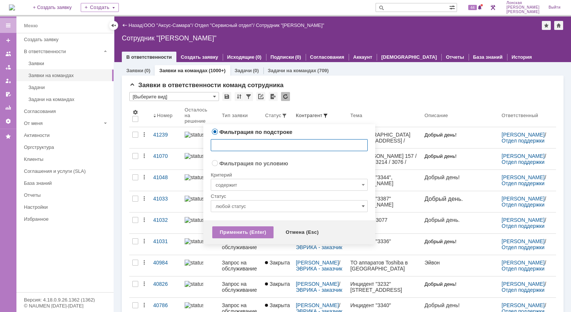
click at [362, 206] on div "любой статус" at bounding box center [289, 206] width 157 height 12
click at [362, 206] on span at bounding box center [363, 206] width 3 height 6
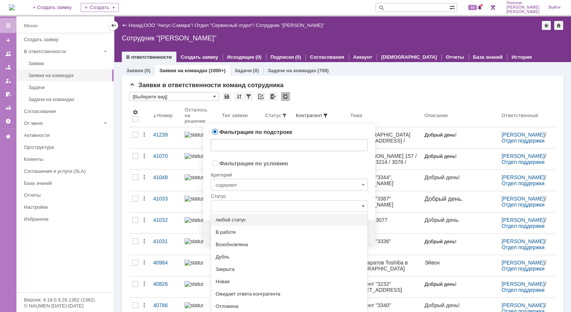
scroll to position [9, 0]
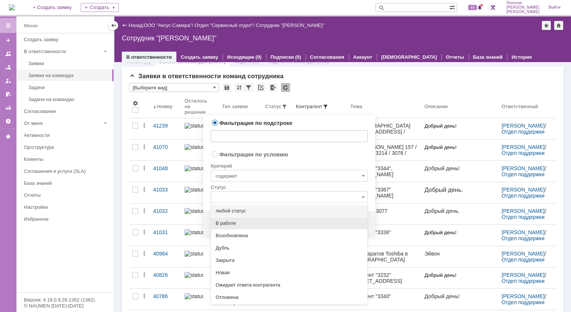
click at [258, 226] on div "В работе" at bounding box center [289, 223] width 156 height 12
radio input "false"
radio input "true"
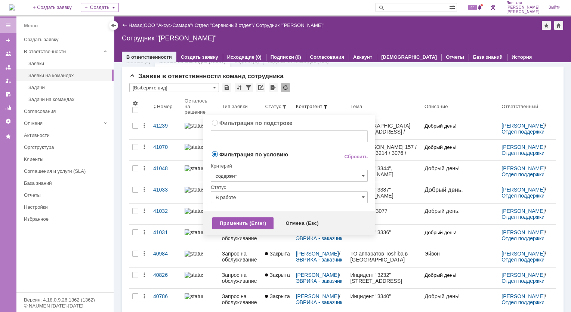
type input "В работе"
click at [254, 226] on div "Применить (Enter)" at bounding box center [242, 223] width 61 height 12
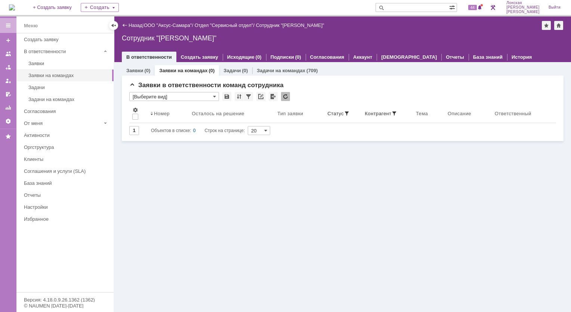
click at [190, 71] on link "Заявки на командах" at bounding box center [183, 71] width 48 height 6
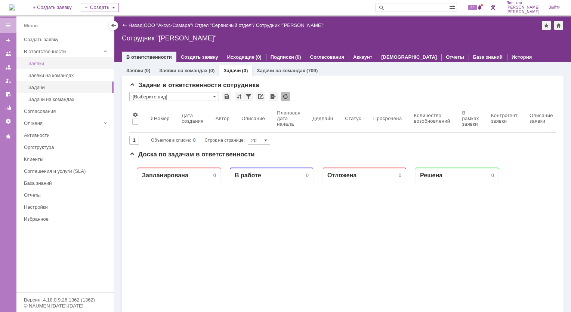
click at [50, 64] on div "Заявки" at bounding box center [68, 64] width 81 height 6
click at [174, 71] on link "Заявки на командах" at bounding box center [183, 71] width 48 height 6
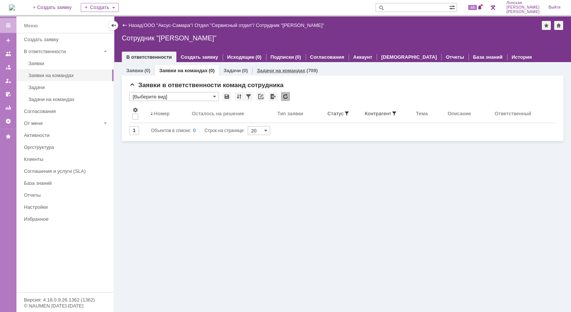
click at [274, 69] on link "Задачи на командах" at bounding box center [281, 71] width 49 height 6
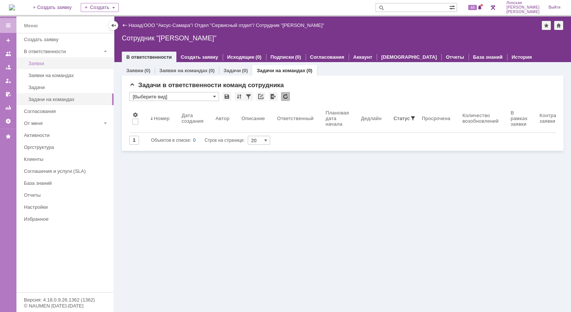
click at [47, 59] on link "Заявки" at bounding box center [68, 64] width 87 height 12
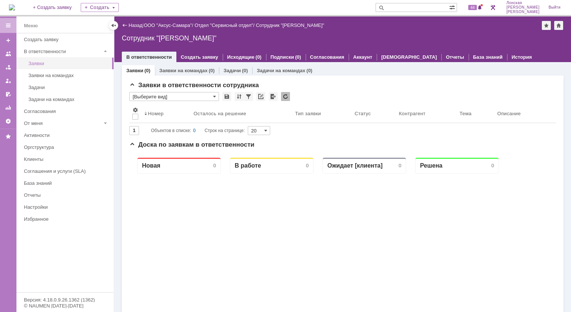
click at [49, 61] on div "Заявки" at bounding box center [68, 64] width 81 height 6
click at [61, 74] on div "Заявки на командах" at bounding box center [68, 75] width 81 height 6
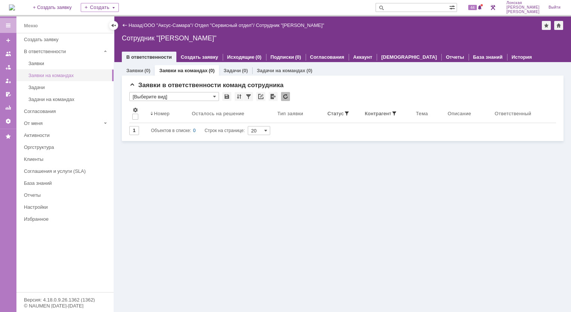
click at [62, 74] on div "Заявки на командах" at bounding box center [68, 75] width 81 height 6
click at [196, 58] on link "Создать заявку" at bounding box center [199, 57] width 37 height 6
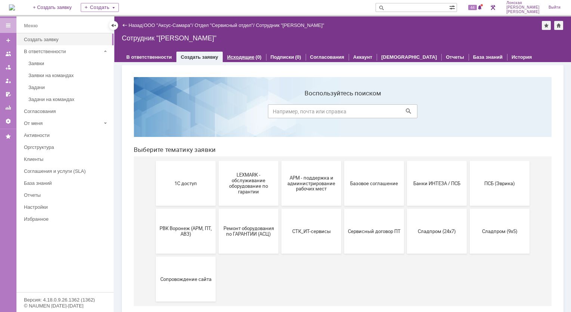
click at [235, 59] on link "Исходящие" at bounding box center [240, 57] width 27 height 6
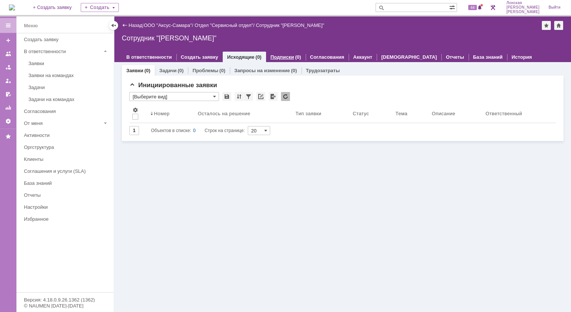
click at [282, 62] on div "Подписки (0)" at bounding box center [286, 57] width 40 height 11
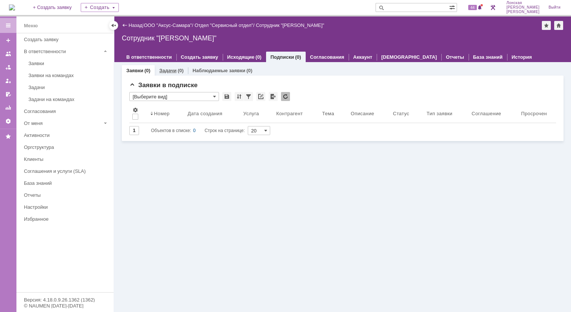
click at [179, 71] on div "(0)" at bounding box center [180, 71] width 6 height 6
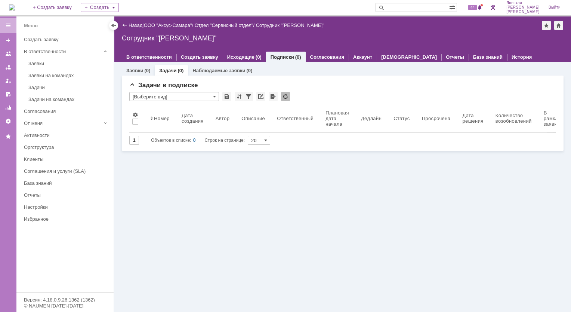
click at [205, 63] on div "Заявки (0) Задачи (0) Наблюдаемые заявки (0) Заявки в подписке * [Выберите вид]…" at bounding box center [343, 106] width 442 height 89
click at [207, 57] on link "Создать заявку" at bounding box center [199, 57] width 37 height 6
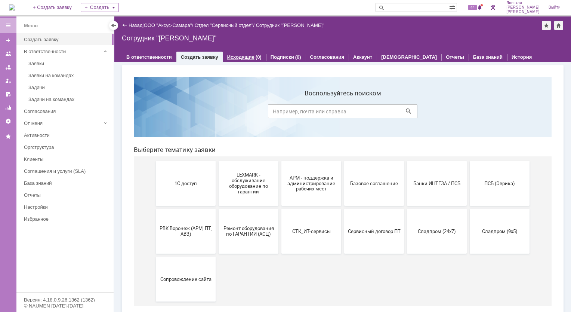
click at [241, 56] on link "Исходящие" at bounding box center [240, 57] width 27 height 6
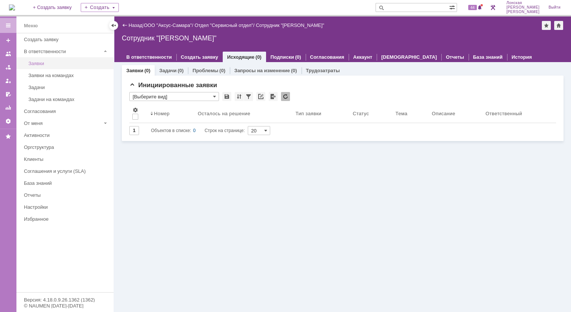
click at [63, 65] on div "Заявки" at bounding box center [68, 64] width 81 height 6
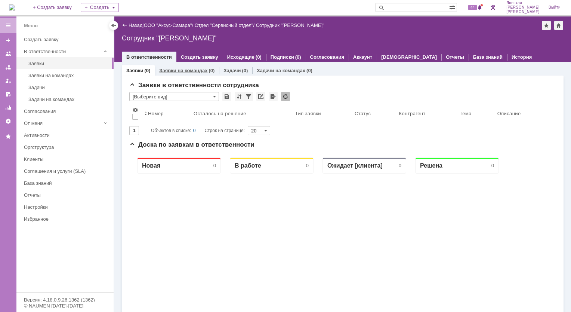
click at [197, 69] on link "Заявки на командах" at bounding box center [183, 71] width 48 height 6
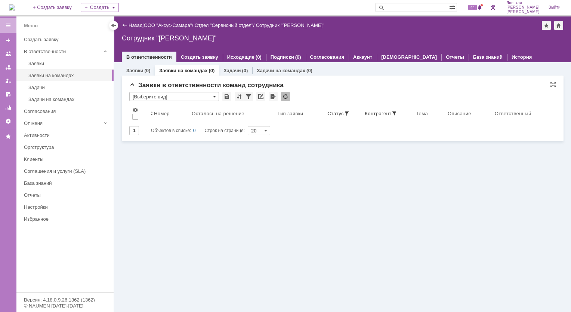
click at [216, 98] on span at bounding box center [214, 96] width 3 height 6
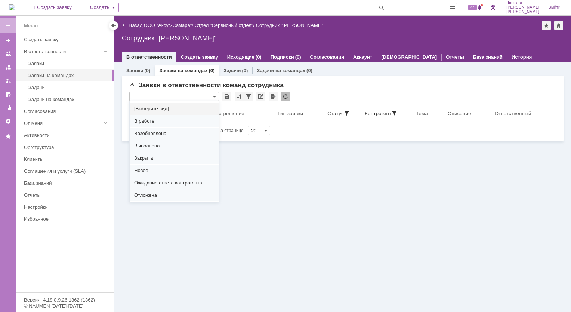
click at [168, 109] on span "[Выберите вид]" at bounding box center [174, 109] width 80 height 6
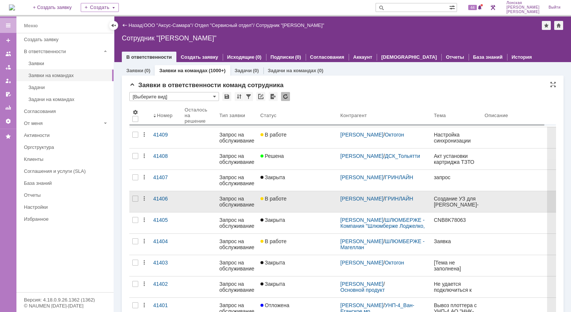
type input "[Выберите вид]"
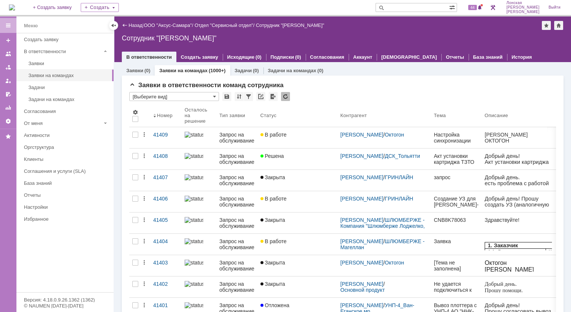
click at [160, 136] on div "41409" at bounding box center [165, 135] width 25 height 6
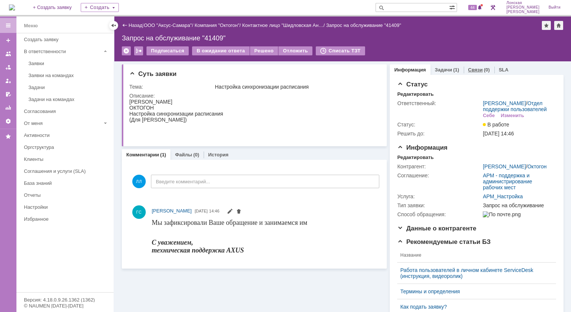
click at [471, 70] on link "Связи" at bounding box center [475, 70] width 15 height 6
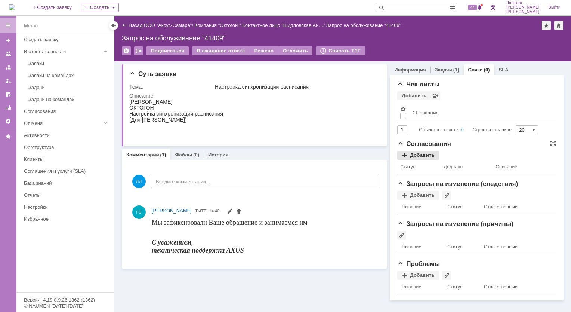
click at [402, 152] on div "Добавить" at bounding box center [418, 155] width 42 height 9
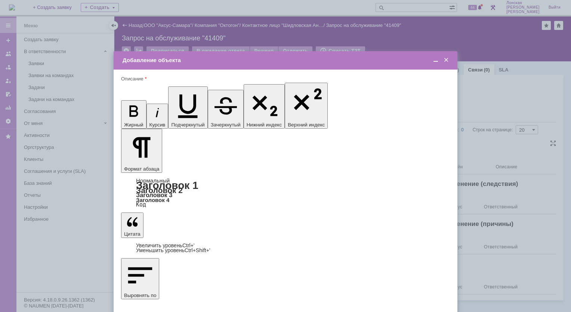
type input "Выбрано: 0 (объекты класса 'Сотрудник')"
click at [445, 59] on span at bounding box center [445, 60] width 7 height 7
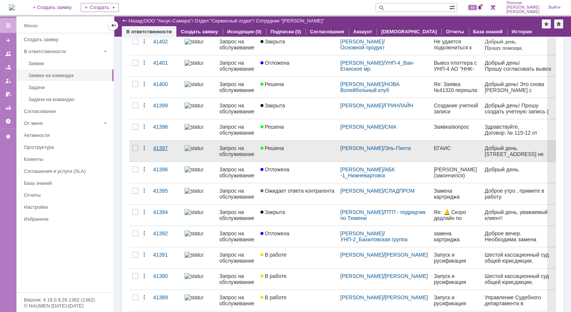
scroll to position [235, 0]
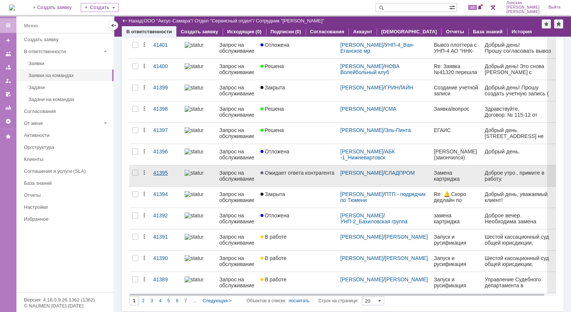
click at [160, 171] on div "41395" at bounding box center [165, 173] width 25 height 6
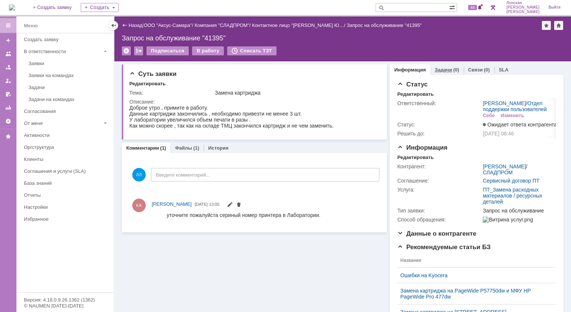
click at [453, 71] on div "(0)" at bounding box center [456, 70] width 6 height 6
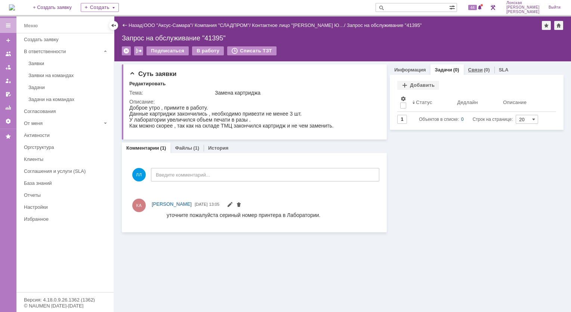
click at [471, 69] on link "Связи" at bounding box center [475, 70] width 15 height 6
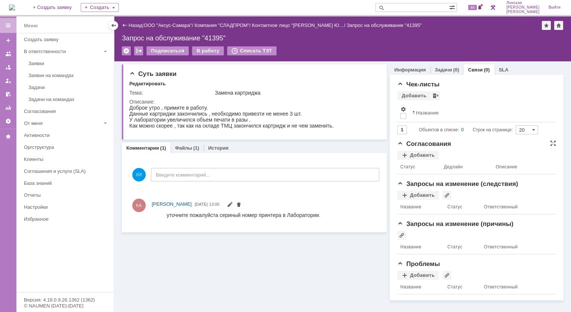
click at [418, 143] on span "Согласования" at bounding box center [424, 143] width 54 height 7
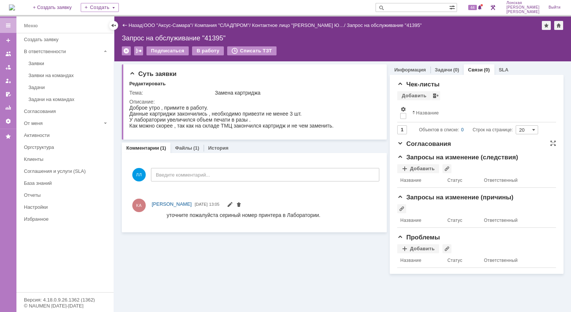
click at [430, 142] on span "Согласования" at bounding box center [424, 143] width 54 height 7
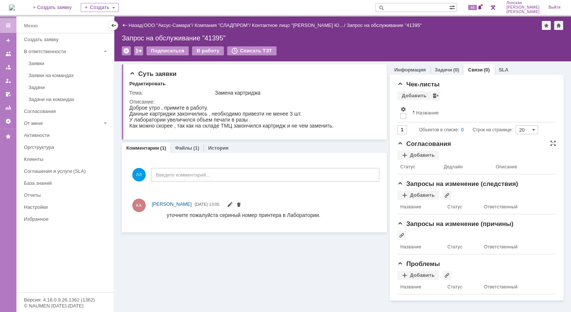
click at [448, 143] on div "Согласования" at bounding box center [476, 143] width 159 height 7
click at [443, 143] on span "Согласования" at bounding box center [424, 143] width 54 height 7
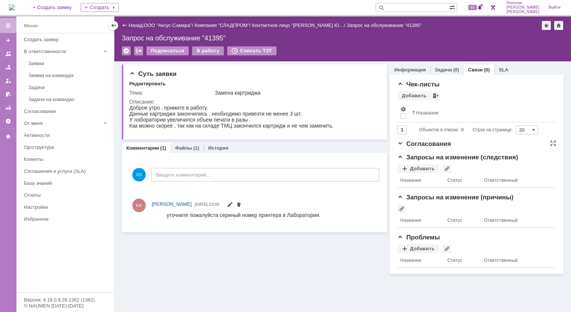
click at [443, 143] on span "Согласования" at bounding box center [424, 143] width 54 height 7
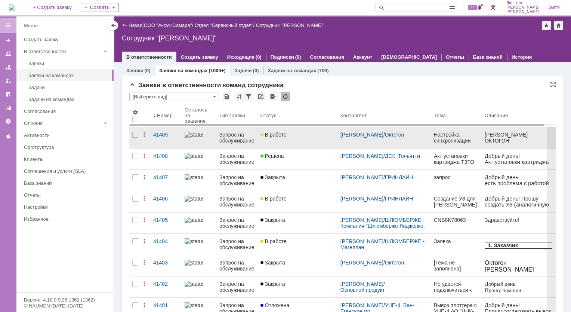
click at [154, 138] on link "41409" at bounding box center [165, 137] width 31 height 21
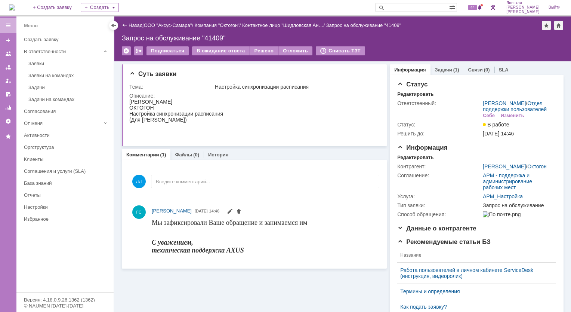
click at [474, 72] on div "Связи (0)" at bounding box center [479, 69] width 31 height 11
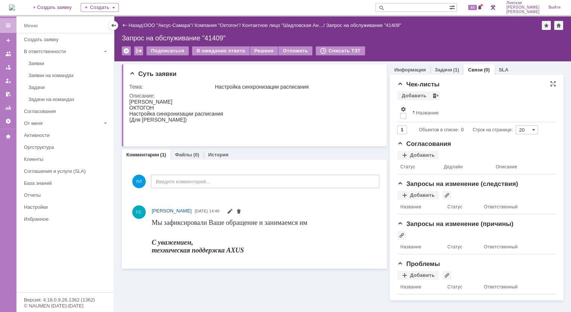
click at [480, 84] on div "Чек-листы" at bounding box center [476, 84] width 159 height 7
click at [473, 69] on link "Связи" at bounding box center [475, 70] width 15 height 6
click at [182, 154] on link "Файлы" at bounding box center [183, 155] width 17 height 6
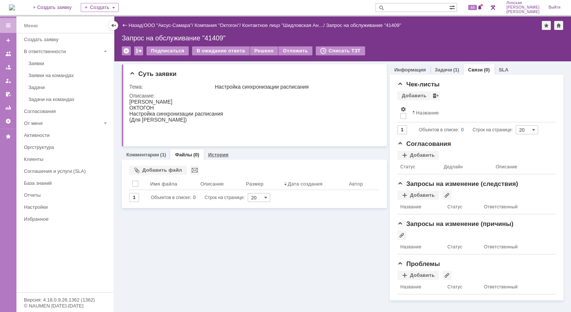
click at [213, 155] on link "История" at bounding box center [218, 155] width 20 height 6
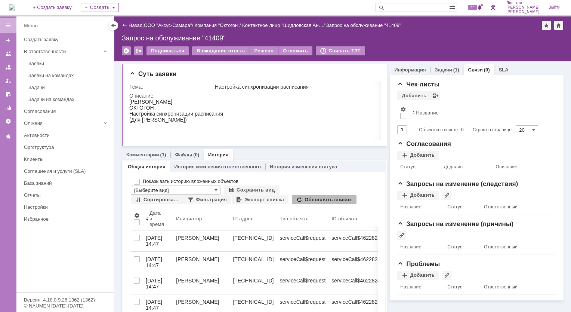
click at [142, 156] on link "Комментарии" at bounding box center [142, 155] width 33 height 6
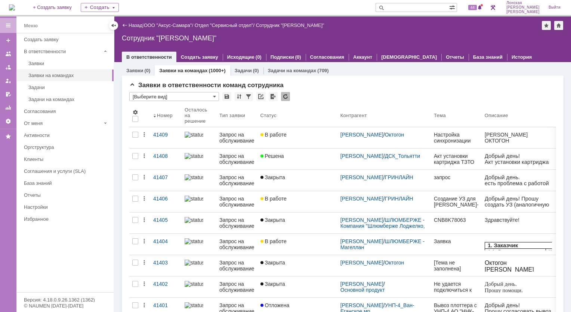
click at [157, 132] on div "41409" at bounding box center [165, 135] width 25 height 6
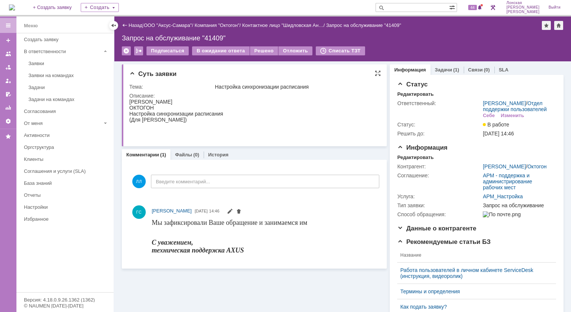
click at [142, 75] on span "Суть заявки" at bounding box center [152, 73] width 47 height 7
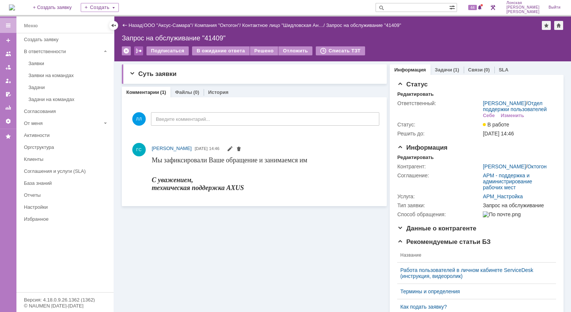
click at [139, 50] on div at bounding box center [138, 50] width 9 height 9
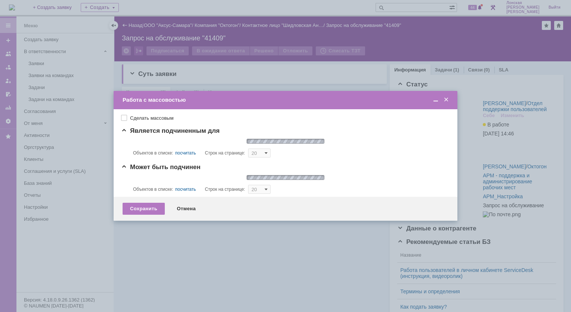
type input "20"
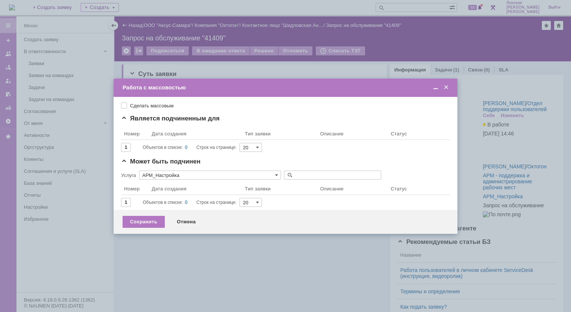
click at [124, 118] on span "Является подчиненным для" at bounding box center [170, 118] width 99 height 7
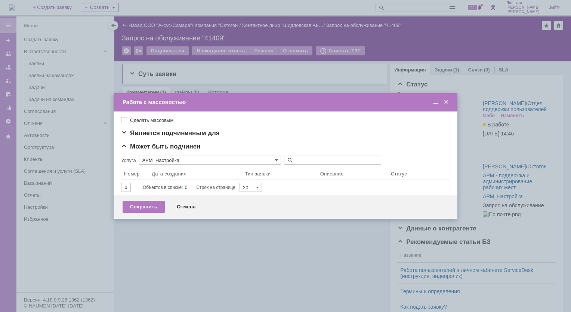
click at [125, 132] on span "Является подчиненным для" at bounding box center [170, 132] width 99 height 7
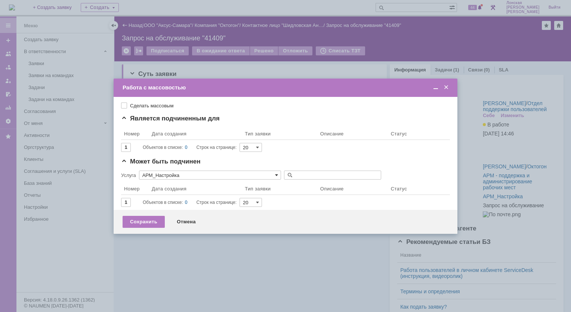
click at [276, 174] on span at bounding box center [276, 175] width 3 height 6
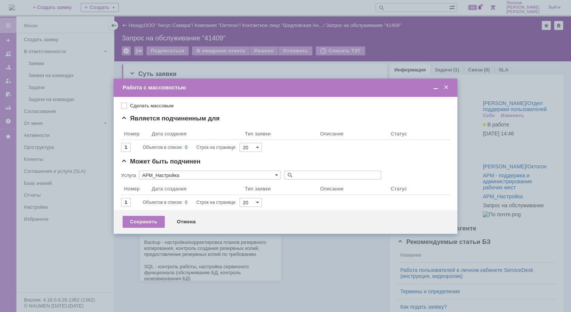
scroll to position [287, 0]
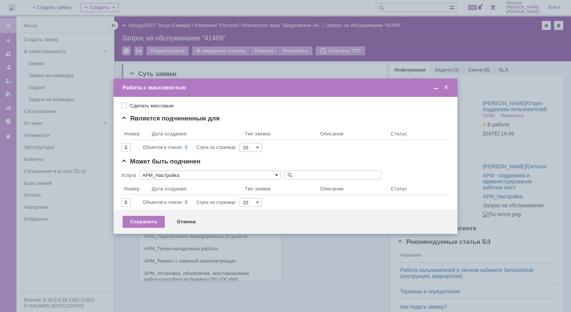
click at [276, 175] on span at bounding box center [276, 175] width 3 height 6
click at [276, 174] on span at bounding box center [276, 175] width 3 height 6
click at [214, 90] on div "Работа с массовостью" at bounding box center [286, 87] width 327 height 7
type input "АРМ_Настройка"
click at [190, 221] on div "Отмена" at bounding box center [186, 222] width 34 height 12
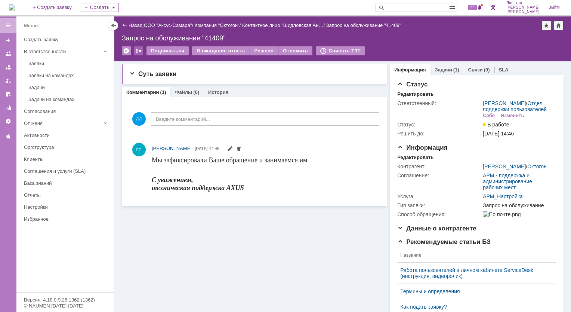
click at [137, 50] on div at bounding box center [138, 50] width 9 height 9
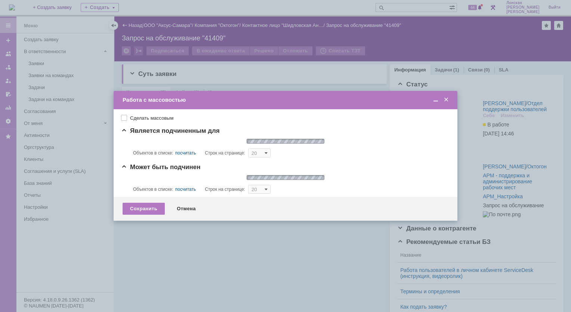
type input "20"
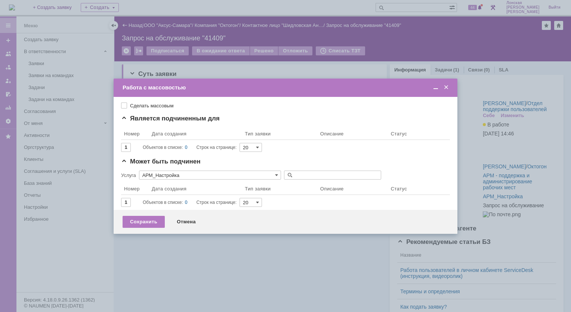
click at [155, 106] on label "Сделать массовым" at bounding box center [289, 106] width 318 height 6
checkbox input "true"
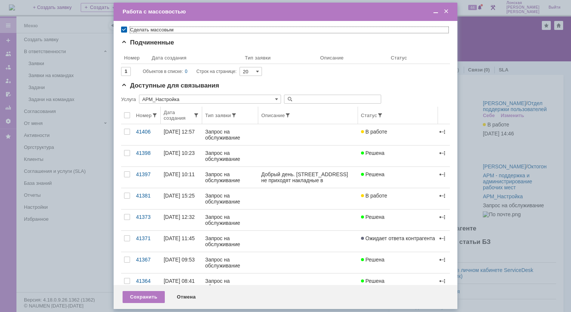
scroll to position [0, 0]
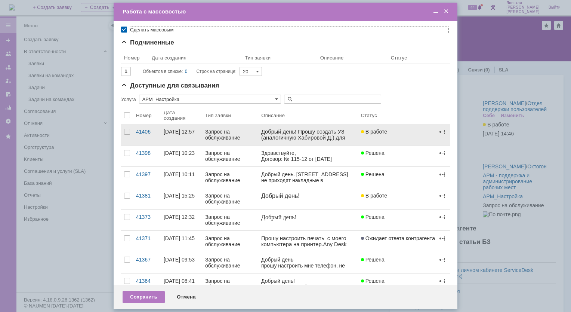
click at [156, 134] on link "41406" at bounding box center [147, 134] width 28 height 21
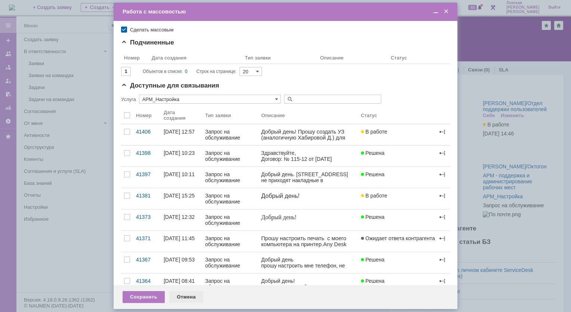
click at [182, 295] on div "Отмена" at bounding box center [186, 297] width 34 height 12
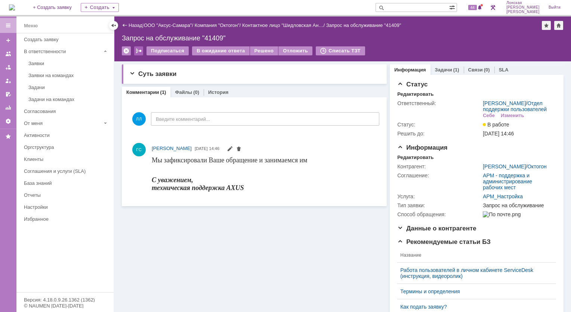
click at [139, 50] on div at bounding box center [138, 50] width 9 height 9
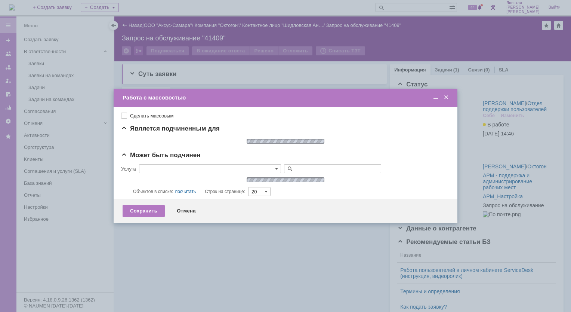
type input "АРМ_Настройка"
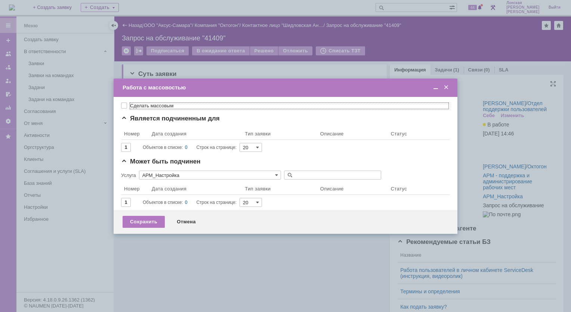
click at [446, 87] on span at bounding box center [445, 87] width 7 height 7
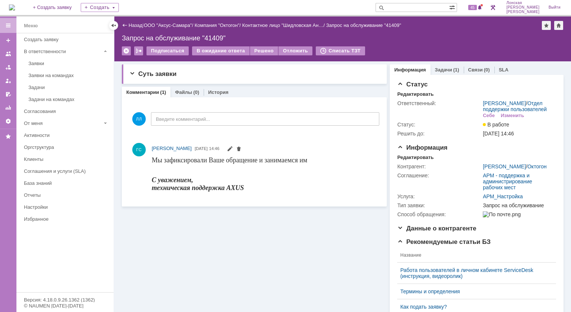
click at [218, 255] on div "Суть заявки Тема: Настройка синхронизации расписания Описание: Комментарии (1) …" at bounding box center [254, 285] width 265 height 449
click at [72, 25] on div "Меню" at bounding box center [64, 25] width 97 height 15
click at [169, 50] on div "Подписаться" at bounding box center [167, 50] width 42 height 9
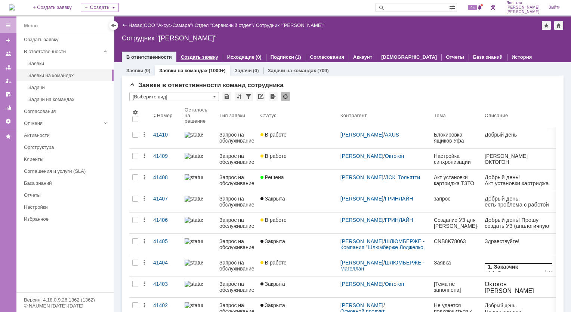
click at [198, 55] on link "Создать заявку" at bounding box center [199, 57] width 37 height 6
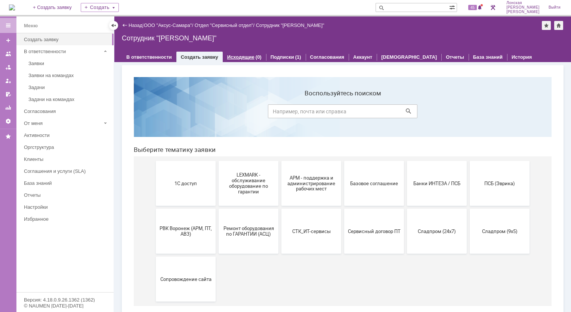
click at [239, 58] on link "Исходящие" at bounding box center [240, 57] width 27 height 6
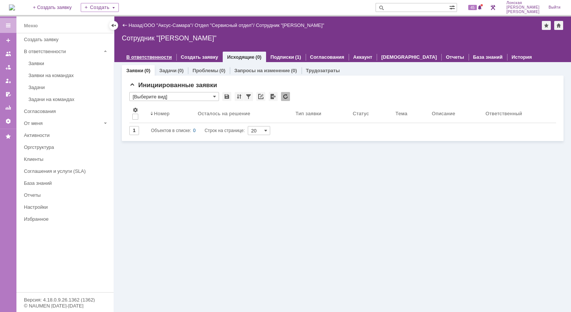
click at [157, 54] on link "В ответственности" at bounding box center [149, 57] width 46 height 6
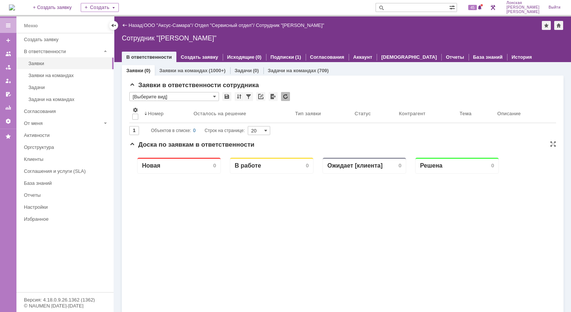
scroll to position [37, 0]
